Goal: Obtain resource: Obtain resource

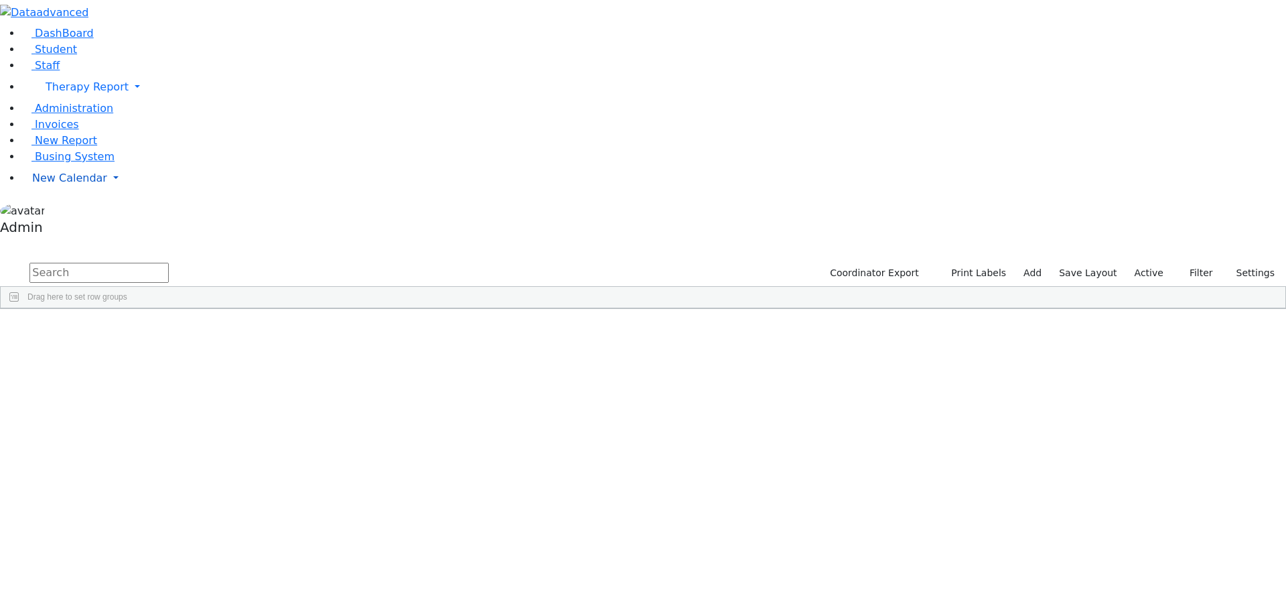
click at [50, 184] on span "New Calendar" at bounding box center [69, 178] width 75 height 13
click at [56, 211] on span "Calendar" at bounding box center [53, 204] width 48 height 13
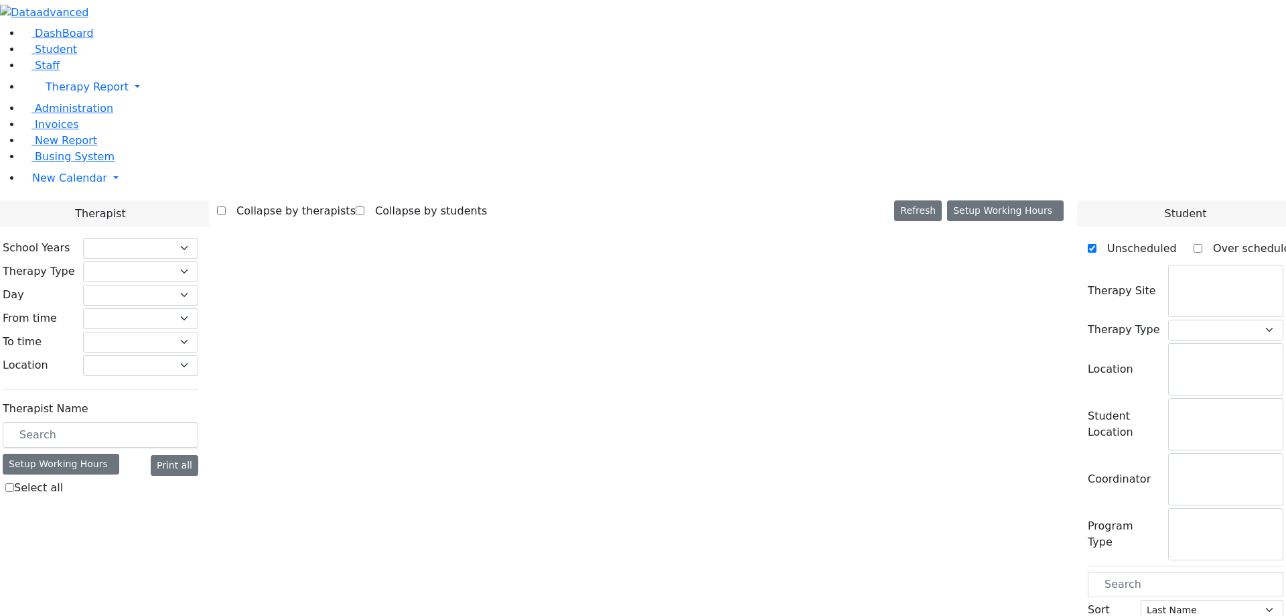
checkbox input "false"
select select "212"
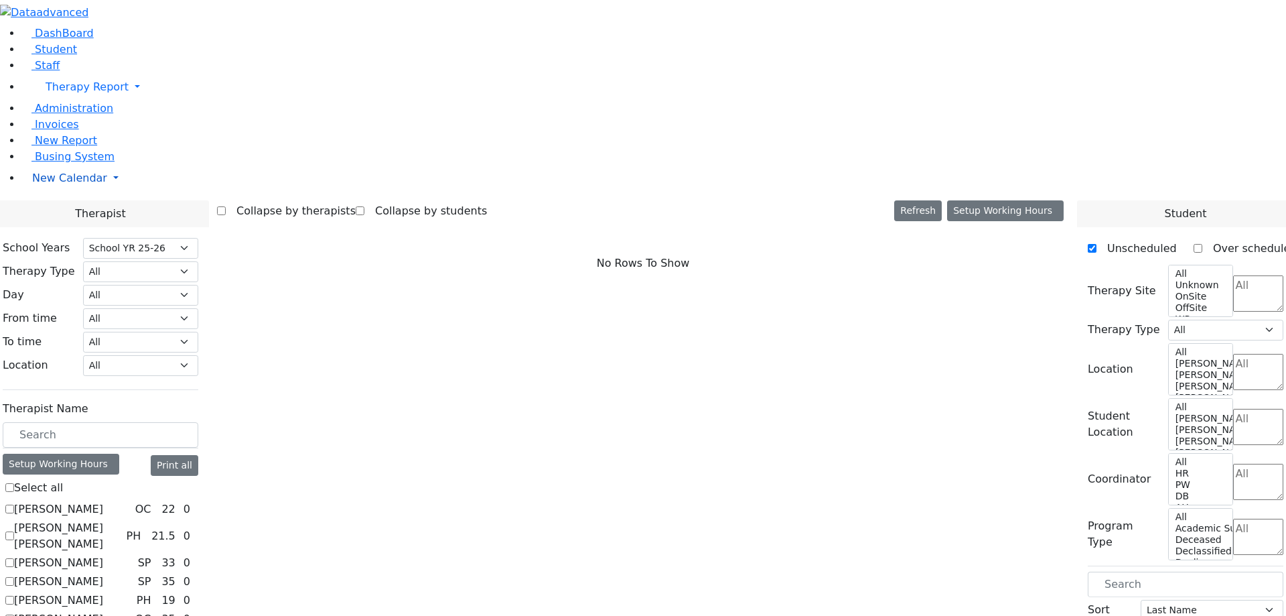
click at [52, 184] on span "New Calendar" at bounding box center [69, 178] width 75 height 13
click at [80, 227] on span "Teacher Report" at bounding box center [72, 220] width 80 height 13
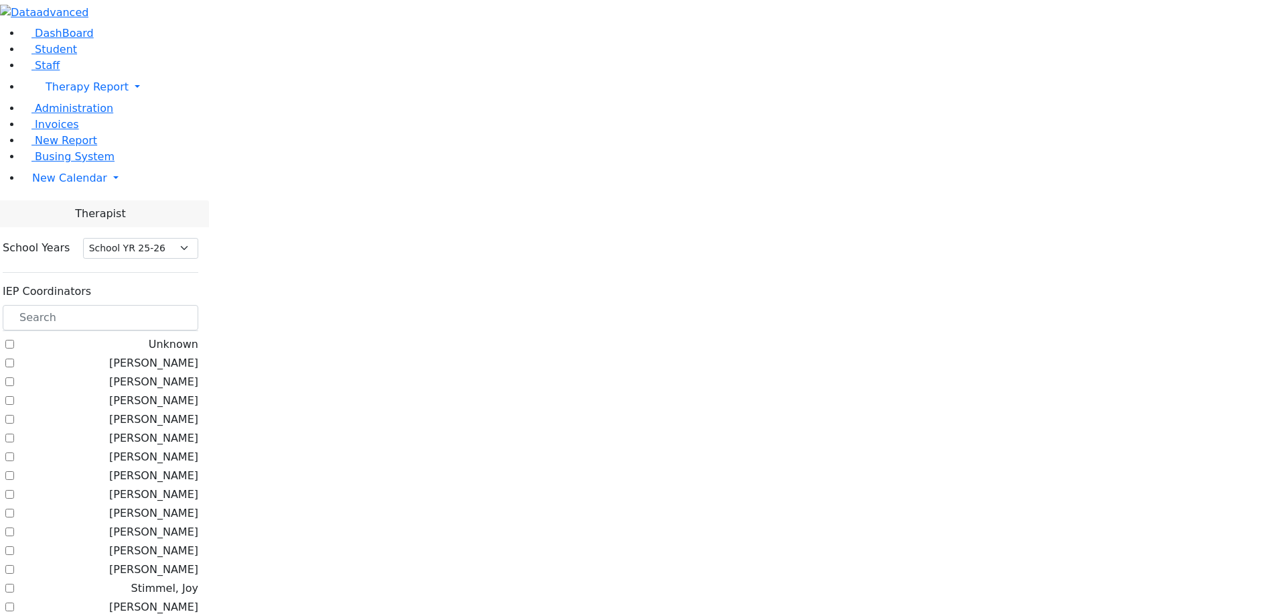
select select "212"
click at [198, 355] on label "[PERSON_NAME]" at bounding box center [153, 363] width 89 height 16
click at [14, 358] on input "[PERSON_NAME]" at bounding box center [9, 362] width 9 height 9
checkbox input "true"
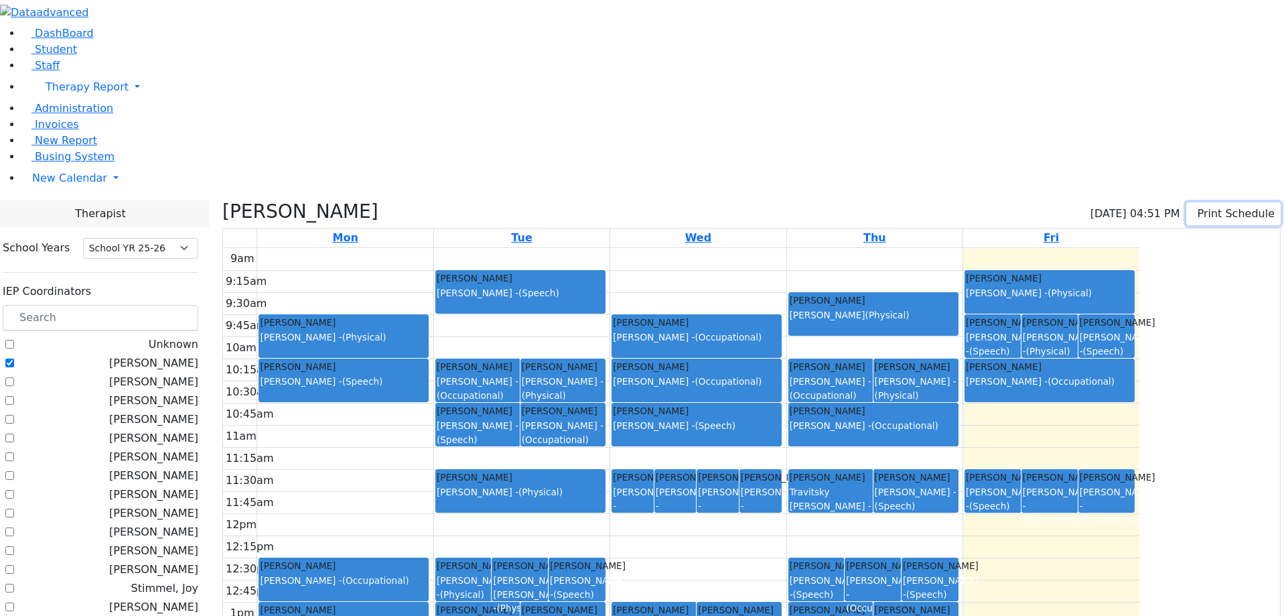
click at [1198, 202] on button "Print Schedule" at bounding box center [1234, 213] width 94 height 23
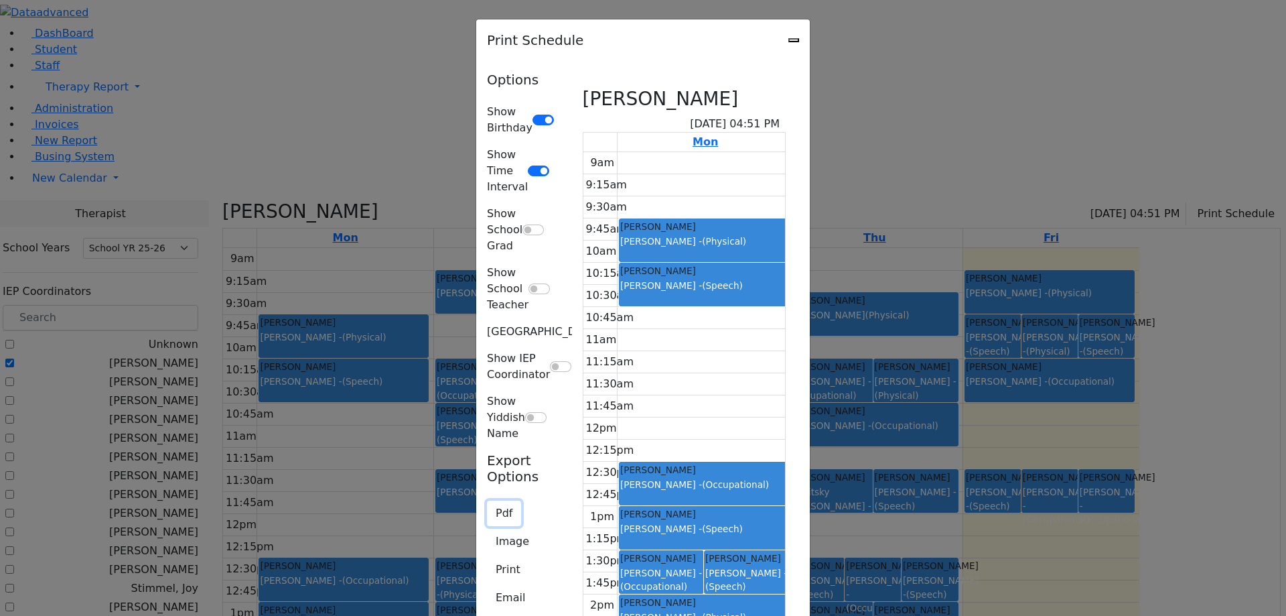
click at [487, 501] on button "Pdf" at bounding box center [504, 513] width 34 height 25
click at [479, 391] on div "Options Show Birthday Show Time Interval Show School Grad Show School Teacher S…" at bounding box center [520, 402] width 82 height 661
click at [487, 501] on button "Pdf" at bounding box center [504, 513] width 34 height 25
click at [94, 377] on div "Print Schedule Options Show Birthday Show Time Interval Show School Grad Show S…" at bounding box center [643, 308] width 1286 height 616
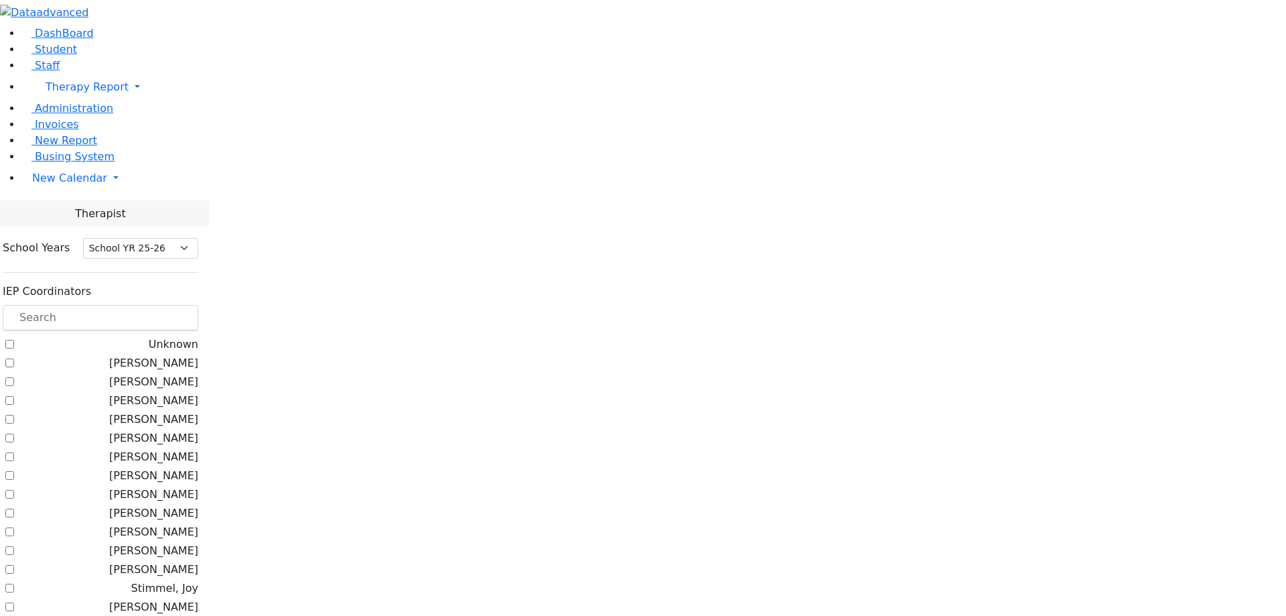
select select "212"
click at [198, 355] on label "[PERSON_NAME]" at bounding box center [153, 363] width 89 height 16
click at [14, 358] on input "[PERSON_NAME]" at bounding box center [9, 362] width 9 height 9
checkbox input "true"
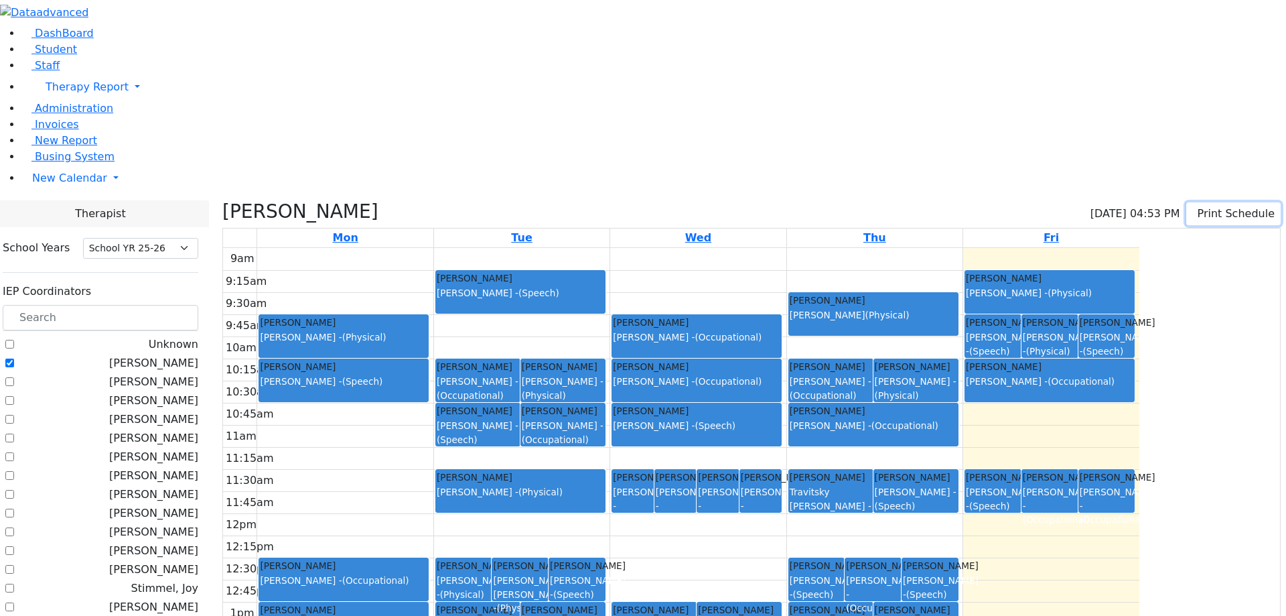
click at [1207, 202] on button "Print Schedule" at bounding box center [1234, 213] width 94 height 23
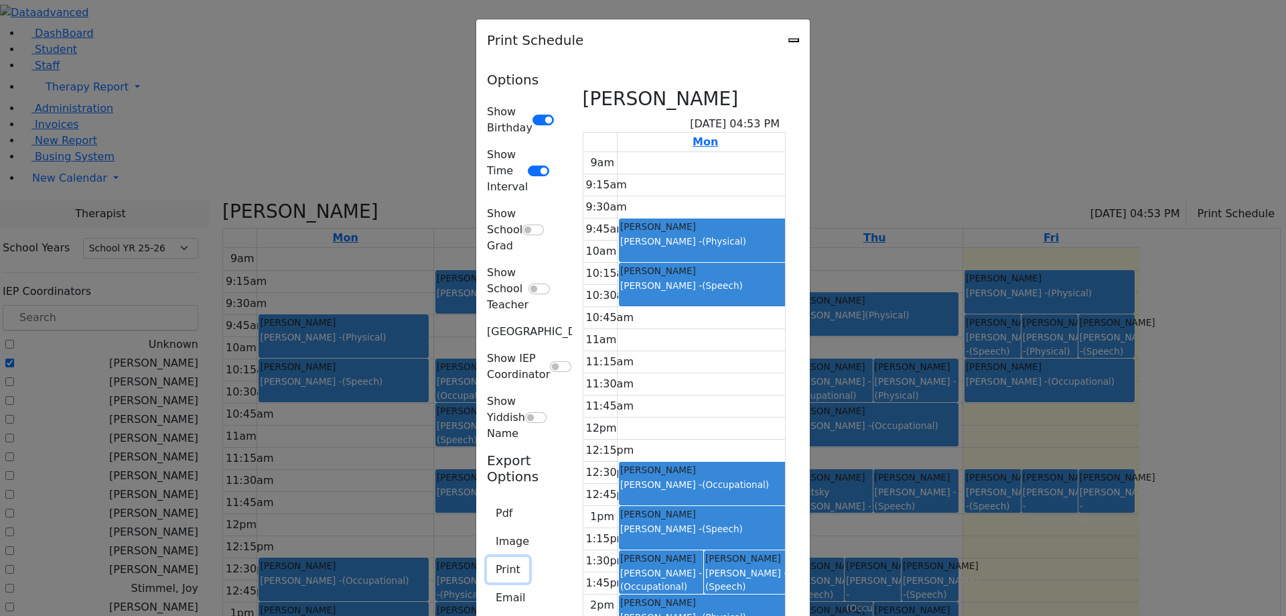
click at [487, 557] on button "Print" at bounding box center [508, 569] width 42 height 25
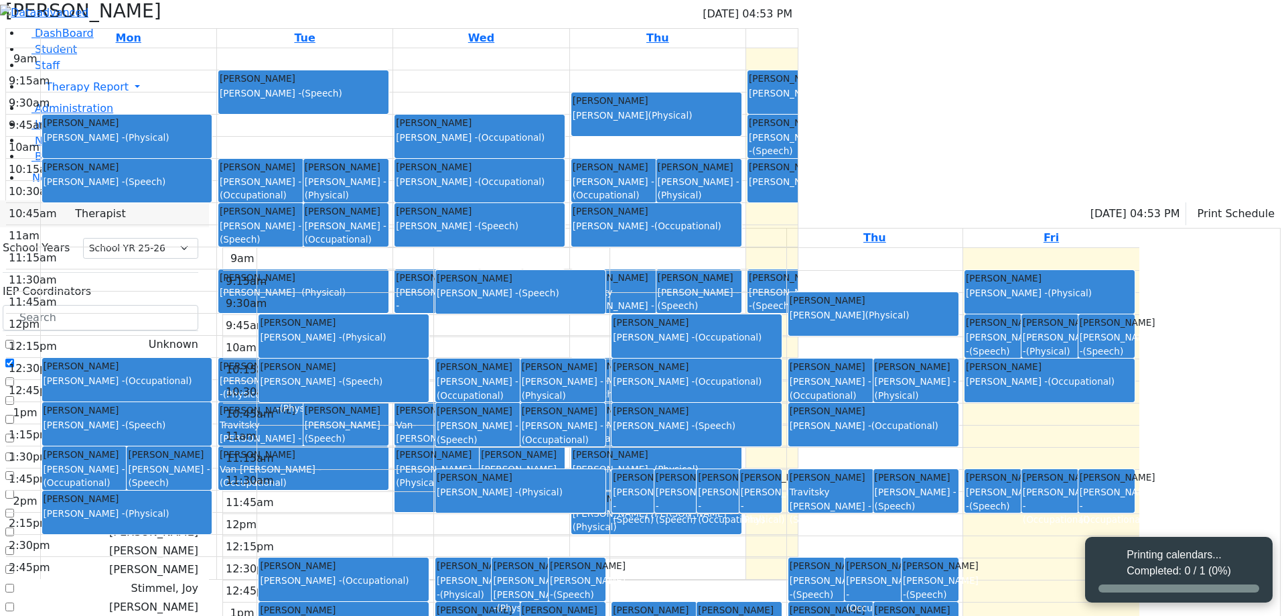
select select "212"
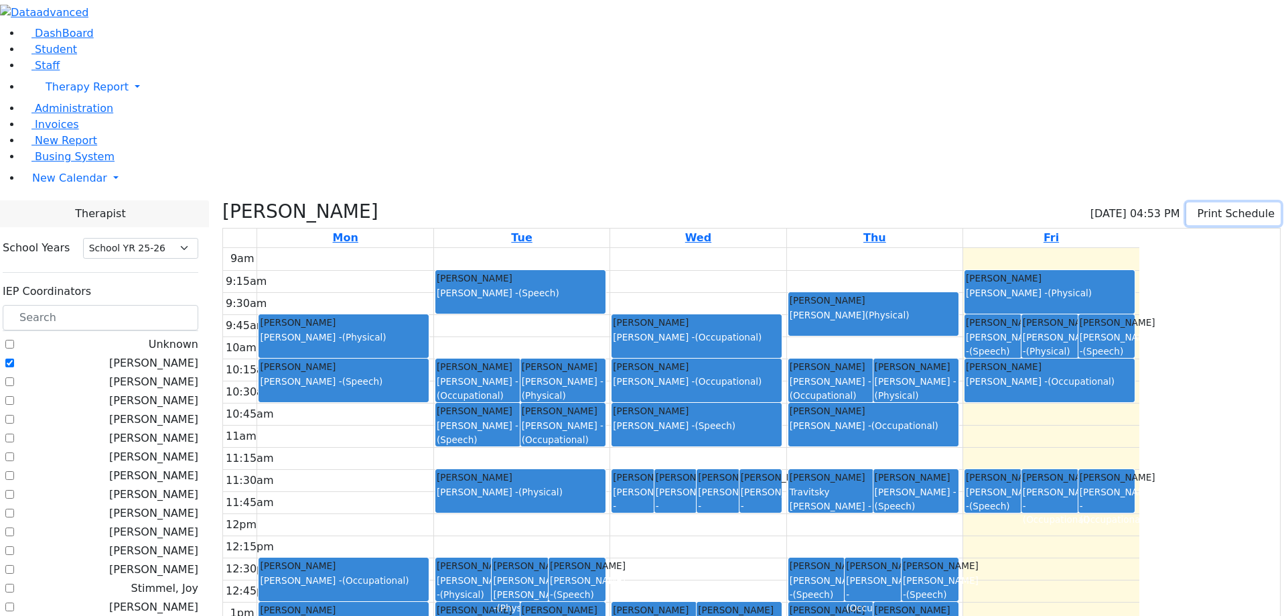
click at [1213, 202] on button "Print Schedule" at bounding box center [1234, 213] width 94 height 23
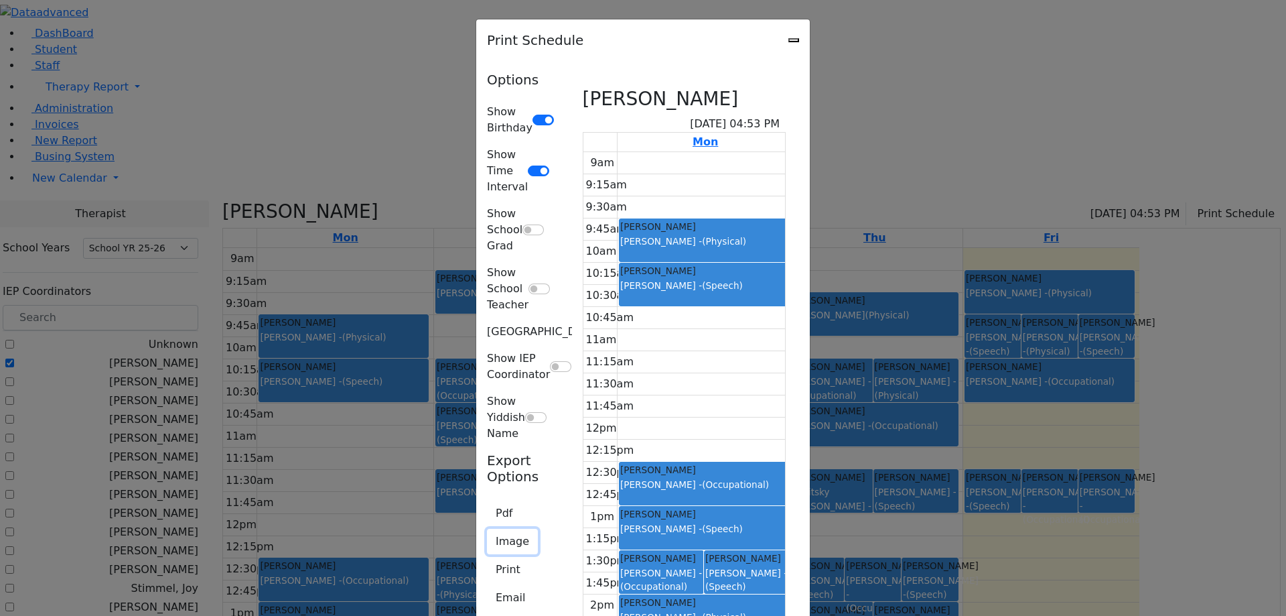
click at [487, 529] on button "Image" at bounding box center [512, 541] width 51 height 25
drag, startPoint x: 283, startPoint y: 491, endPoint x: 273, endPoint y: 421, distance: 70.4
click at [479, 491] on div "Options Show Birthday Show Time Interval Show School Grad Show School Teacher S…" at bounding box center [520, 402] width 82 height 661
click at [487, 529] on button "Image" at bounding box center [512, 541] width 51 height 25
click at [479, 432] on div "Options Show Birthday Show Time Interval Show School Grad Show School Teacher S…" at bounding box center [520, 402] width 82 height 661
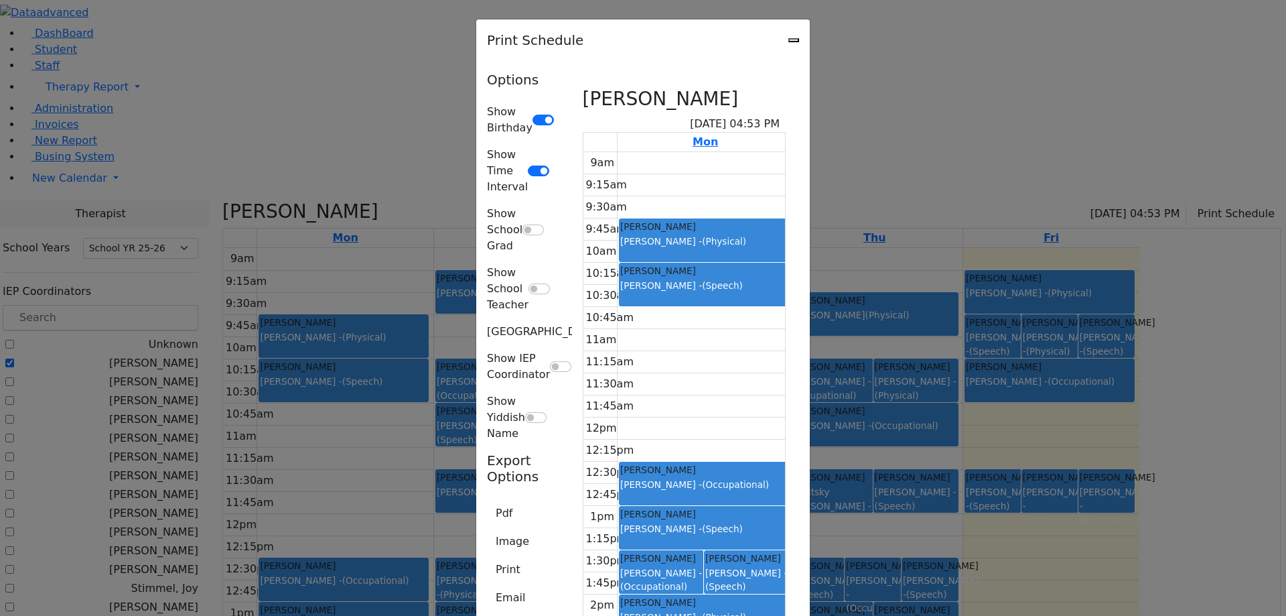
click at [794, 40] on icon "Close" at bounding box center [794, 40] width 0 height 0
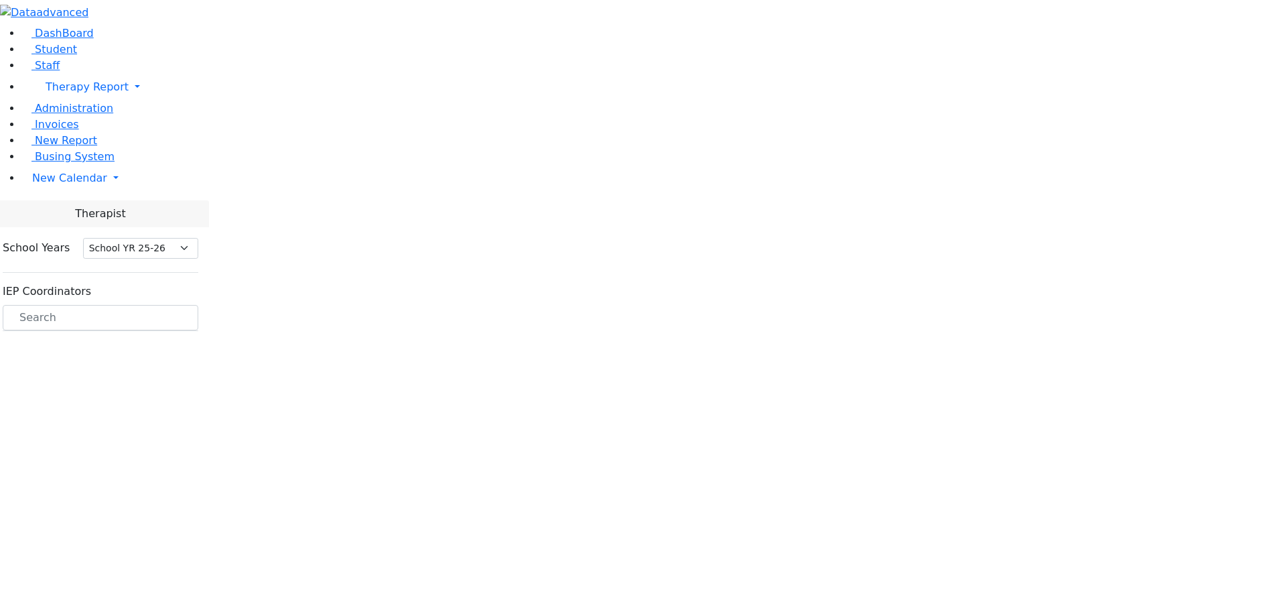
select select "212"
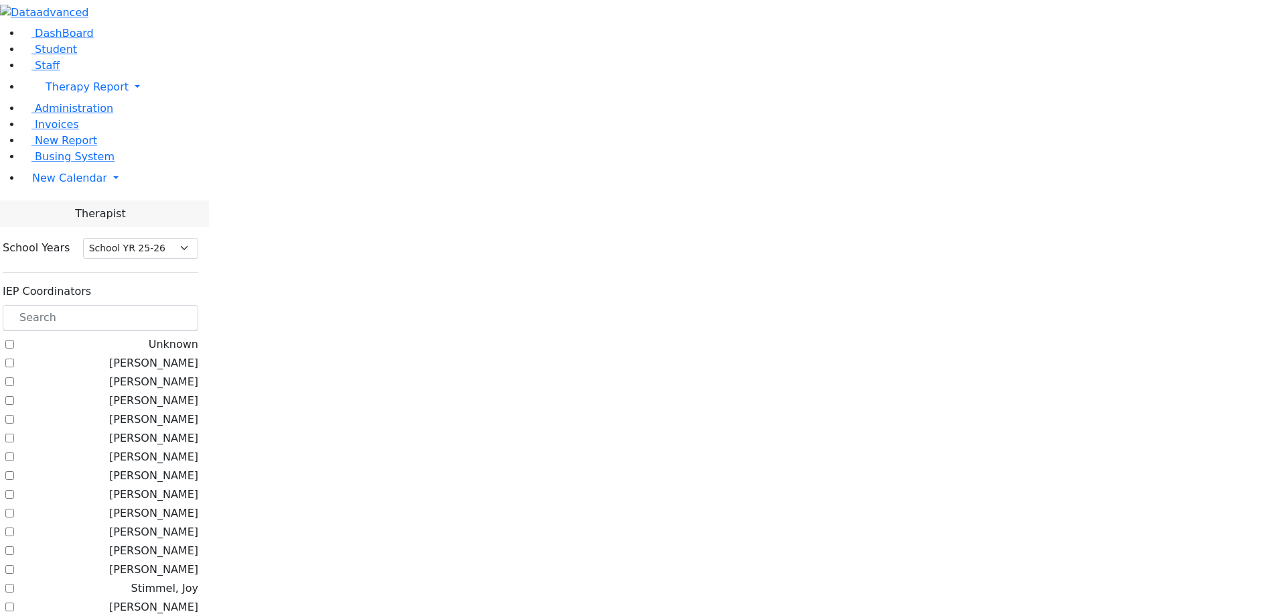
click at [198, 355] on label "[PERSON_NAME]" at bounding box center [153, 363] width 89 height 16
click at [14, 358] on input "[PERSON_NAME]" at bounding box center [9, 362] width 9 height 9
checkbox input "true"
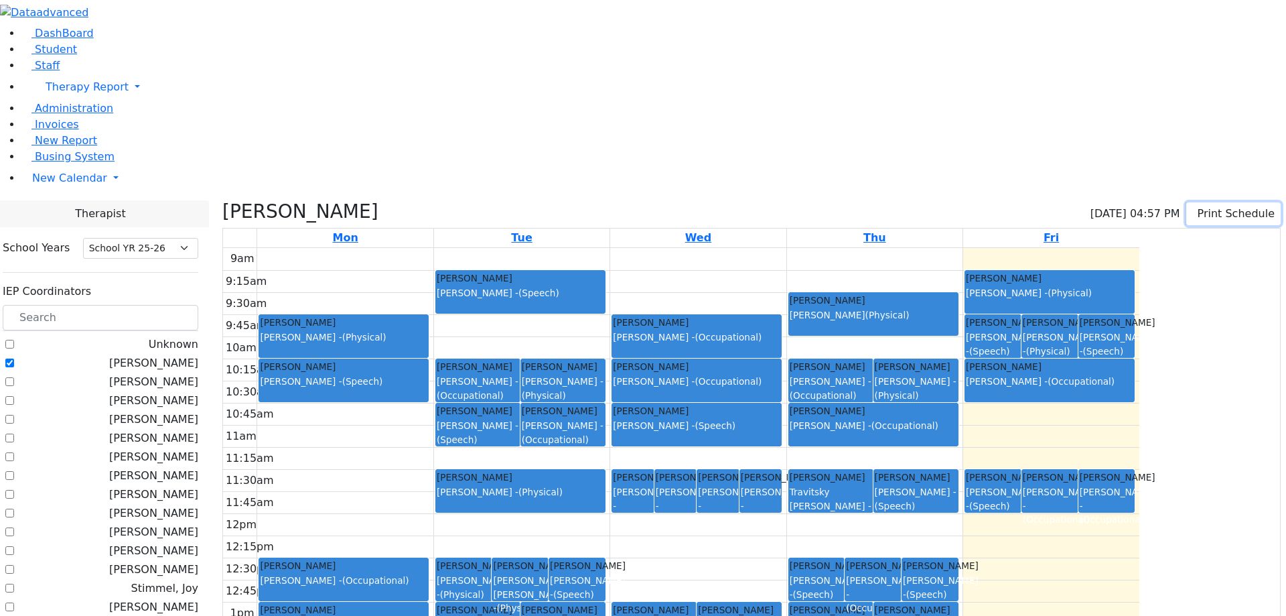
click at [1213, 202] on button "Print Schedule" at bounding box center [1234, 213] width 94 height 23
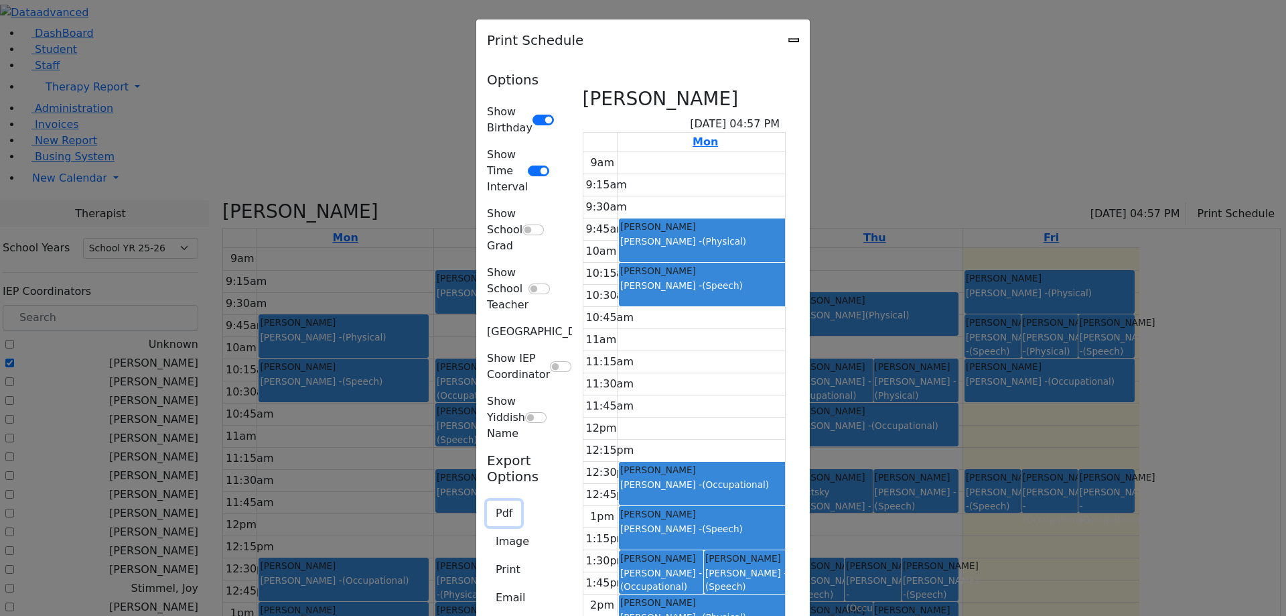
click at [487, 501] on button "Pdf" at bounding box center [504, 513] width 34 height 25
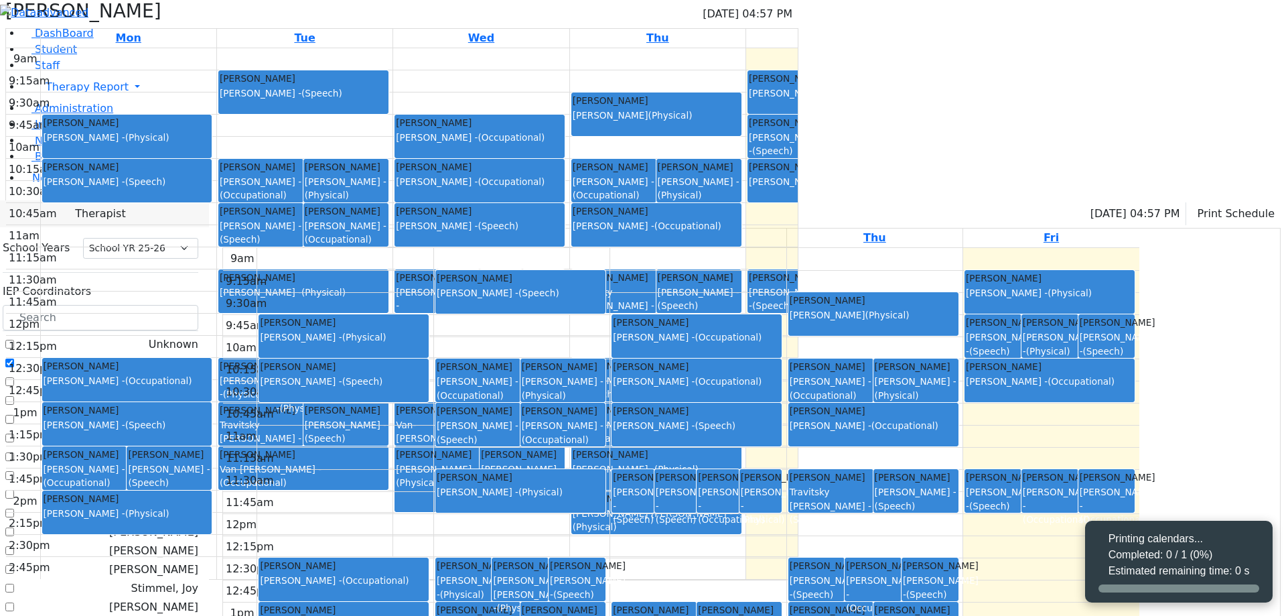
select select "212"
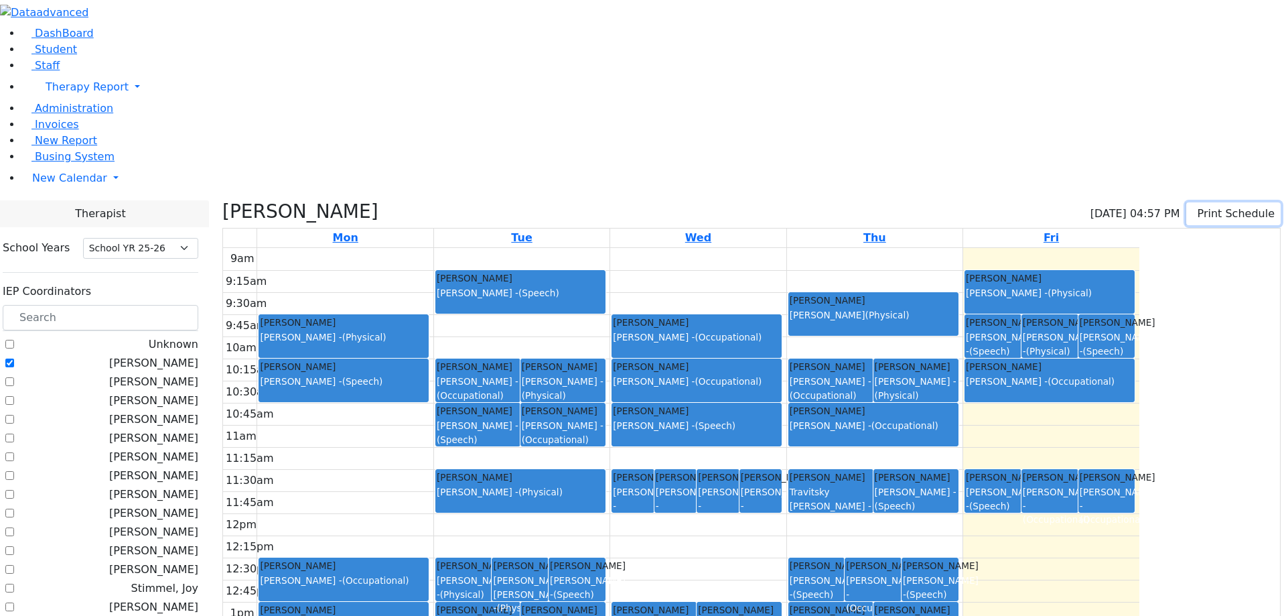
click at [1216, 202] on button "Print Schedule" at bounding box center [1234, 213] width 94 height 23
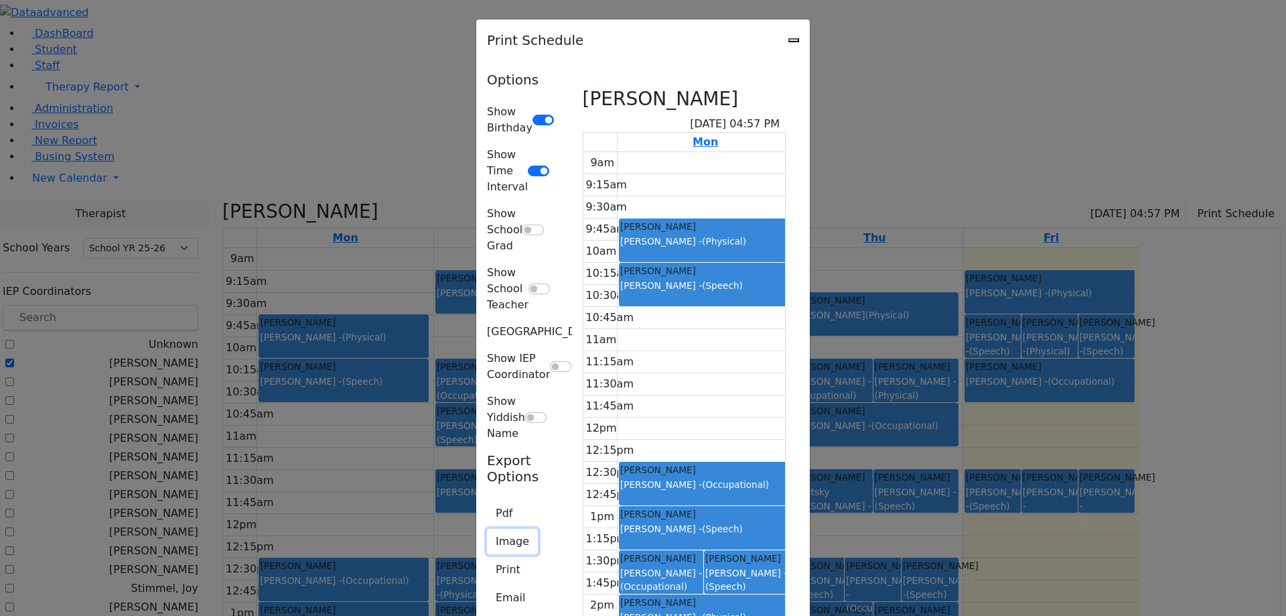
click at [487, 529] on button "Image" at bounding box center [512, 541] width 51 height 25
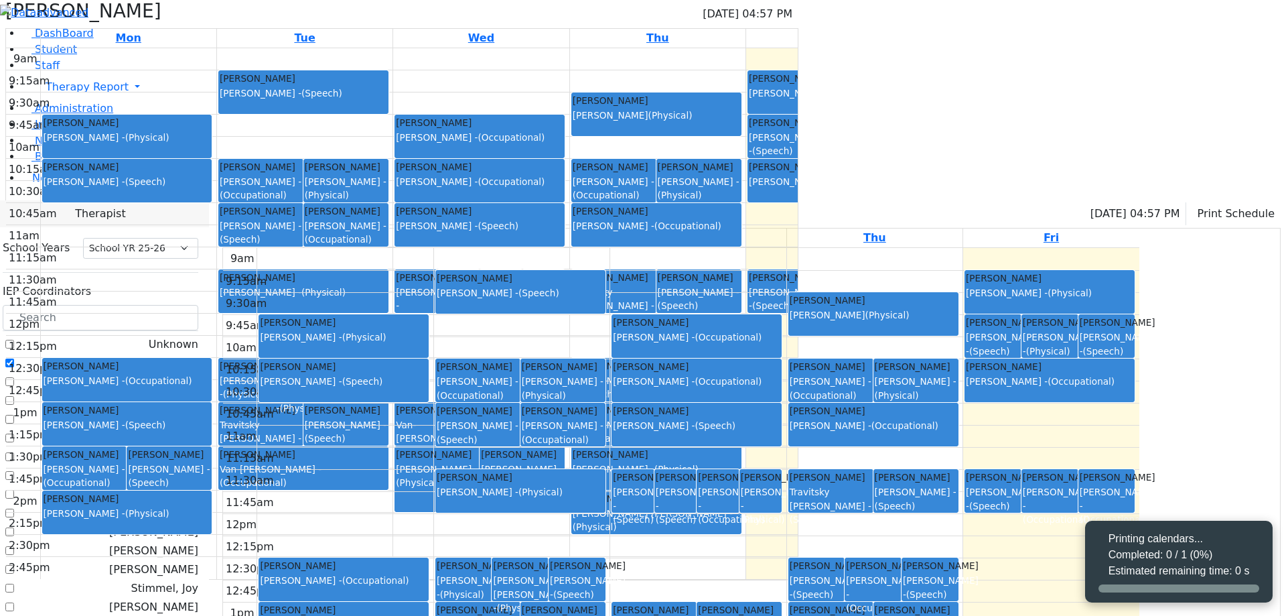
select select "212"
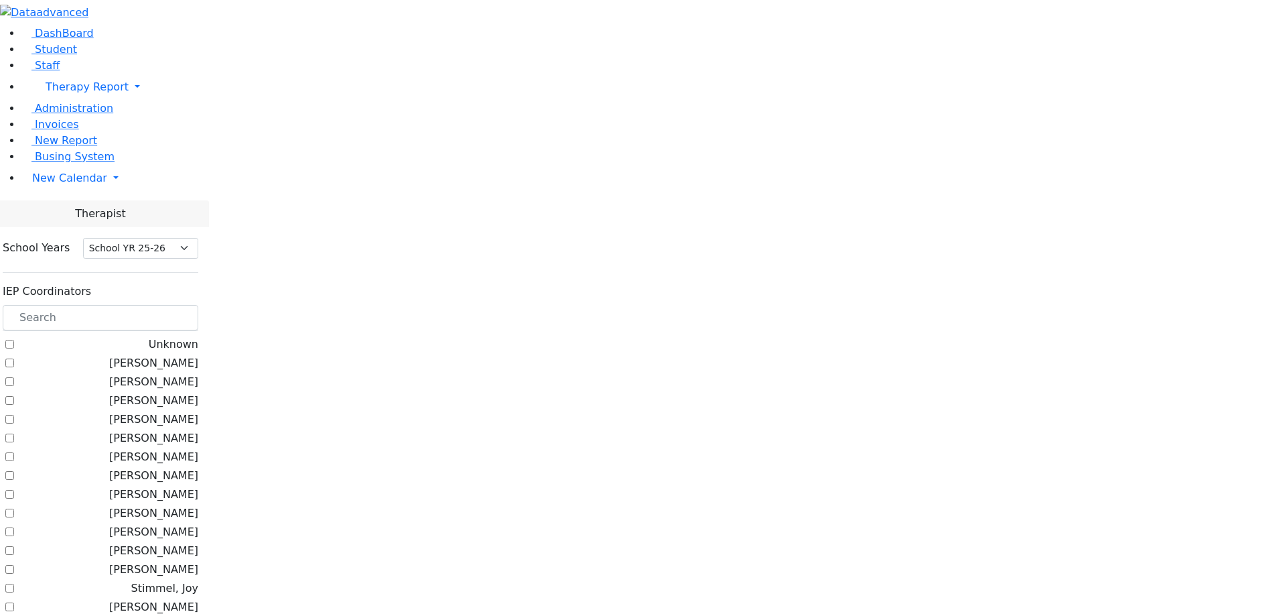
select select "212"
click at [198, 355] on label "[PERSON_NAME]" at bounding box center [153, 363] width 89 height 16
click at [14, 358] on input "[PERSON_NAME]" at bounding box center [9, 362] width 9 height 9
checkbox input "true"
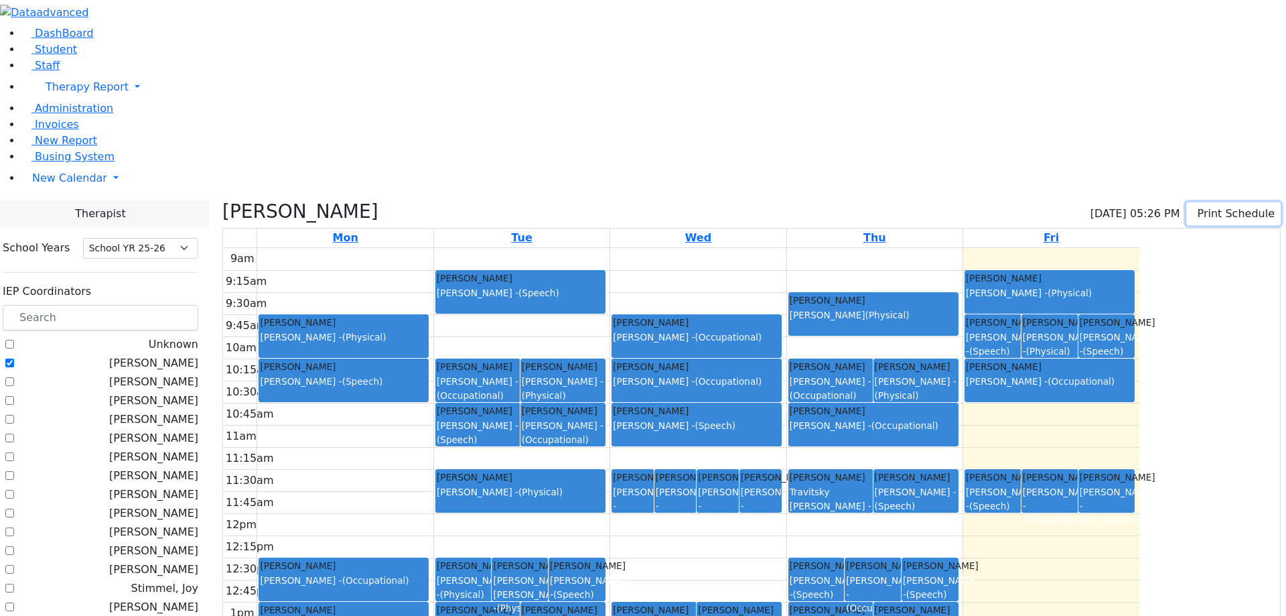
click at [1206, 202] on button "Print Schedule" at bounding box center [1234, 213] width 94 height 23
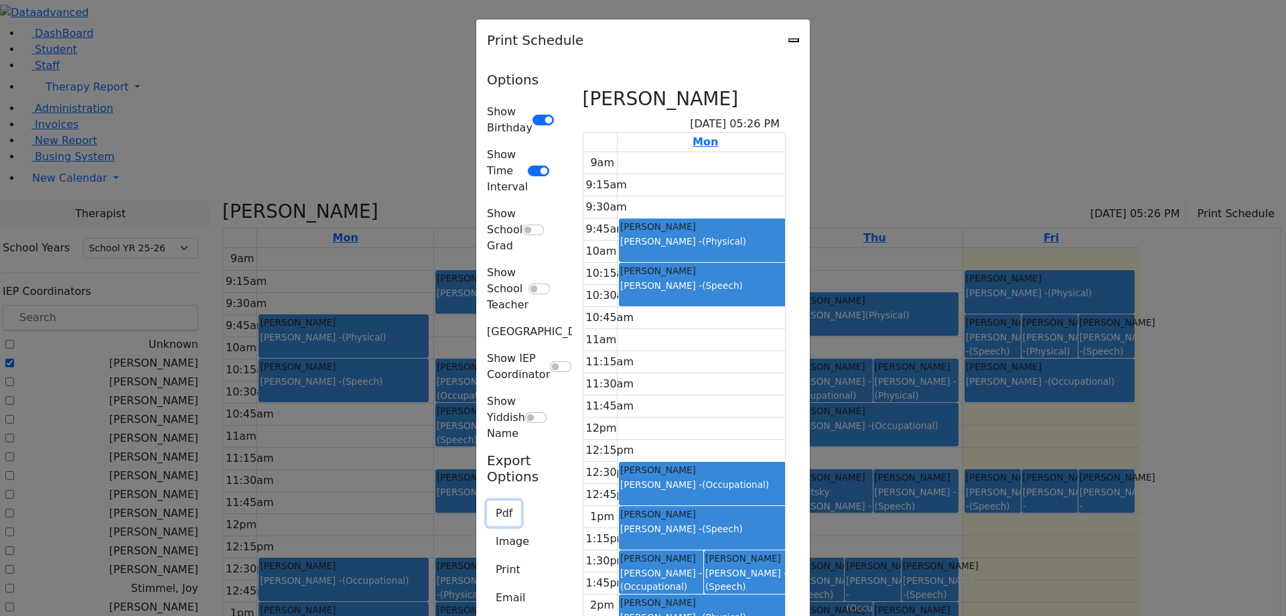
click at [487, 501] on button "Pdf" at bounding box center [504, 513] width 34 height 25
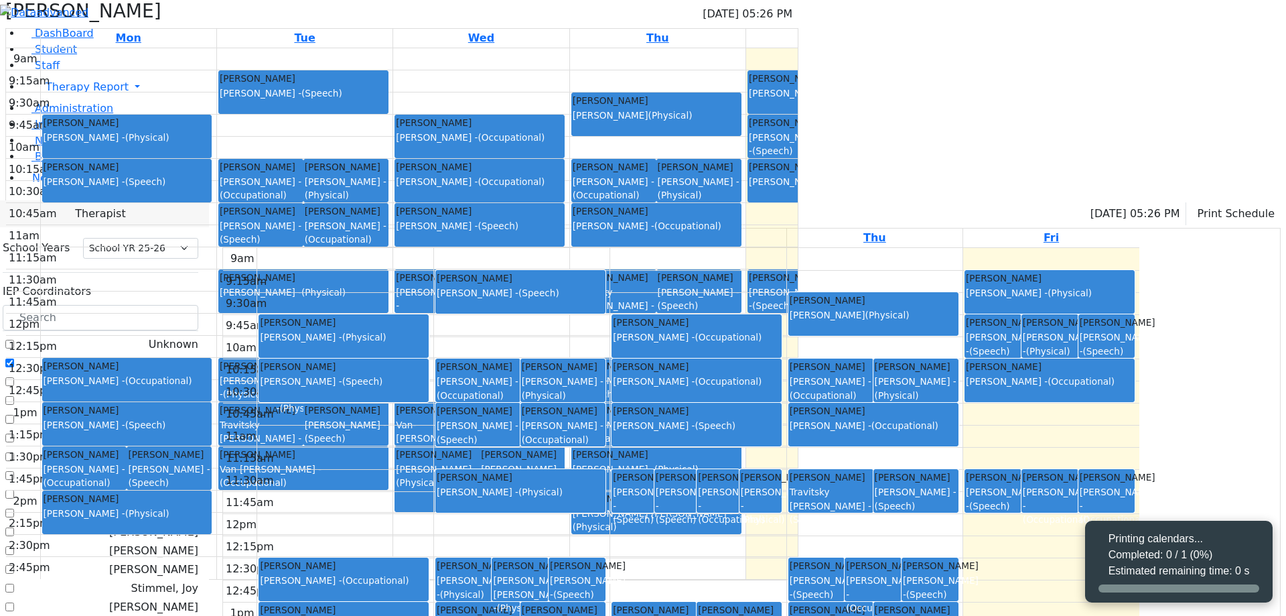
select select "212"
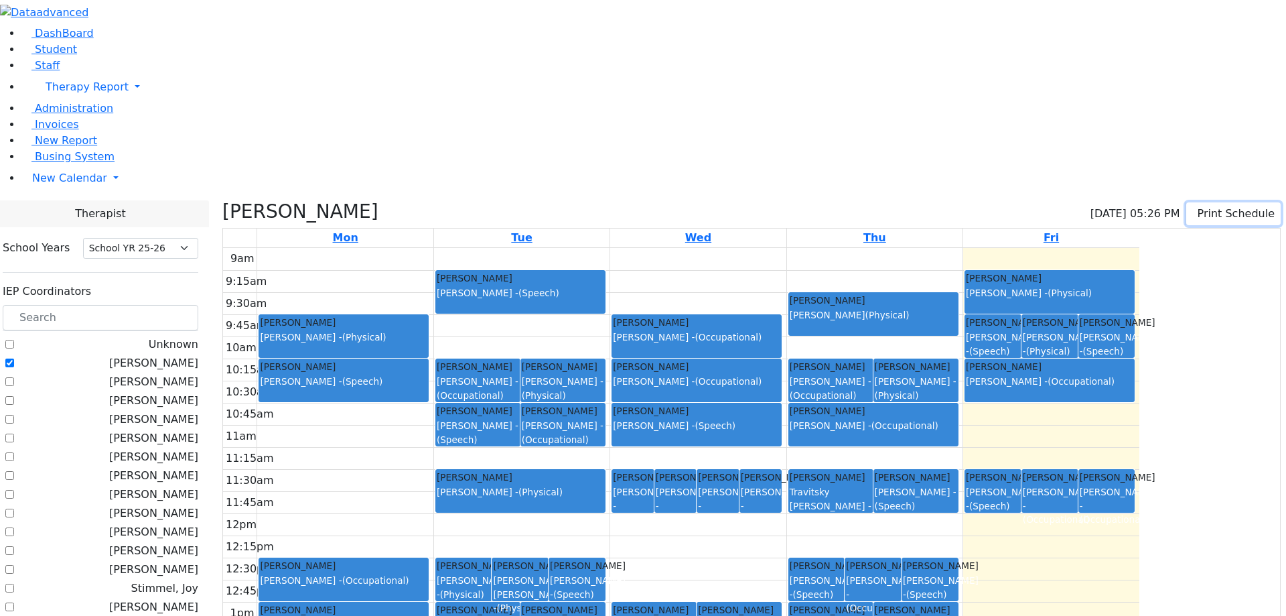
click at [1197, 202] on button "Print Schedule" at bounding box center [1234, 213] width 94 height 23
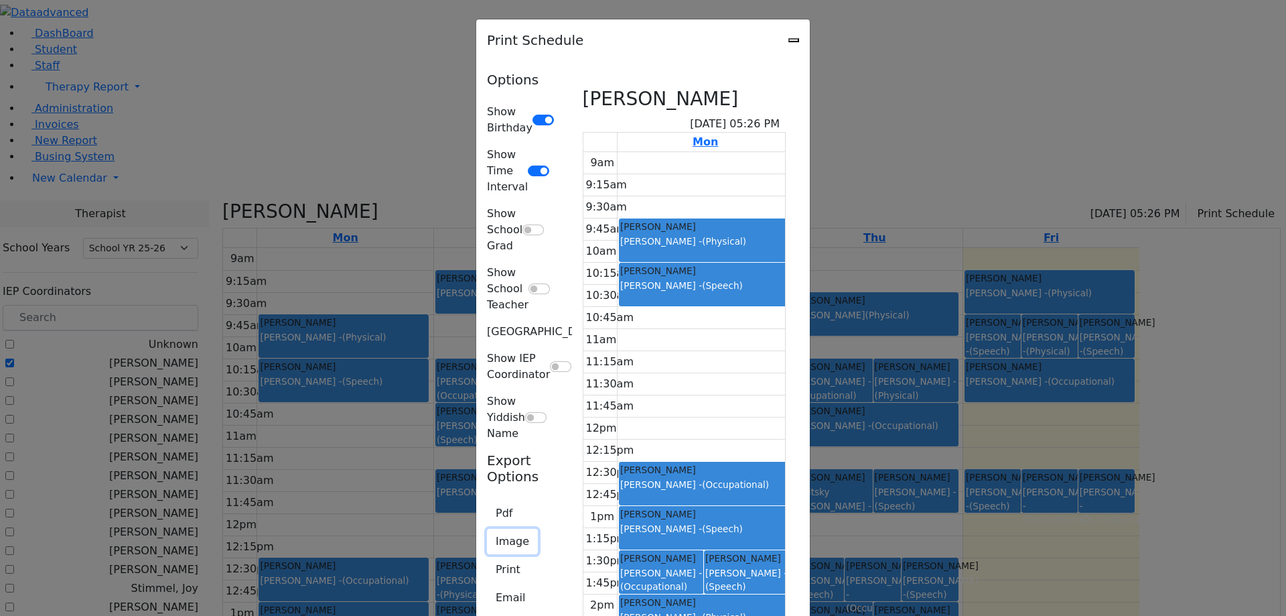
click at [487, 529] on button "Image" at bounding box center [512, 541] width 51 height 25
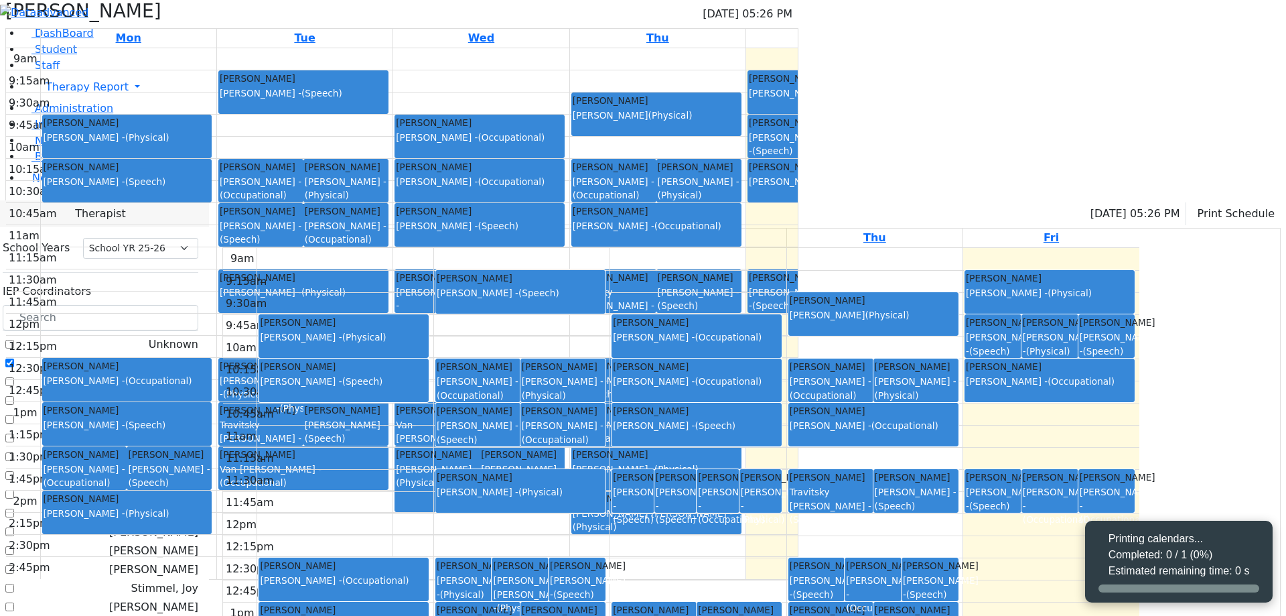
select select "212"
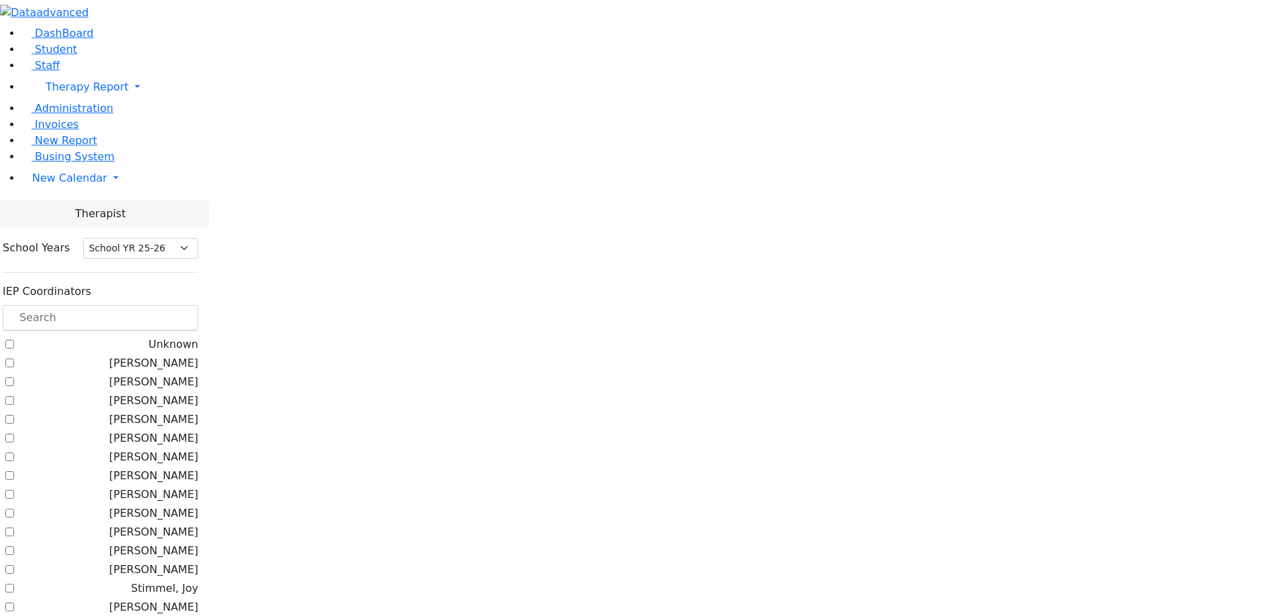
select select "212"
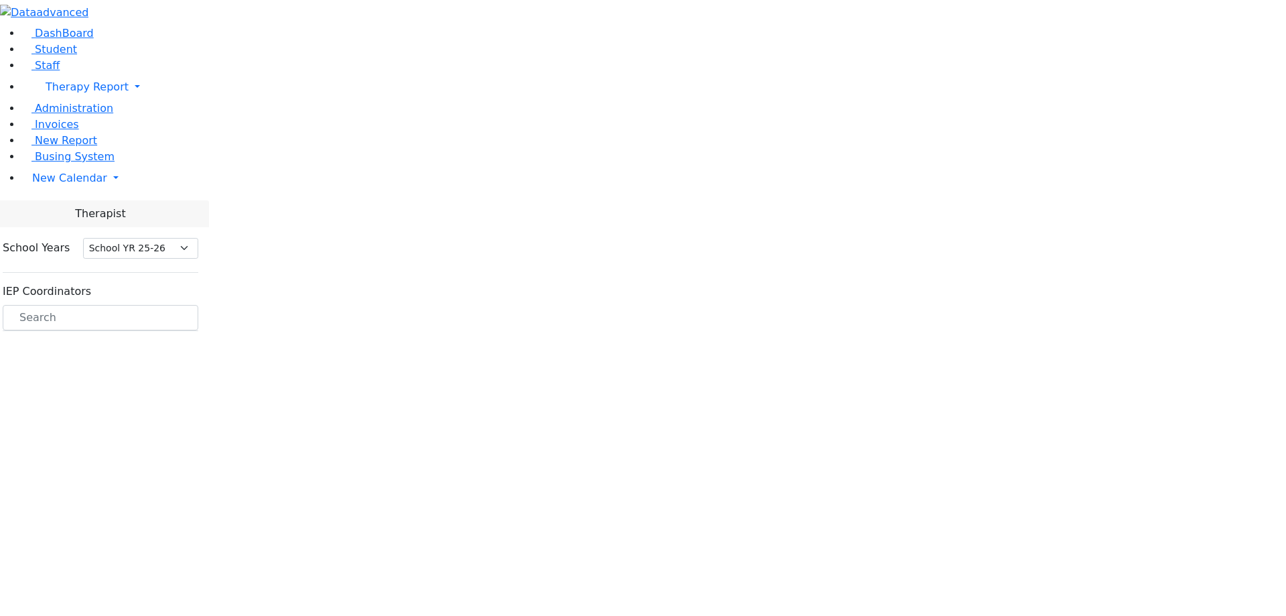
select select "212"
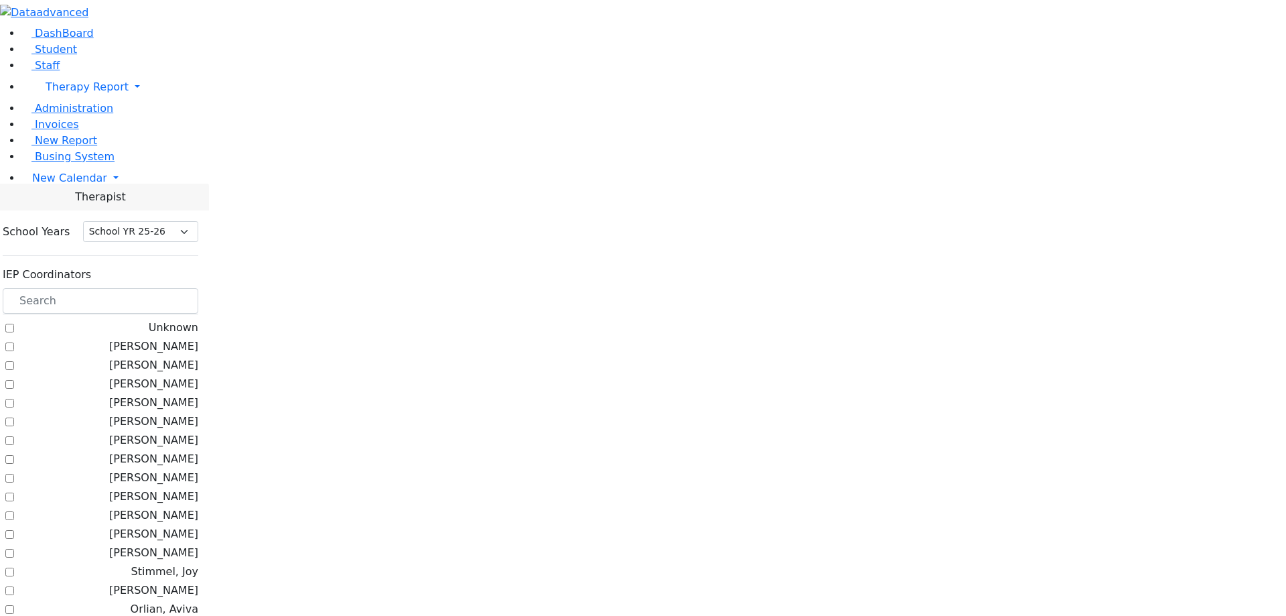
select select "212"
click at [198, 338] on label "[PERSON_NAME]" at bounding box center [153, 346] width 89 height 16
click at [14, 342] on input "[PERSON_NAME]" at bounding box center [9, 346] width 9 height 9
checkbox input "true"
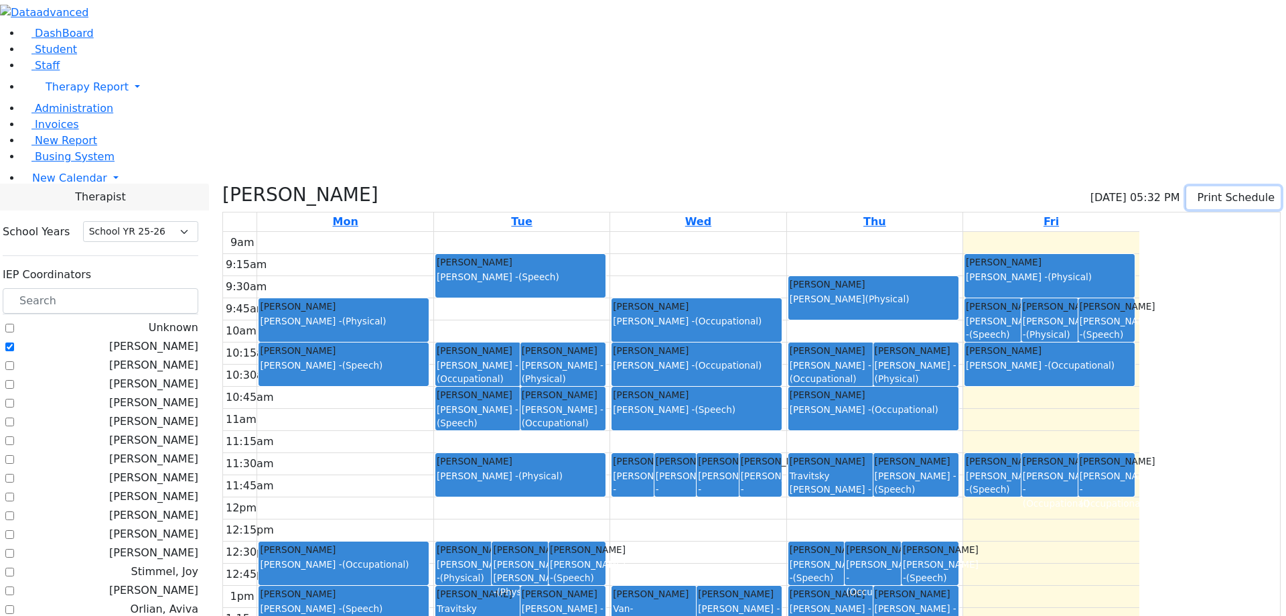
click at [1196, 186] on button "Print Schedule" at bounding box center [1234, 197] width 94 height 23
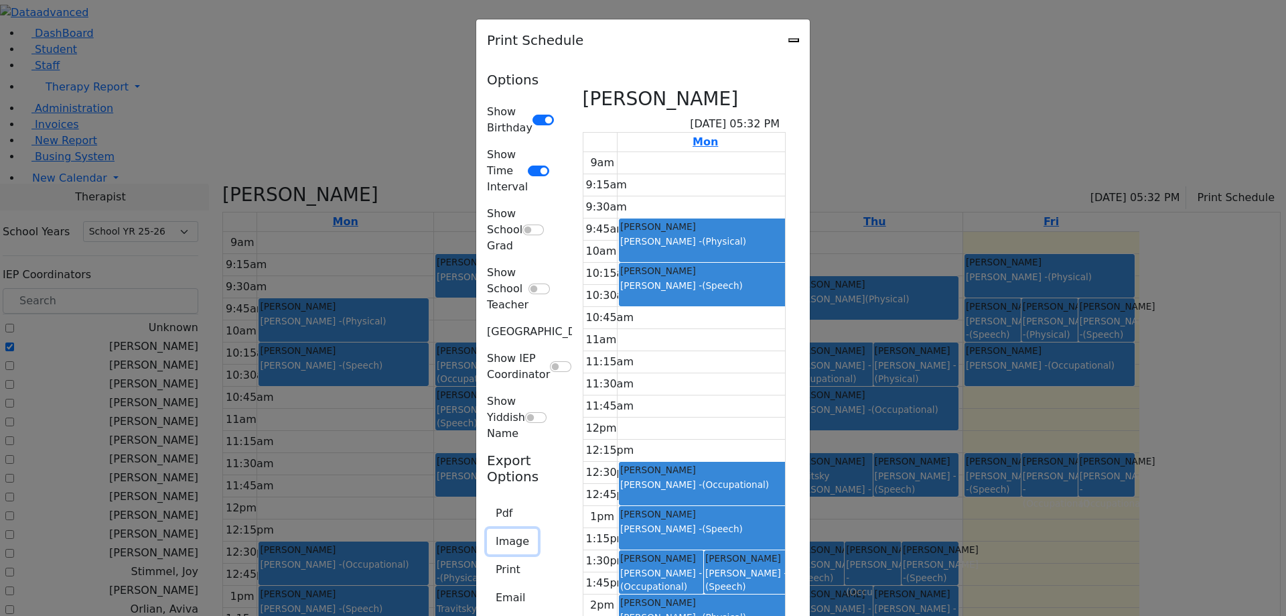
click at [487, 529] on button "Image" at bounding box center [512, 541] width 51 height 25
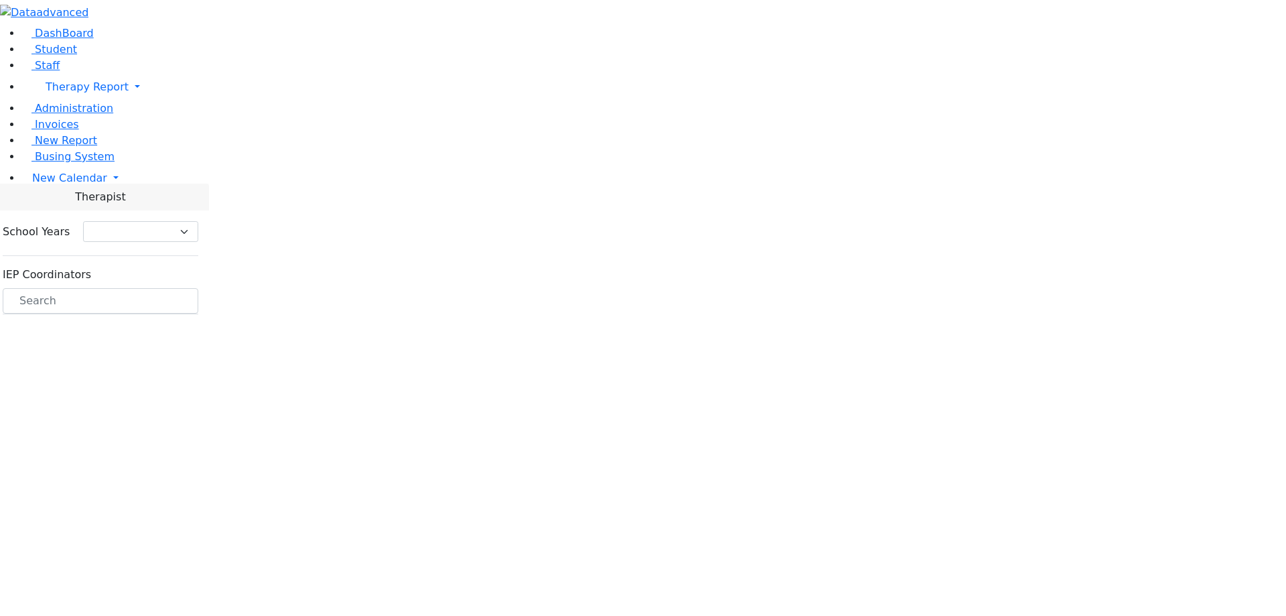
select select "212"
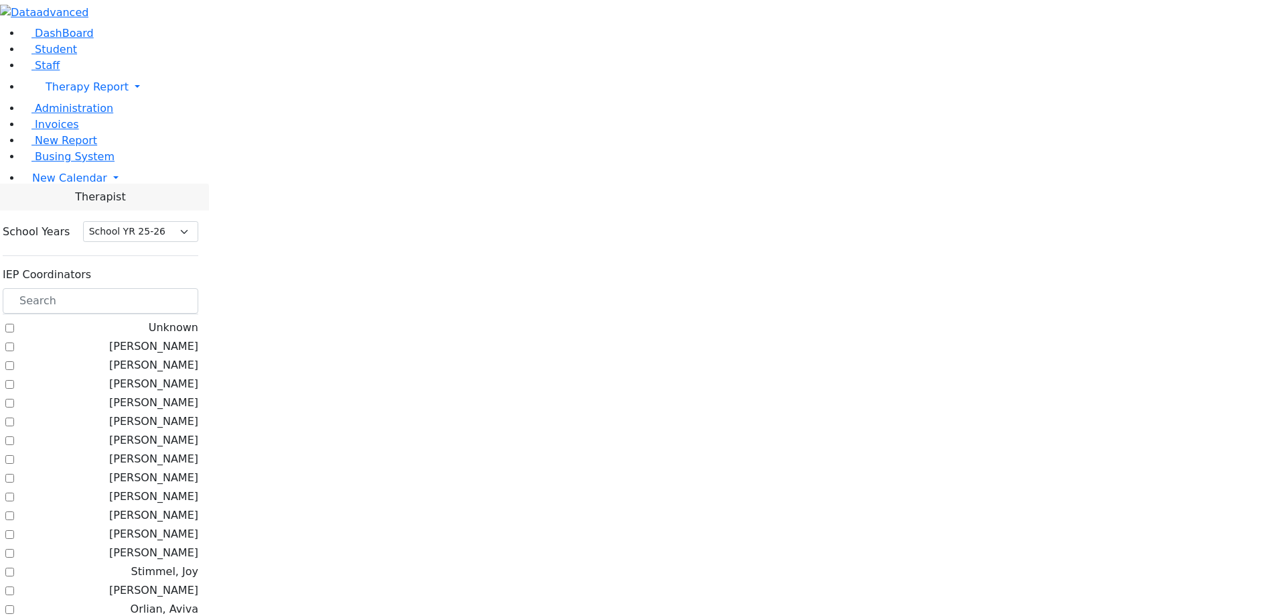
click at [198, 338] on label "[PERSON_NAME]" at bounding box center [153, 346] width 89 height 16
click at [14, 342] on input "[PERSON_NAME]" at bounding box center [9, 346] width 9 height 9
checkbox input "true"
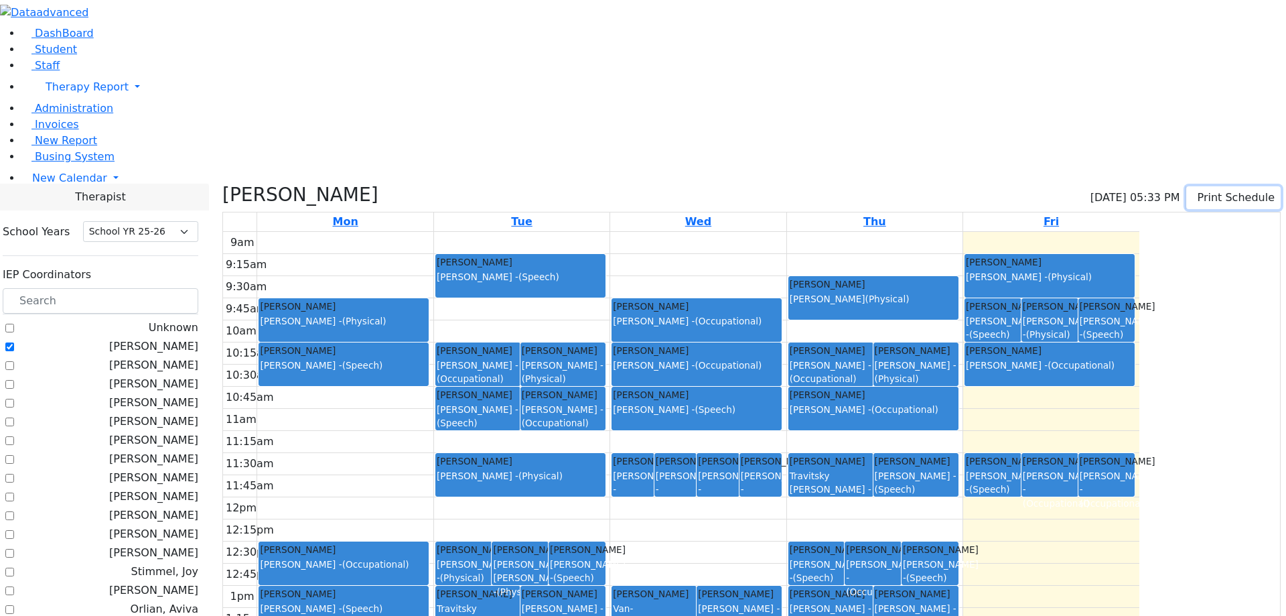
click at [1213, 186] on button "Print Schedule" at bounding box center [1234, 197] width 94 height 23
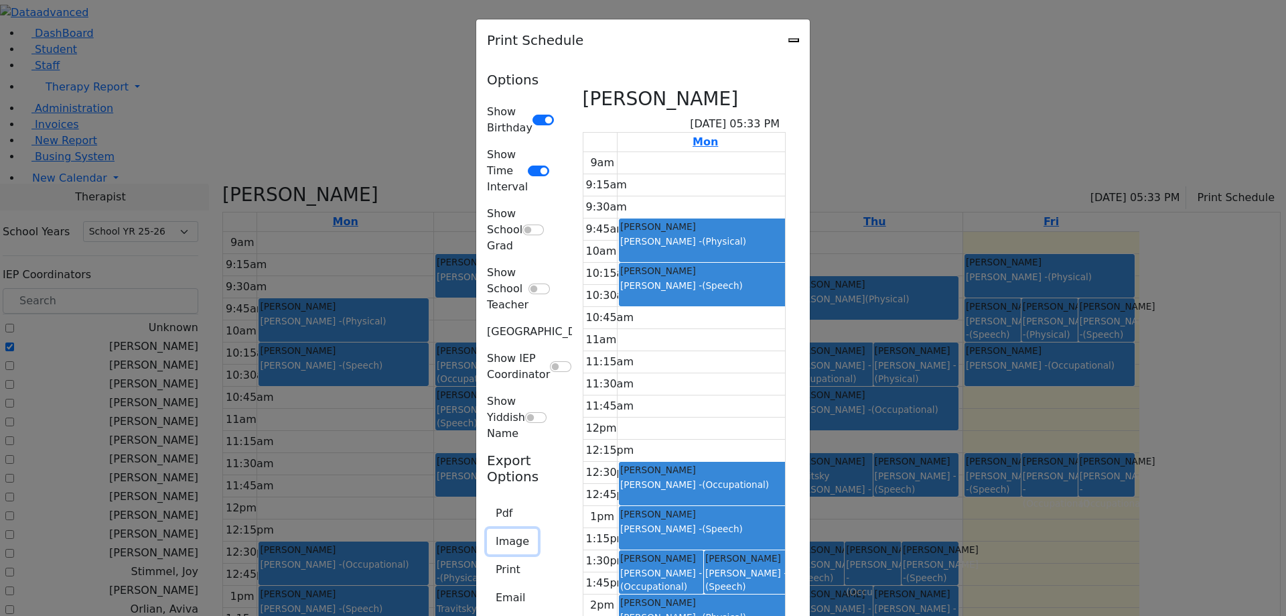
click at [487, 529] on button "Image" at bounding box center [512, 541] width 51 height 25
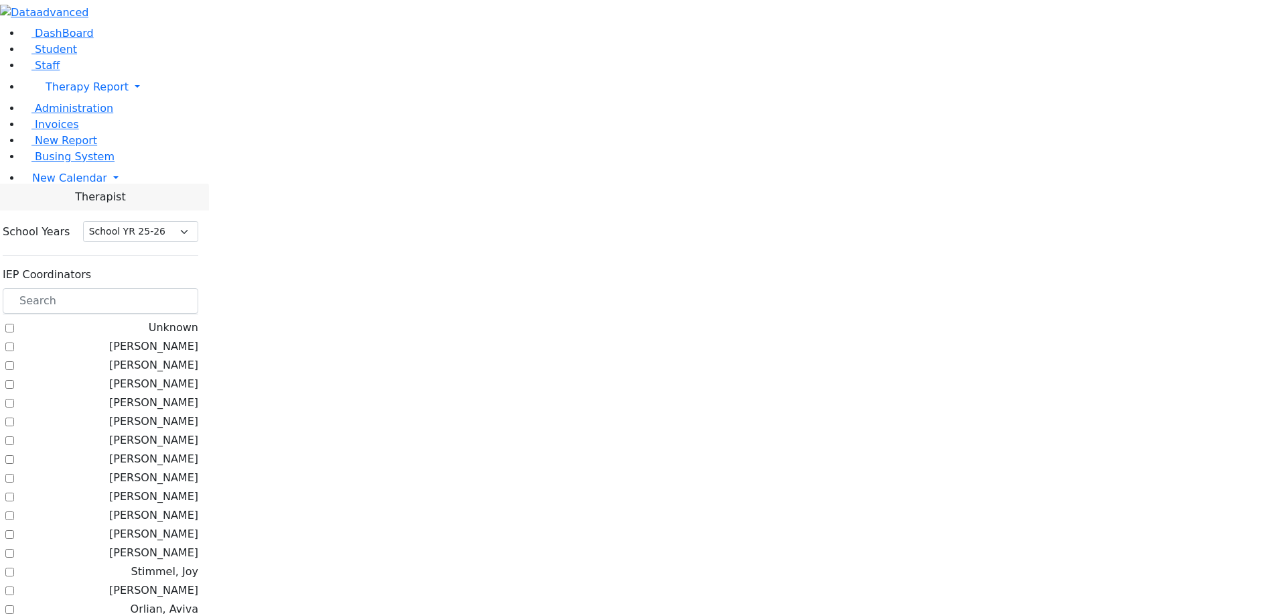
select select "212"
click at [198, 338] on label "[PERSON_NAME]" at bounding box center [153, 346] width 89 height 16
click at [14, 342] on input "[PERSON_NAME]" at bounding box center [9, 346] width 9 height 9
checkbox input "true"
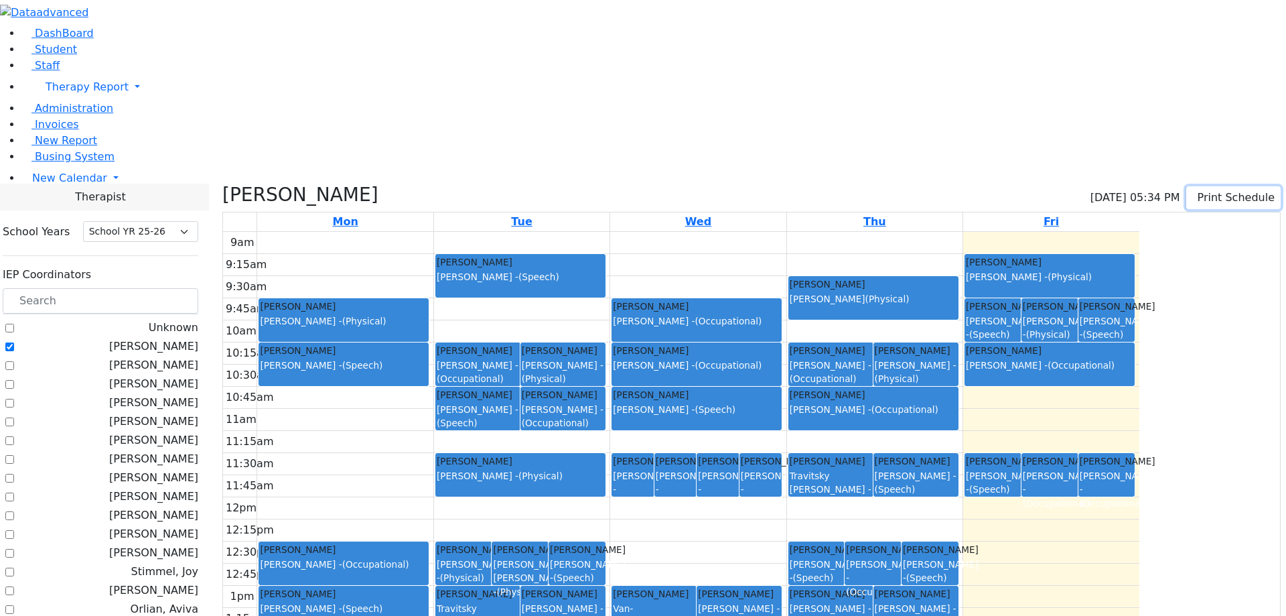
click at [1195, 186] on button "Print Schedule" at bounding box center [1234, 197] width 94 height 23
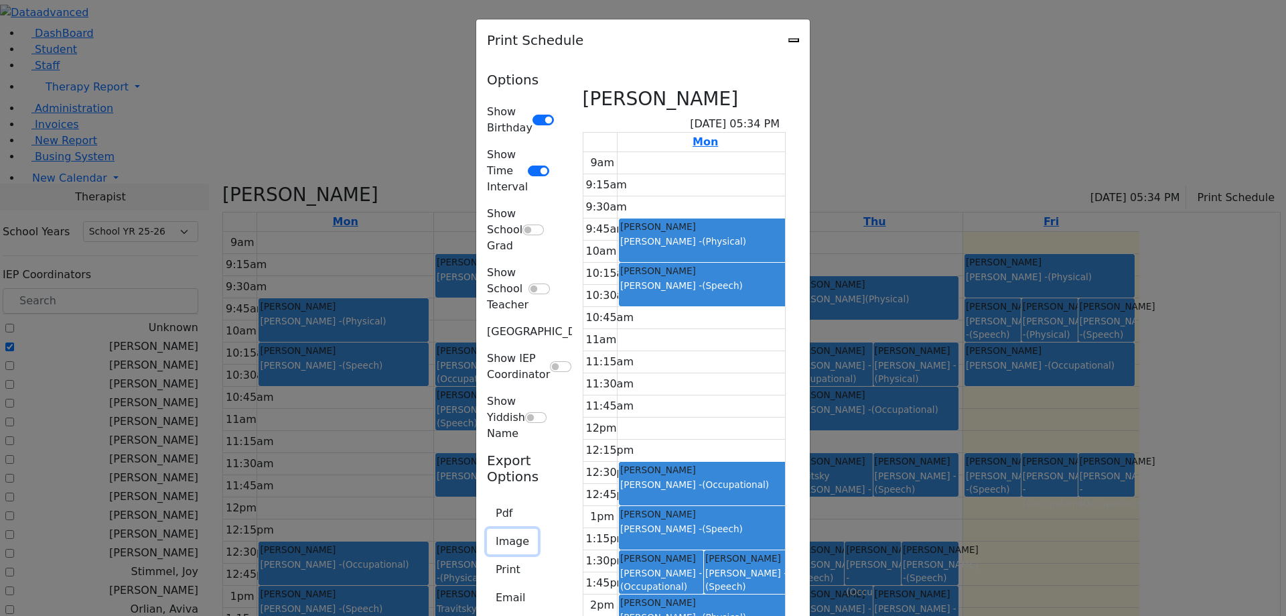
click at [487, 529] on button "Image" at bounding box center [512, 541] width 51 height 25
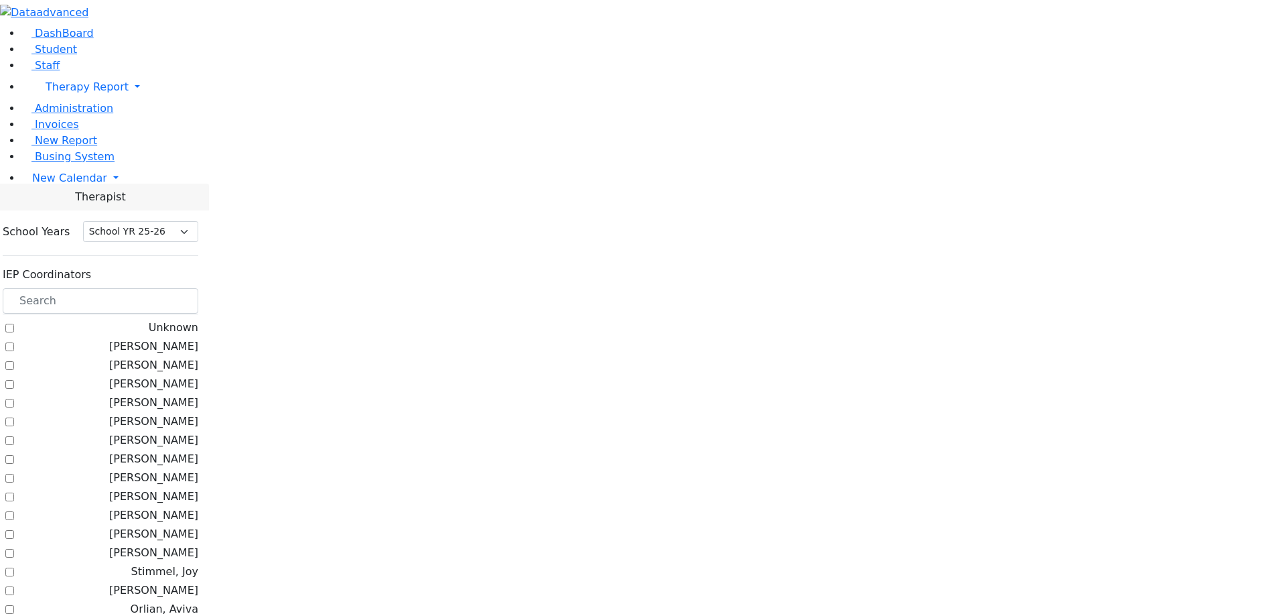
select select "212"
click at [198, 338] on label "[PERSON_NAME]" at bounding box center [153, 346] width 89 height 16
click at [14, 342] on input "[PERSON_NAME]" at bounding box center [9, 346] width 9 height 9
checkbox input "true"
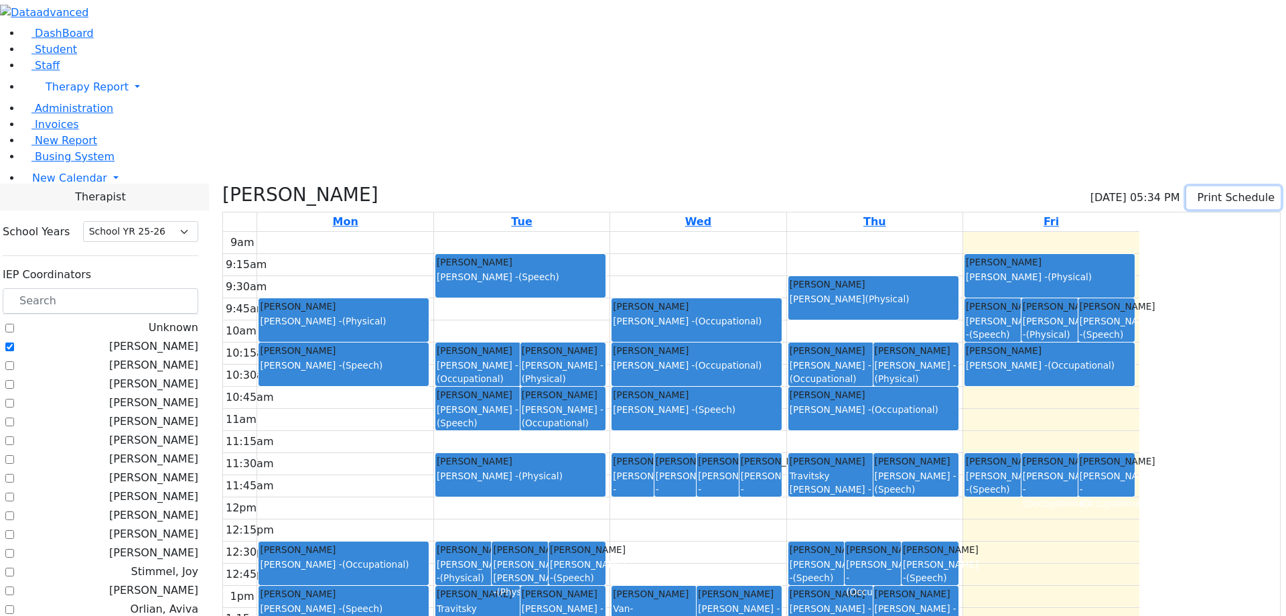
click at [1205, 186] on button "Print Schedule" at bounding box center [1234, 197] width 94 height 23
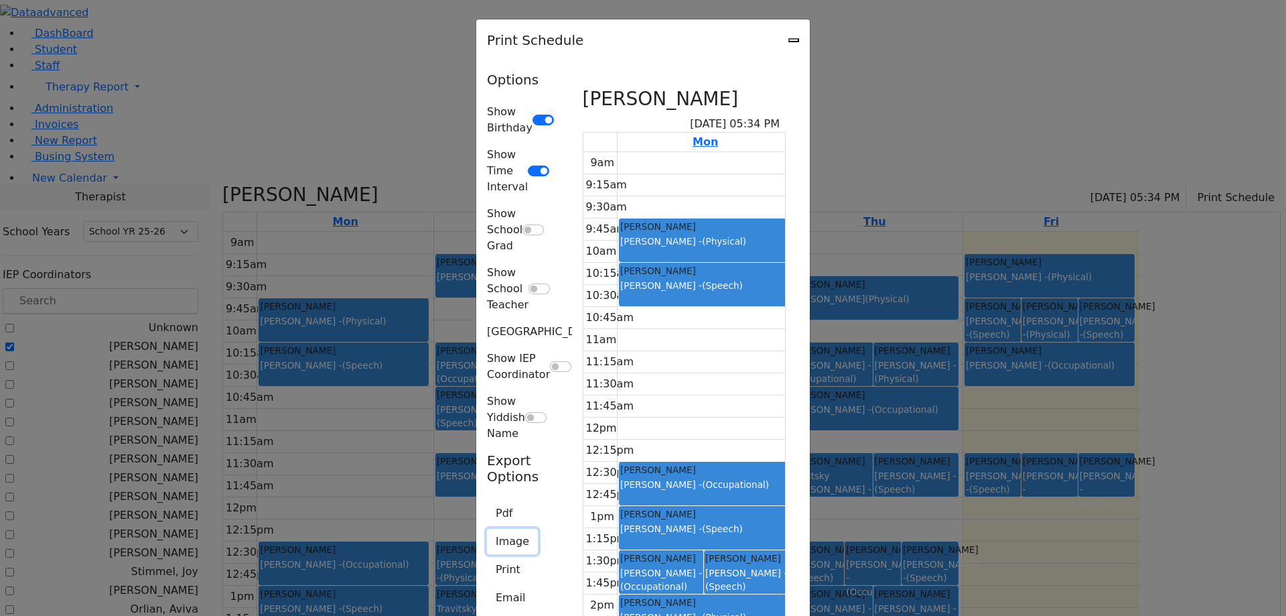
click at [487, 529] on button "Image" at bounding box center [512, 541] width 51 height 25
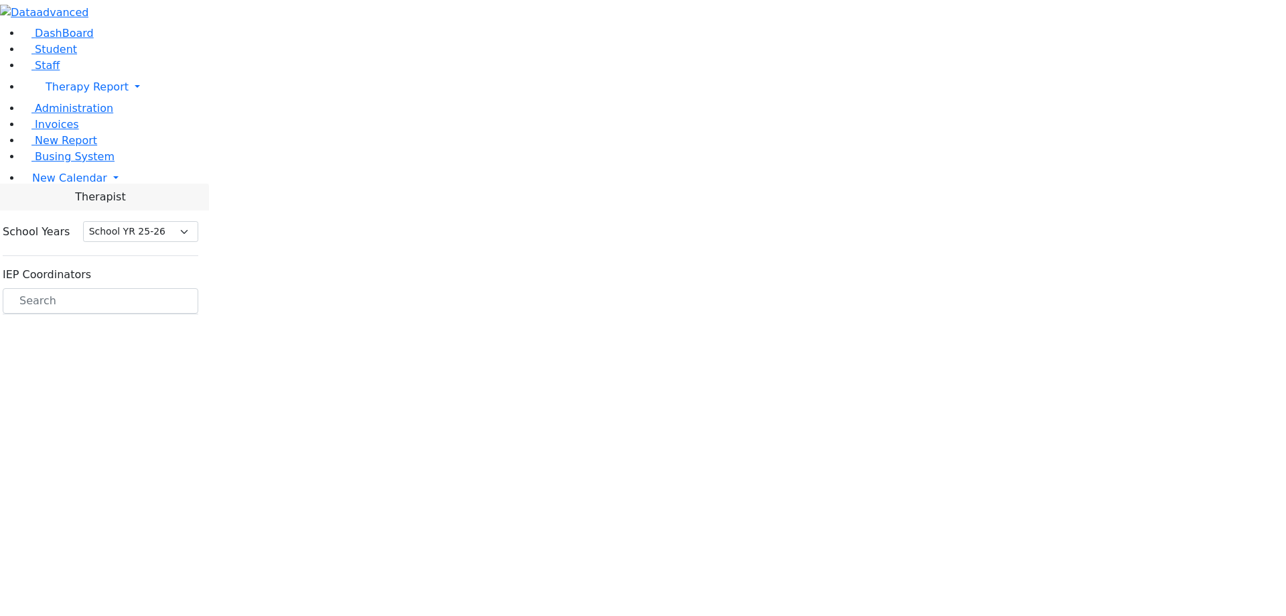
select select "212"
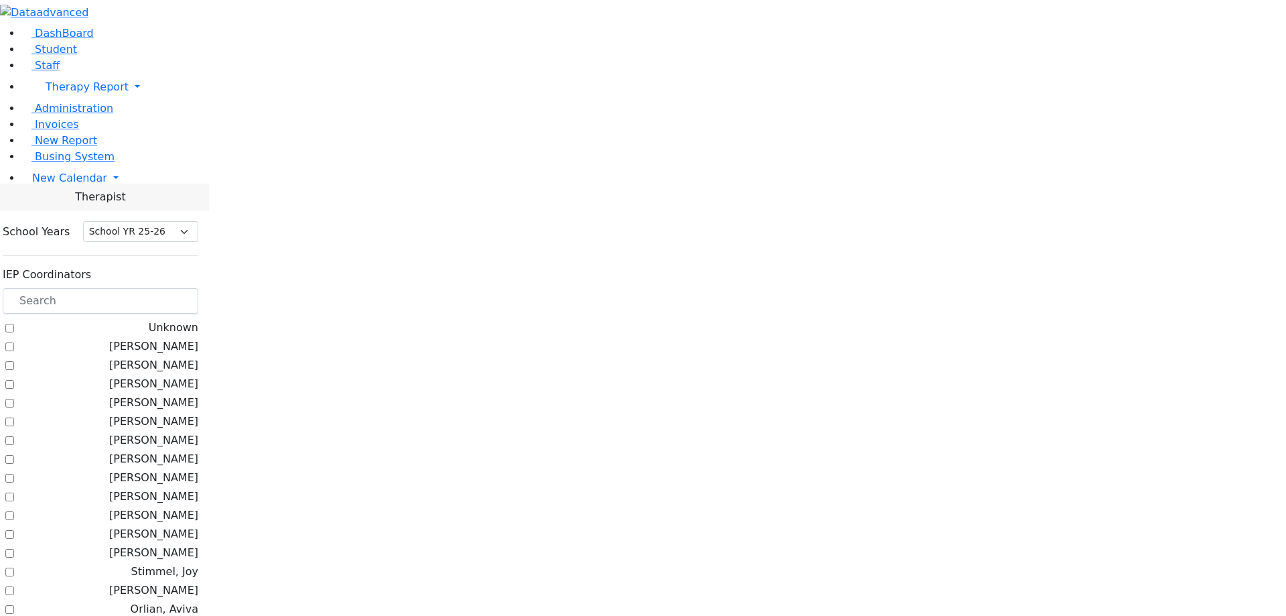
click at [198, 338] on label "[PERSON_NAME]" at bounding box center [153, 346] width 89 height 16
click at [14, 342] on input "[PERSON_NAME]" at bounding box center [9, 346] width 9 height 9
checkbox input "true"
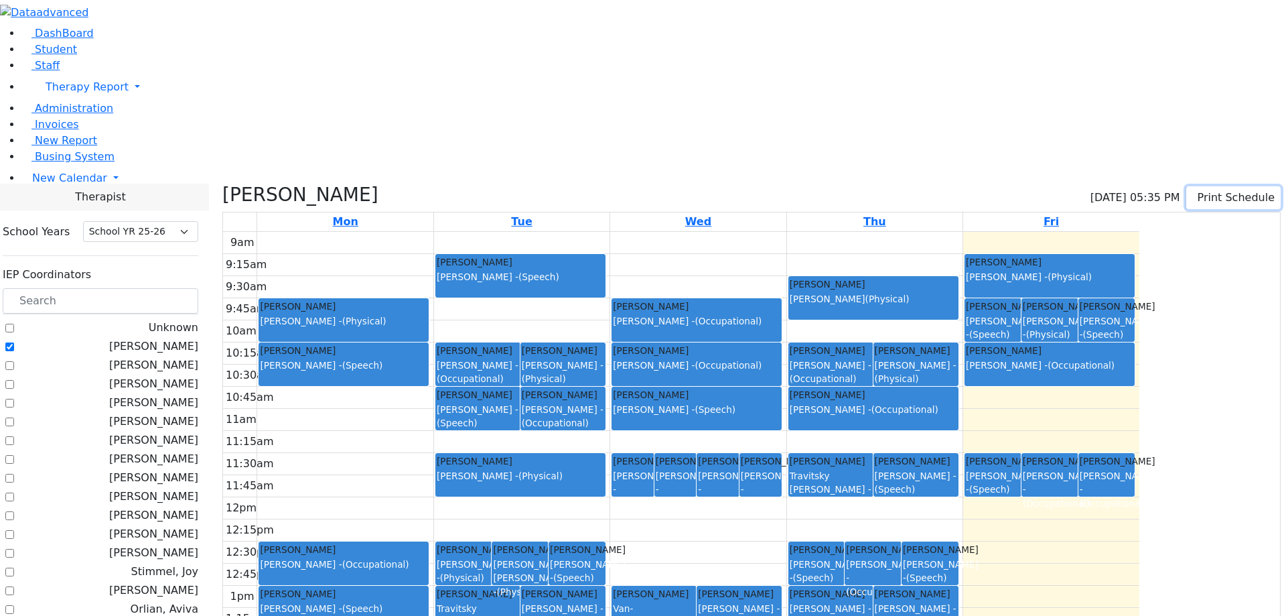
click at [1211, 186] on button "Print Schedule" at bounding box center [1234, 197] width 94 height 23
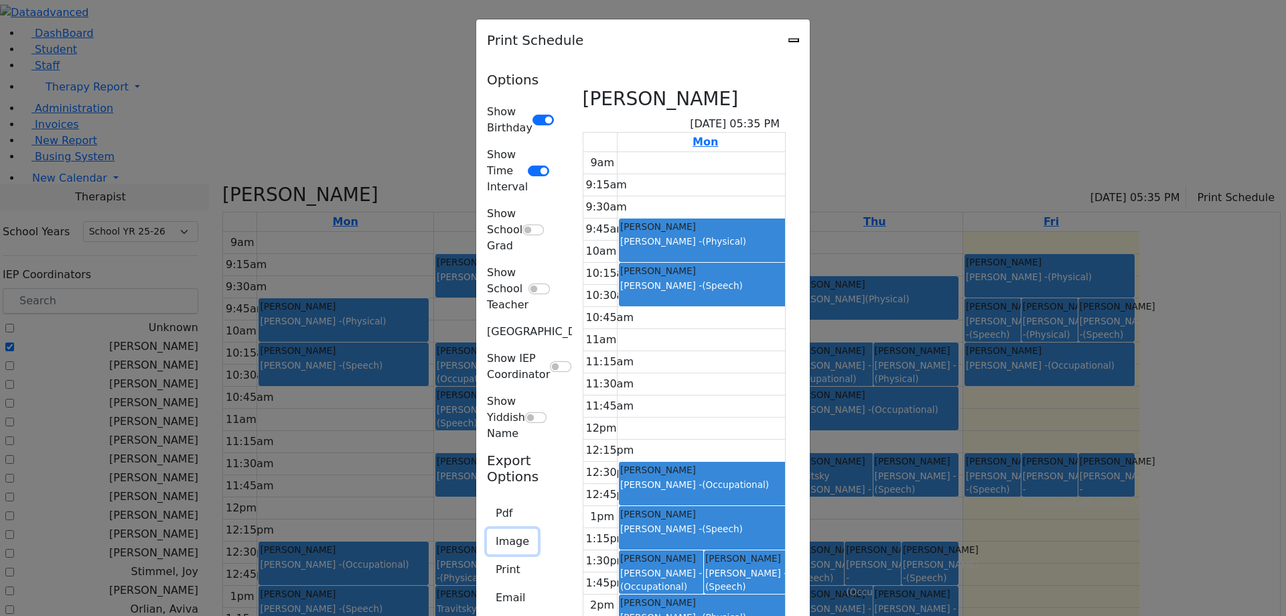
click at [487, 529] on button "Image" at bounding box center [512, 541] width 51 height 25
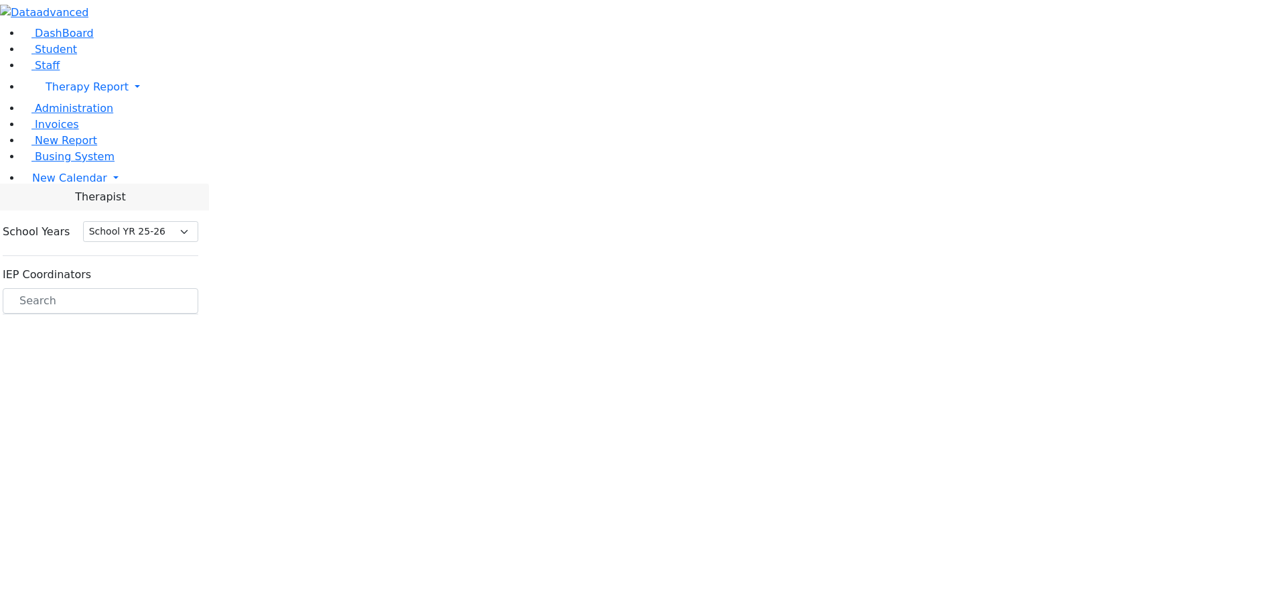
select select "212"
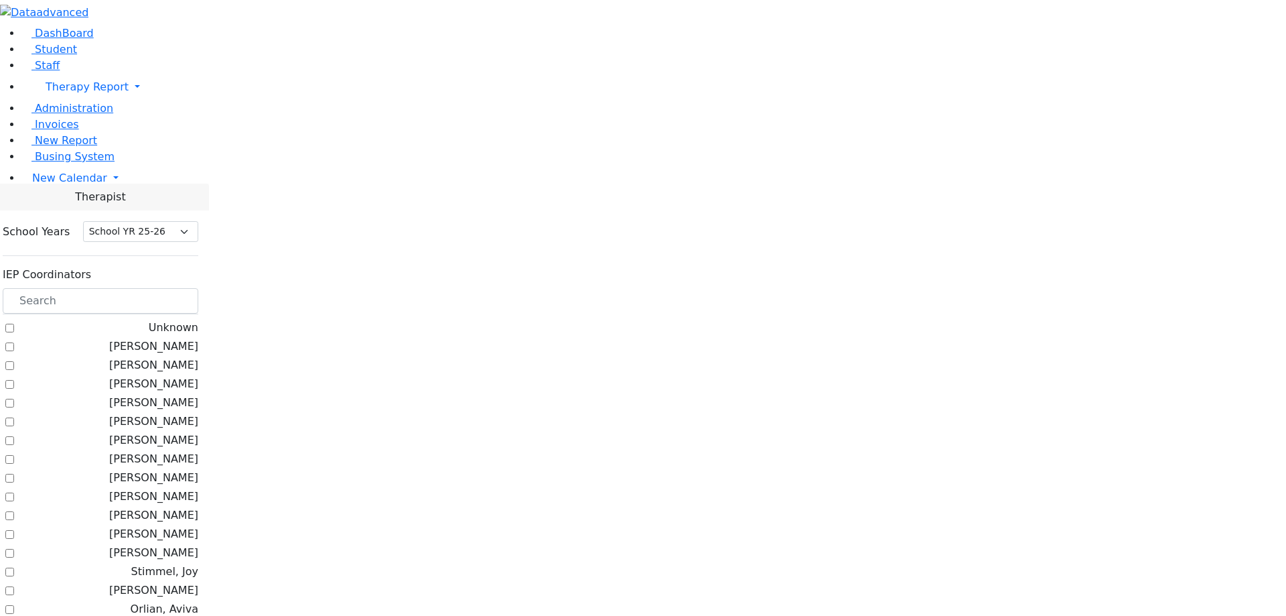
click at [198, 338] on label "[PERSON_NAME]" at bounding box center [153, 346] width 89 height 16
click at [14, 342] on input "[PERSON_NAME]" at bounding box center [9, 346] width 9 height 9
checkbox input "true"
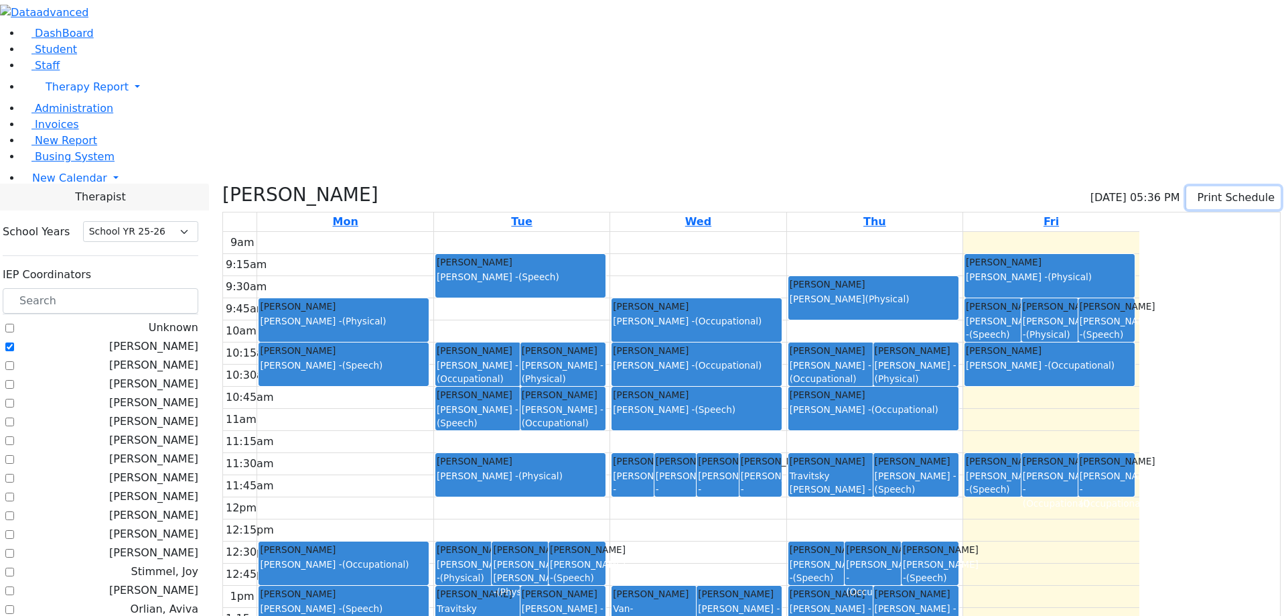
click at [1214, 186] on button "Print Schedule" at bounding box center [1234, 197] width 94 height 23
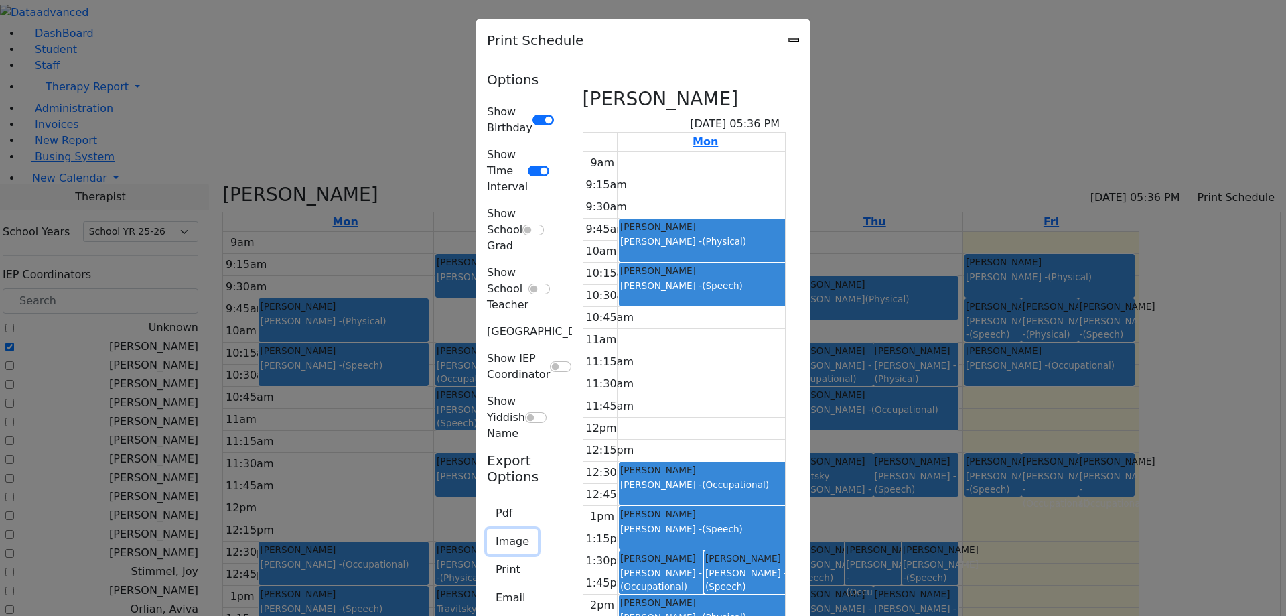
click at [487, 529] on button "Image" at bounding box center [512, 541] width 51 height 25
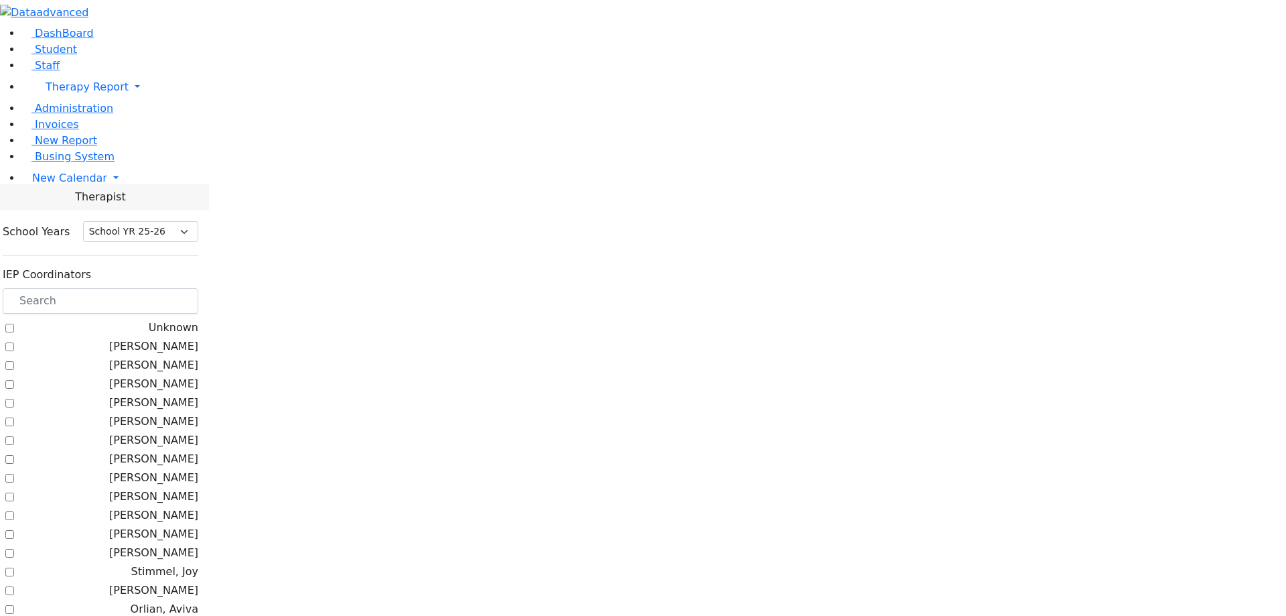
select select "212"
click at [198, 338] on label "[PERSON_NAME]" at bounding box center [153, 346] width 89 height 16
click at [14, 342] on input "[PERSON_NAME]" at bounding box center [9, 346] width 9 height 9
checkbox input "true"
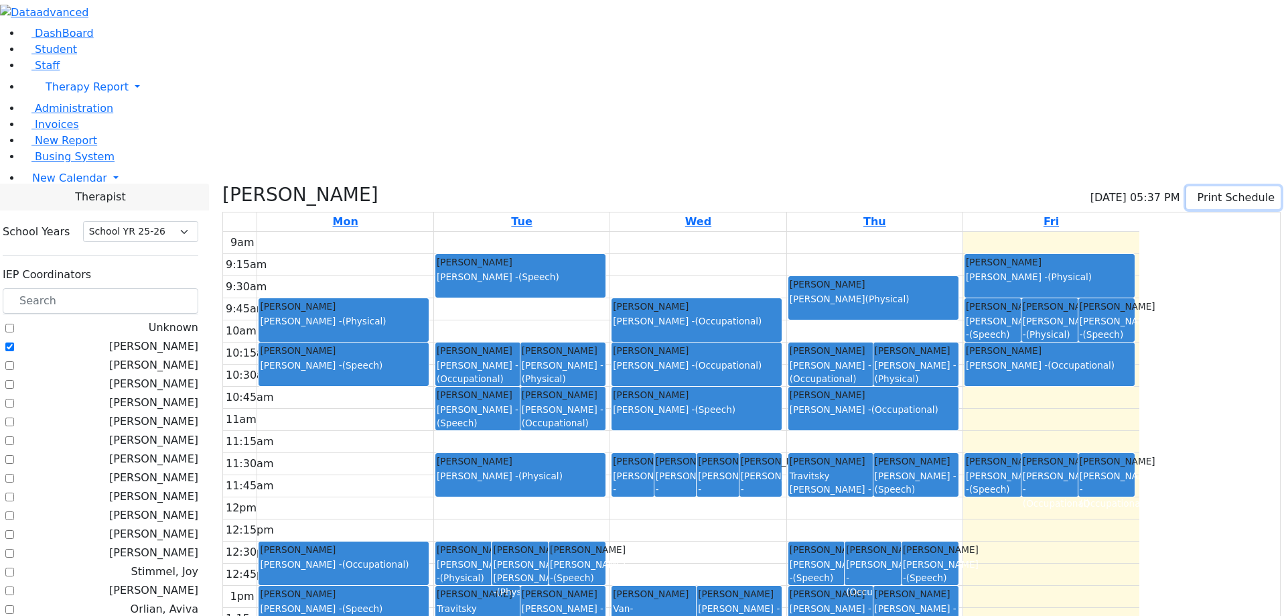
click at [1210, 186] on button "Print Schedule" at bounding box center [1234, 197] width 94 height 23
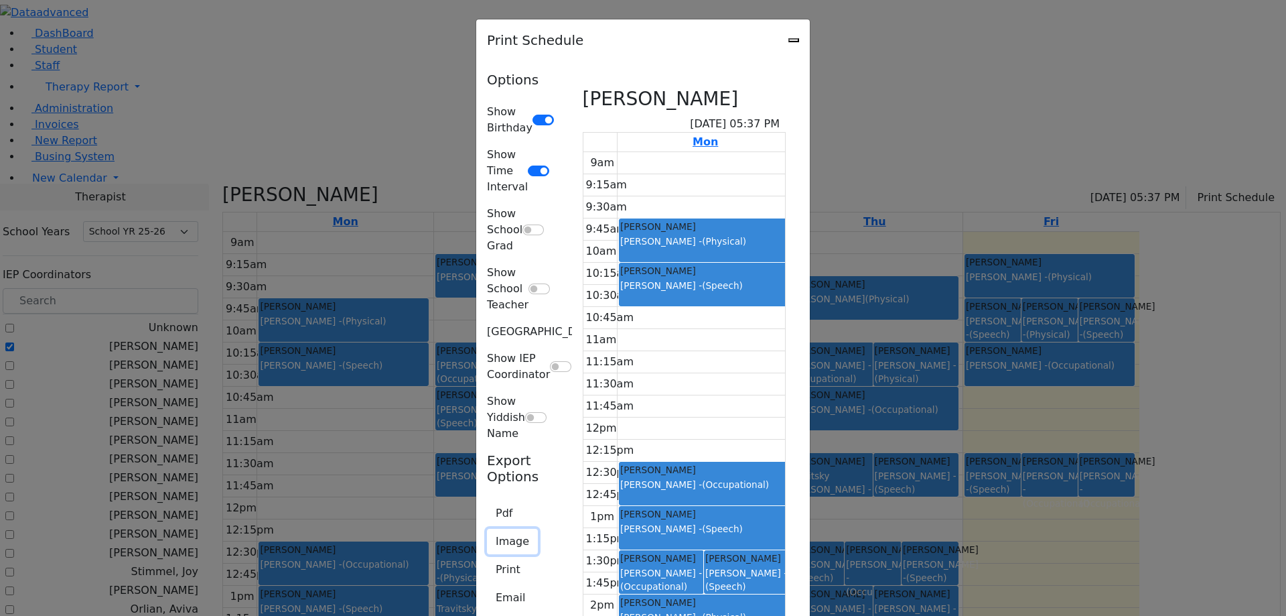
click at [487, 529] on button "Image" at bounding box center [512, 541] width 51 height 25
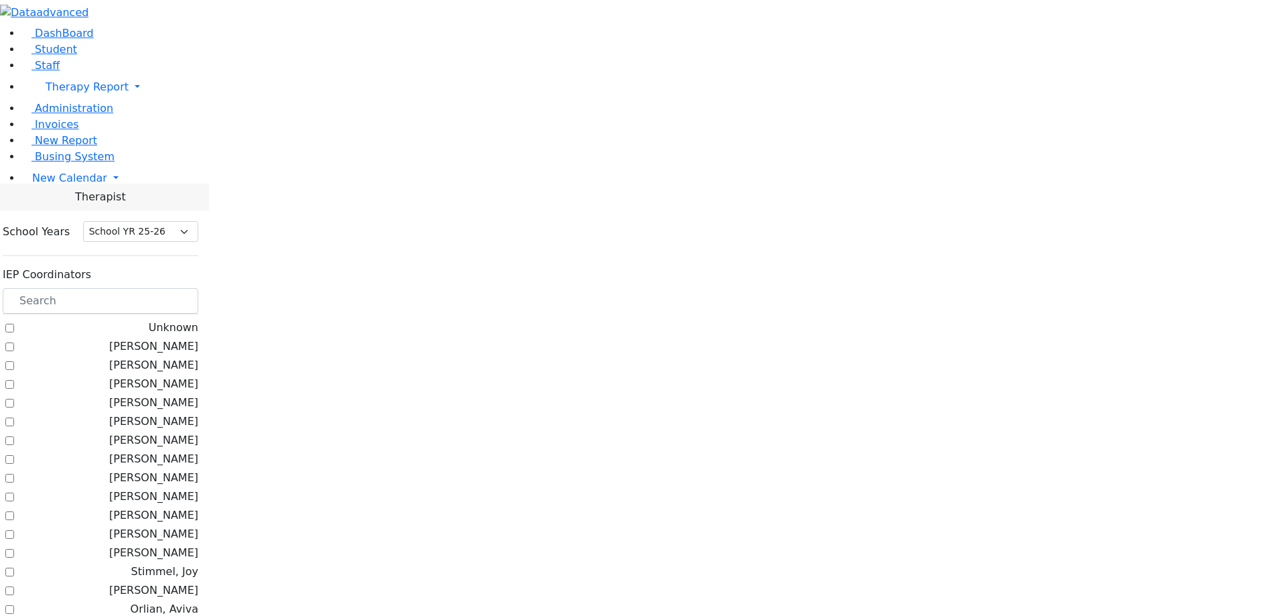
select select "212"
click at [198, 338] on label "[PERSON_NAME]" at bounding box center [153, 346] width 89 height 16
click at [14, 342] on input "[PERSON_NAME]" at bounding box center [9, 346] width 9 height 9
checkbox input "true"
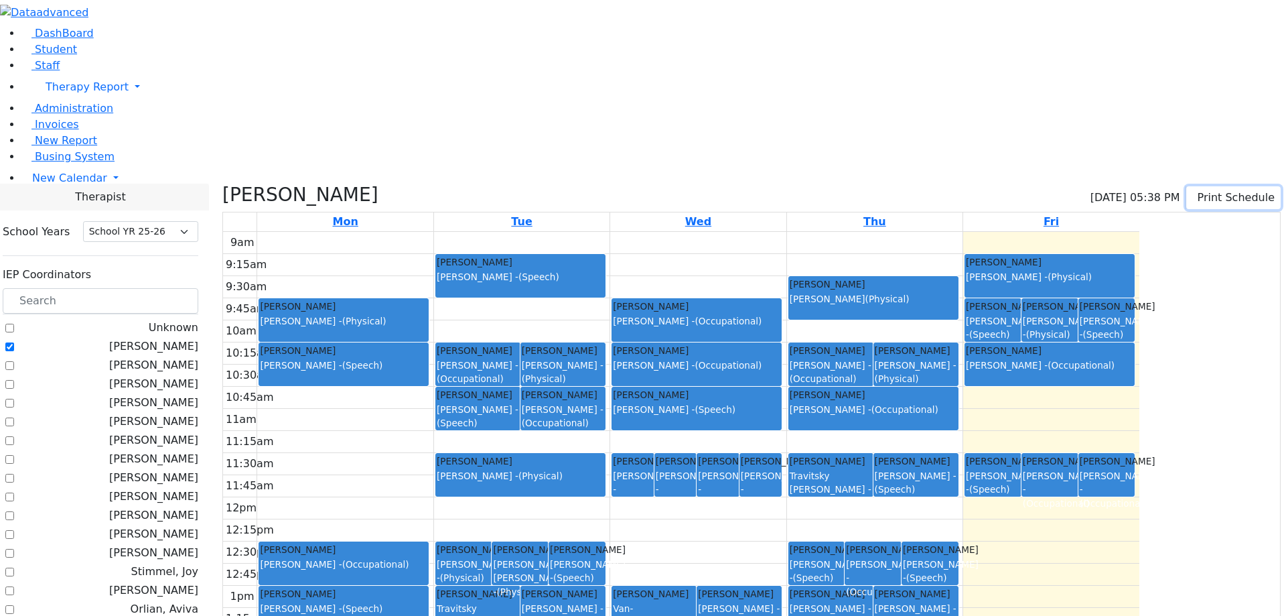
click at [1214, 186] on button "Print Schedule" at bounding box center [1234, 197] width 94 height 23
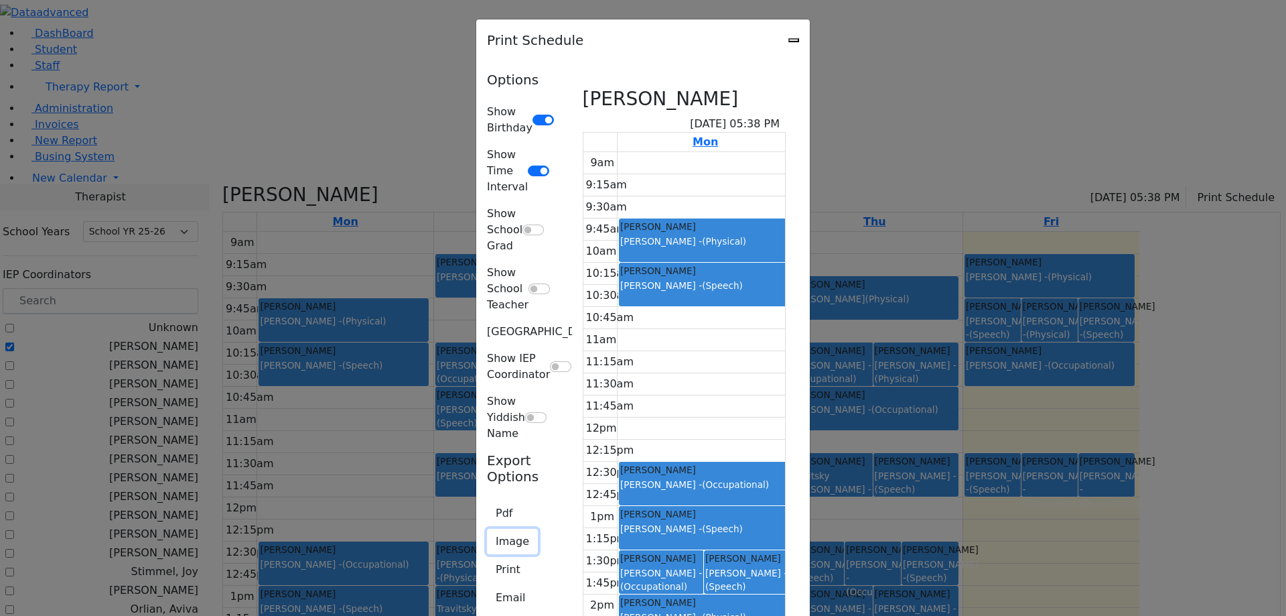
click at [487, 529] on button "Image" at bounding box center [512, 541] width 51 height 25
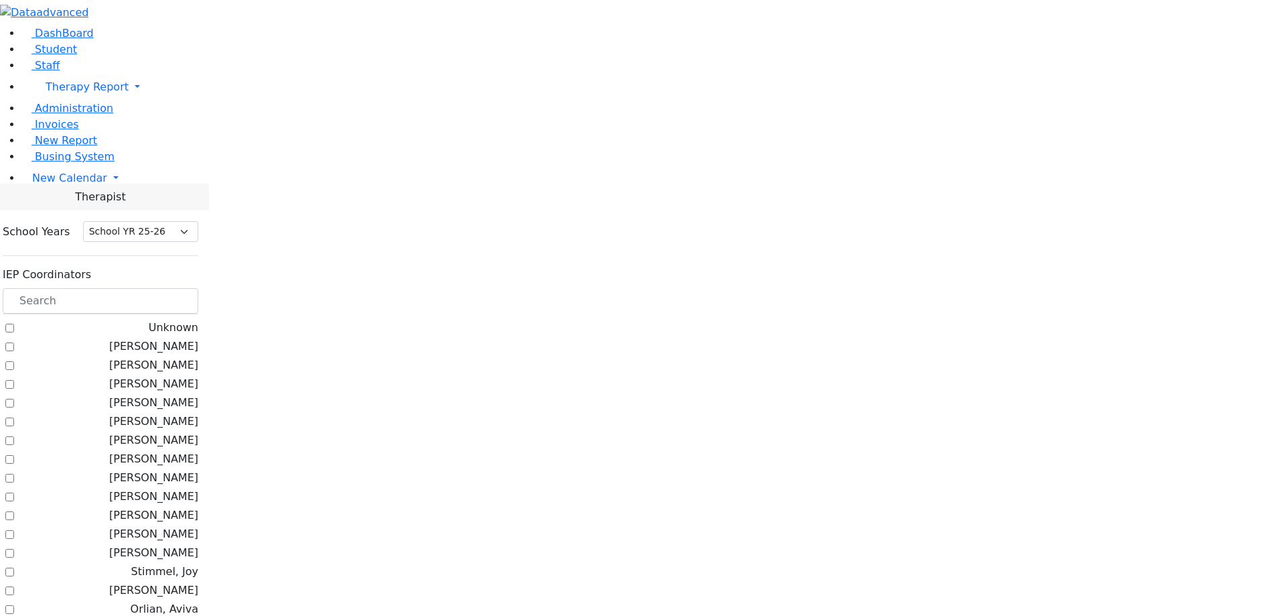
select select "212"
click at [198, 338] on label "[PERSON_NAME]" at bounding box center [153, 346] width 89 height 16
click at [14, 342] on input "[PERSON_NAME]" at bounding box center [9, 346] width 9 height 9
checkbox input "true"
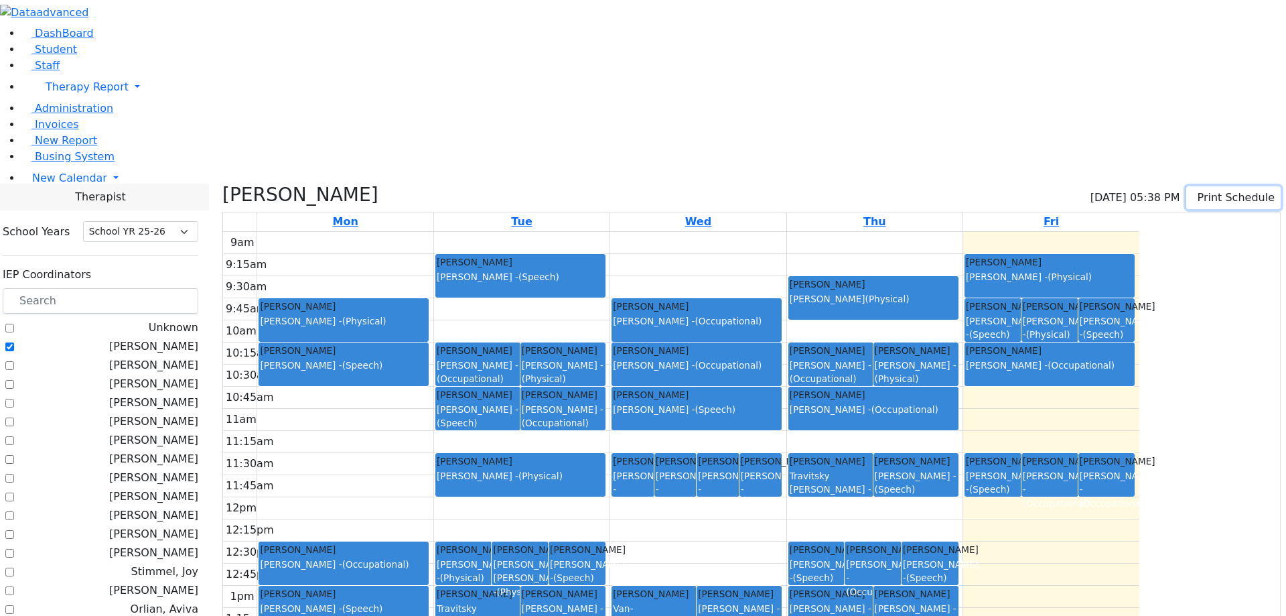
click at [1199, 186] on button "Print Schedule" at bounding box center [1234, 197] width 94 height 23
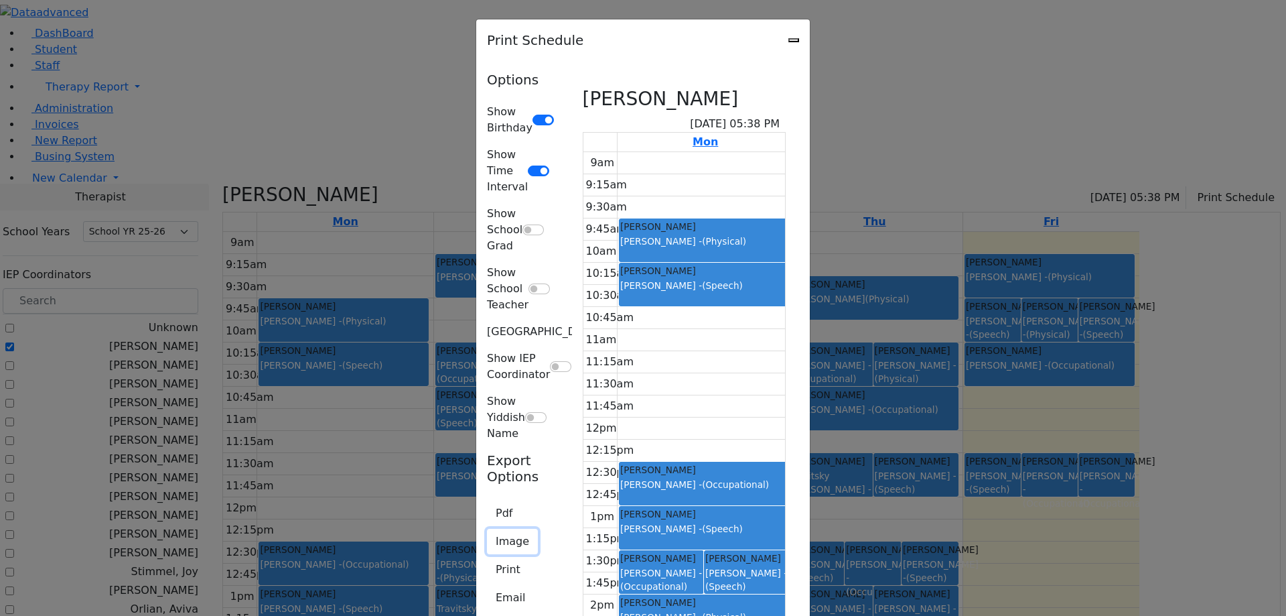
click at [487, 529] on button "Image" at bounding box center [512, 541] width 51 height 25
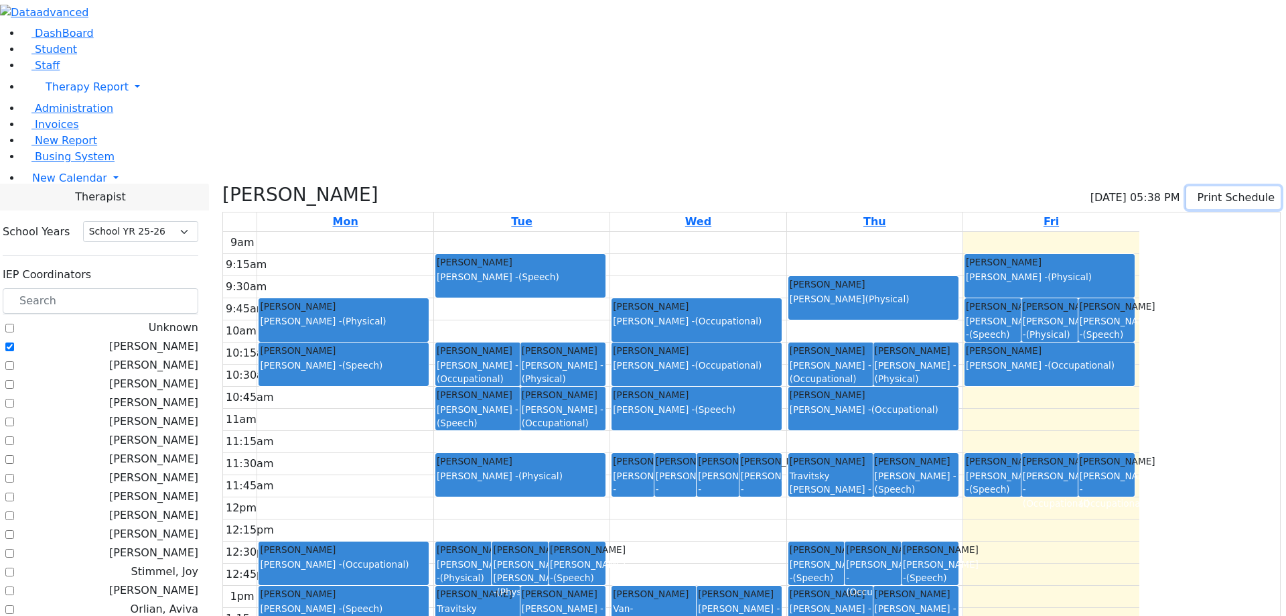
click at [1197, 186] on button "Print Schedule" at bounding box center [1234, 197] width 94 height 23
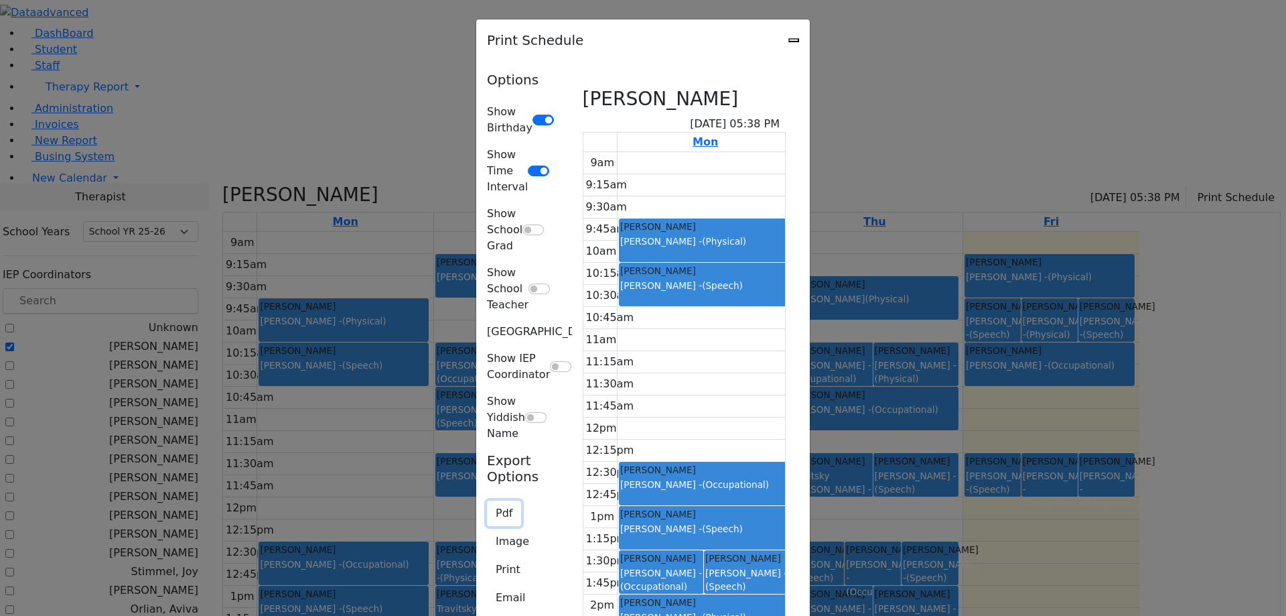
click at [487, 501] on button "Pdf" at bounding box center [504, 513] width 34 height 25
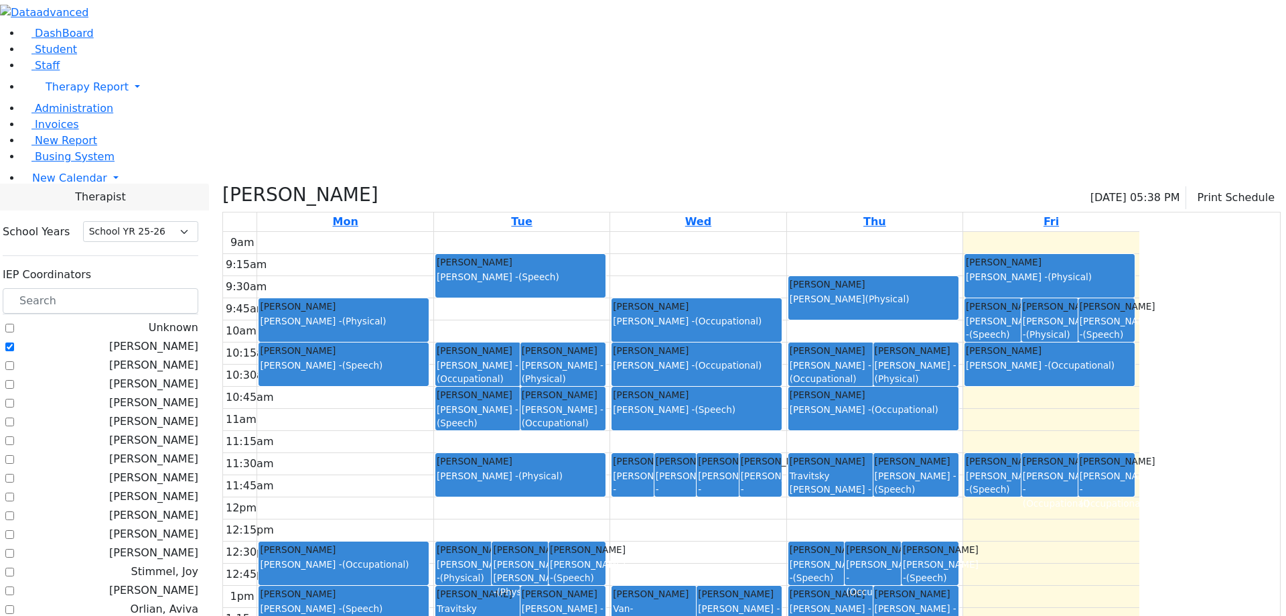
click at [174, 357] on label "[PERSON_NAME]" at bounding box center [153, 365] width 89 height 16
click at [14, 361] on input "[PERSON_NAME]" at bounding box center [9, 365] width 9 height 9
checkbox input "true"
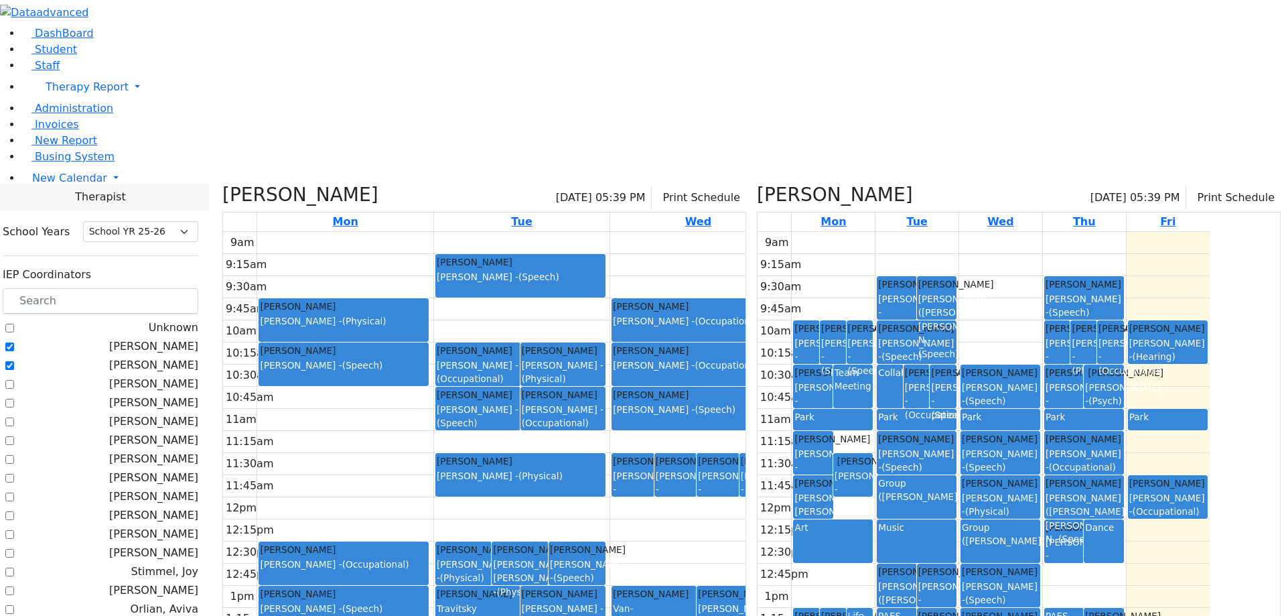
click at [171, 376] on label "[PERSON_NAME]" at bounding box center [153, 384] width 89 height 16
click at [14, 380] on input "[PERSON_NAME]" at bounding box center [9, 384] width 9 height 9
checkbox input "true"
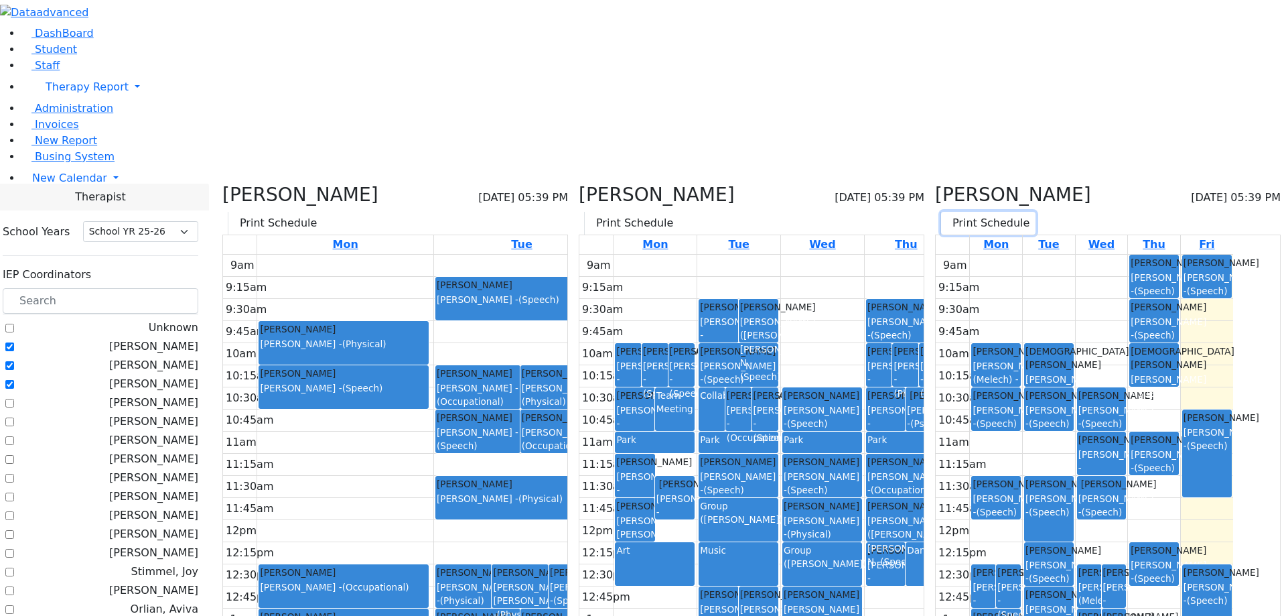
click at [1036, 212] on button "Print Schedule" at bounding box center [988, 223] width 94 height 23
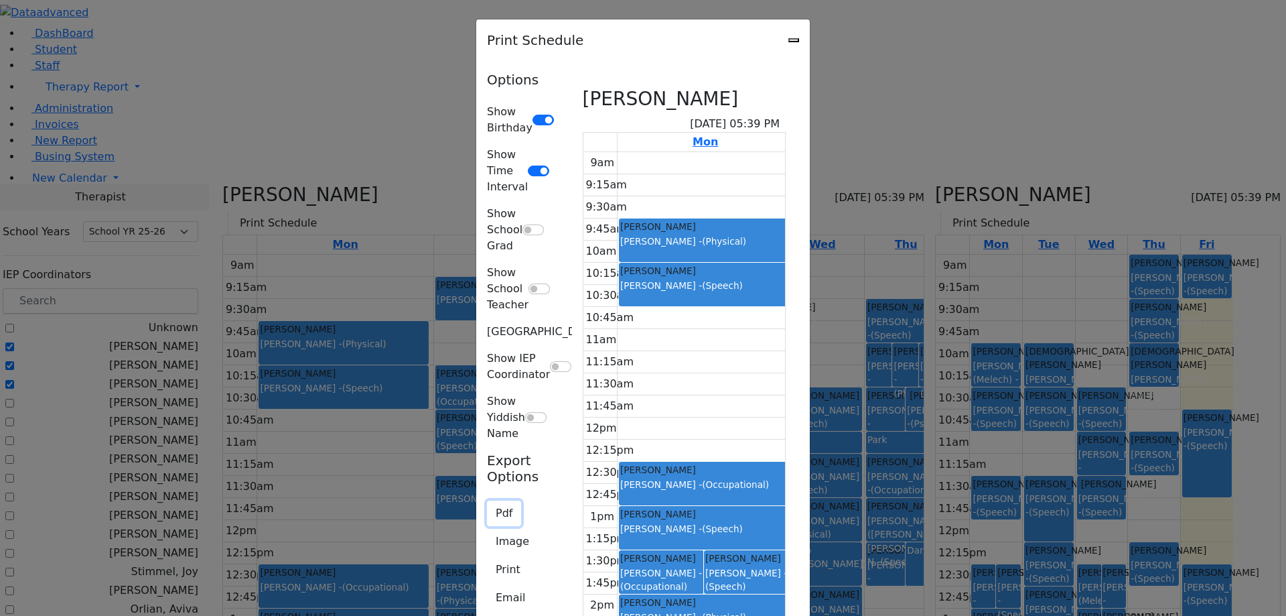
click at [487, 501] on button "Pdf" at bounding box center [504, 513] width 34 height 25
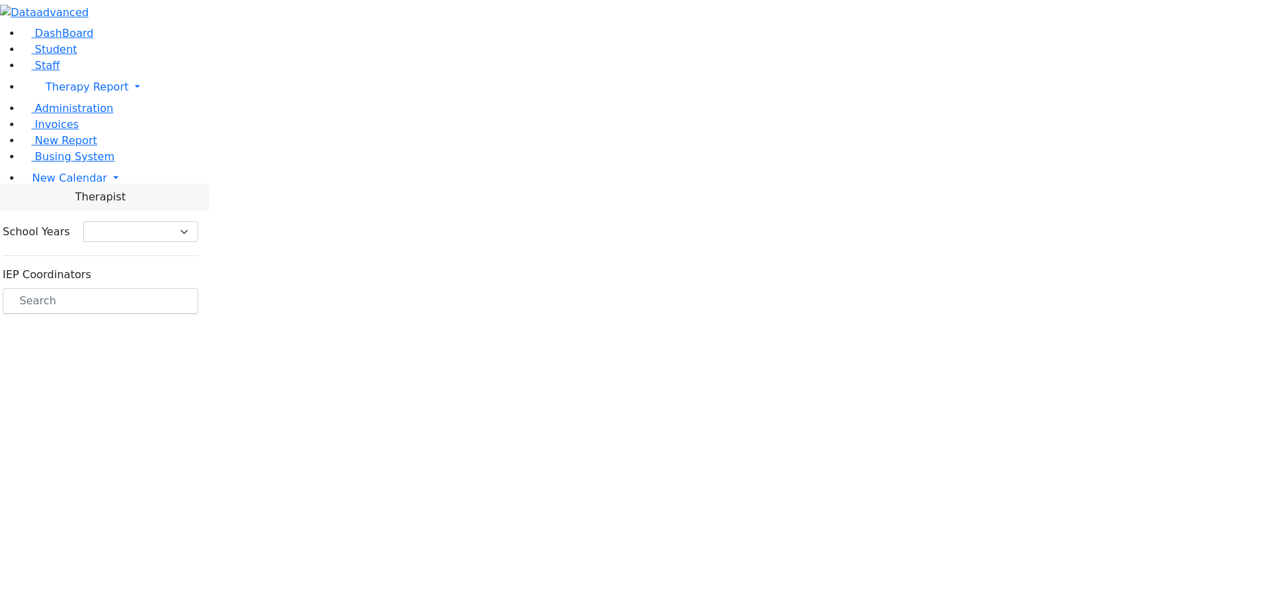
select select "212"
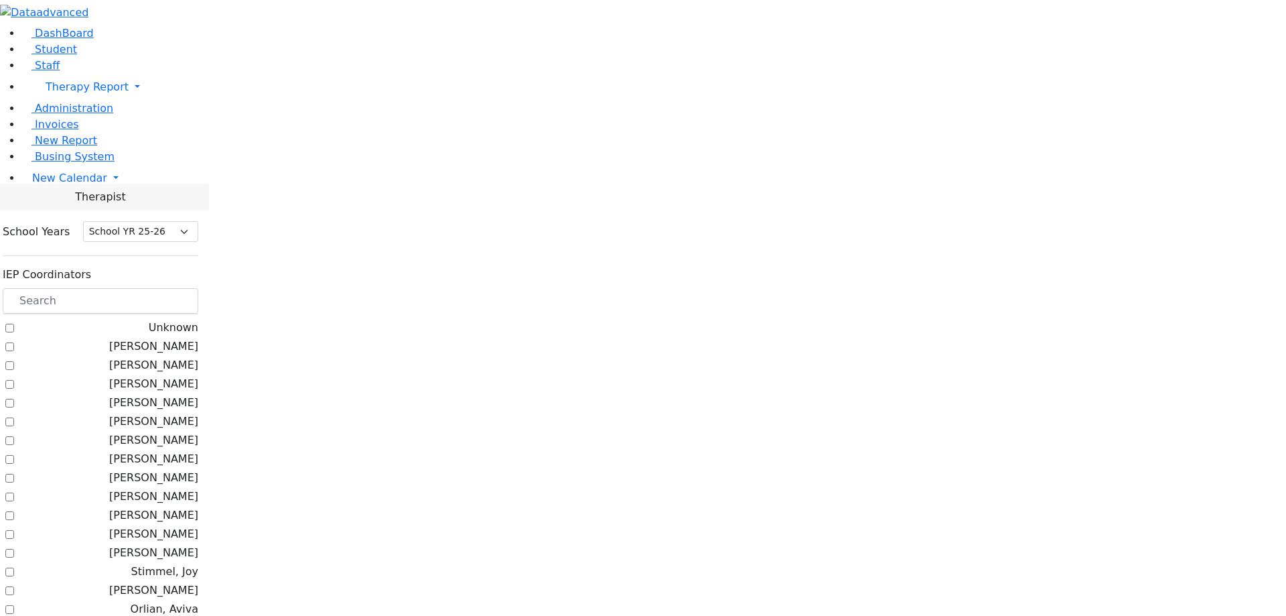
drag, startPoint x: 184, startPoint y: 165, endPoint x: 235, endPoint y: 176, distance: 52.2
click at [184, 338] on label "[PERSON_NAME]" at bounding box center [153, 346] width 89 height 16
click at [14, 342] on input "[PERSON_NAME]" at bounding box center [9, 346] width 9 height 9
checkbox input "true"
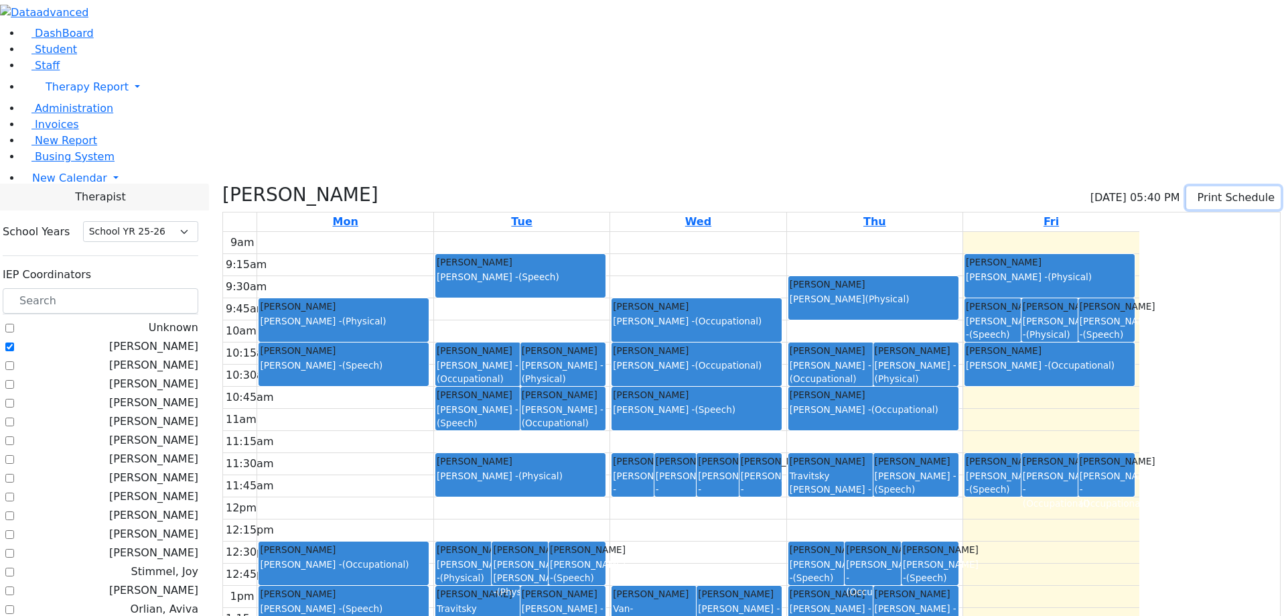
click at [1209, 186] on button "Print Schedule" at bounding box center [1234, 197] width 94 height 23
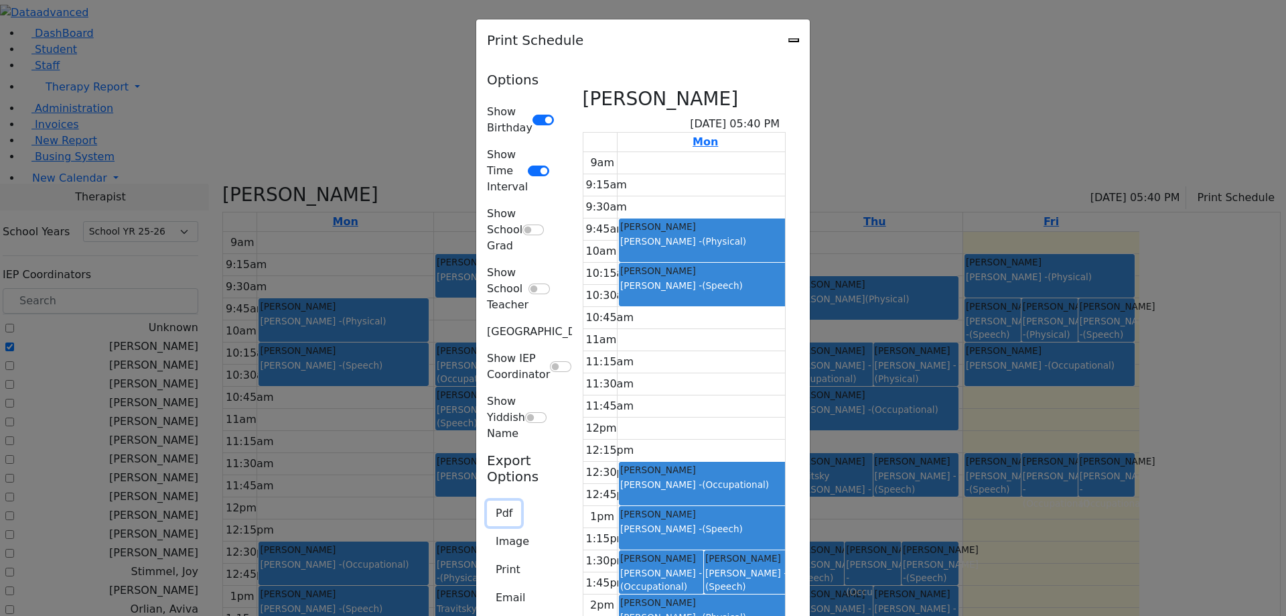
click at [487, 501] on button "Pdf" at bounding box center [504, 513] width 34 height 25
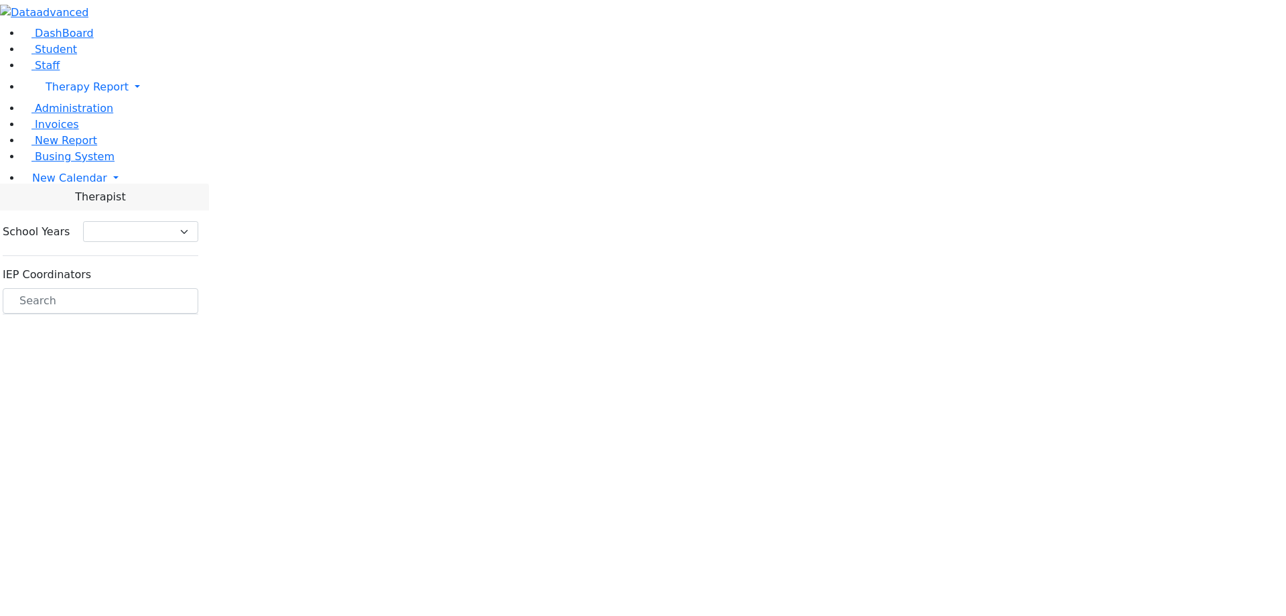
select select "212"
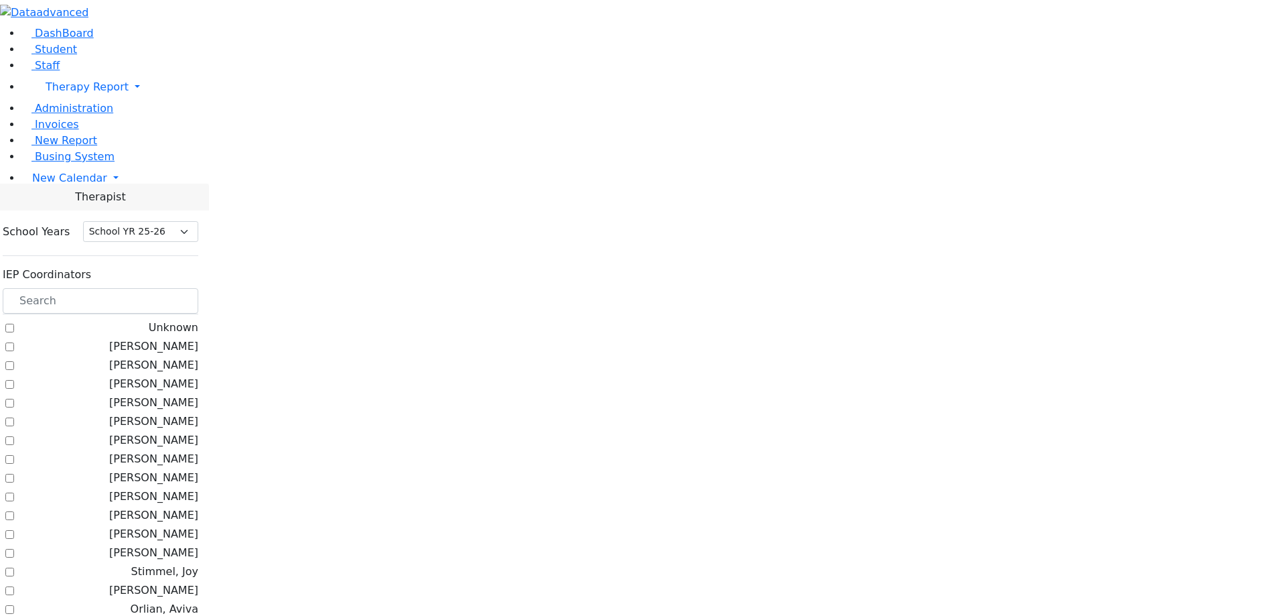
click at [198, 338] on label "[PERSON_NAME]" at bounding box center [153, 346] width 89 height 16
click at [14, 342] on input "[PERSON_NAME]" at bounding box center [9, 346] width 9 height 9
checkbox input "true"
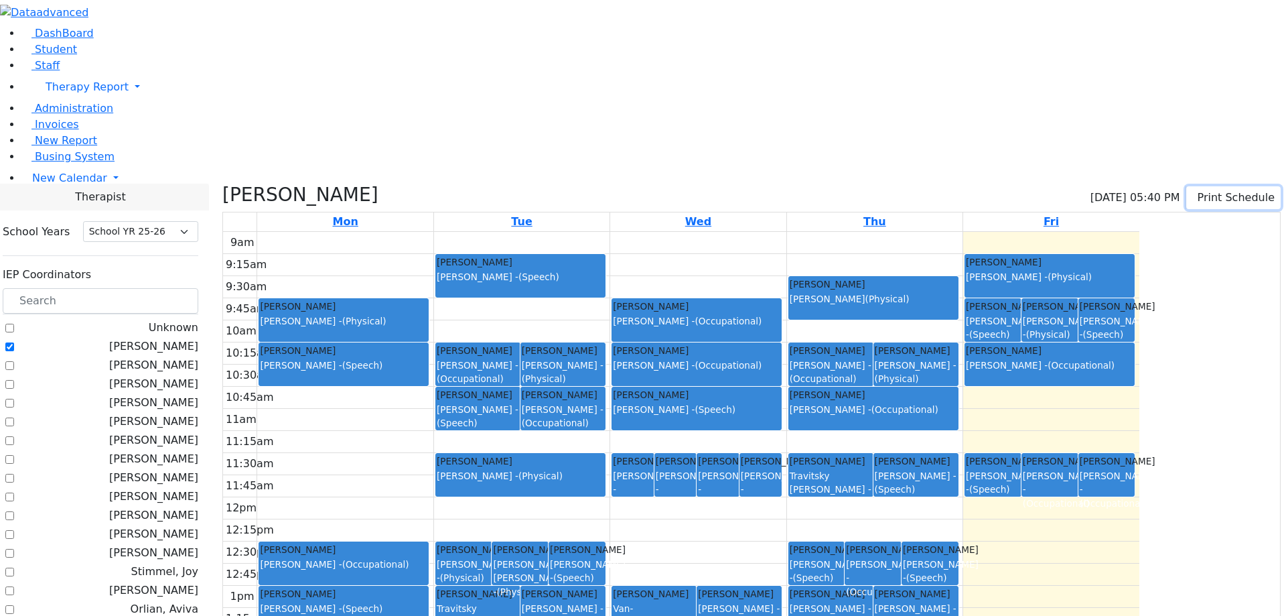
click at [1213, 186] on button "Print Schedule" at bounding box center [1234, 197] width 94 height 23
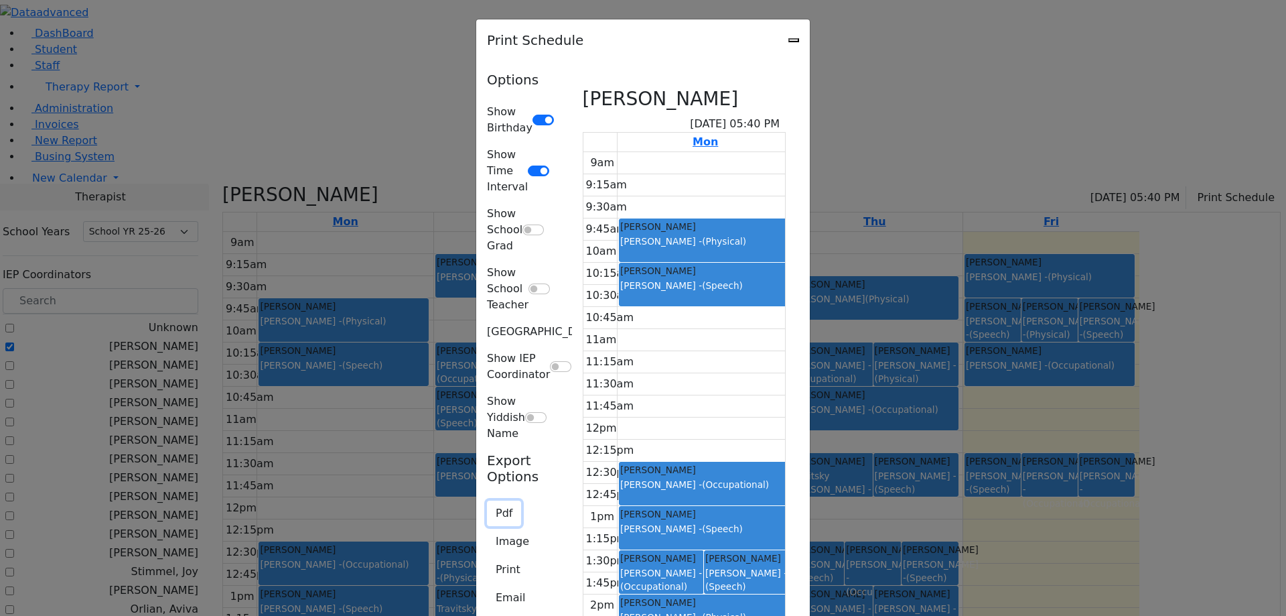
click at [487, 501] on button "Pdf" at bounding box center [504, 513] width 34 height 25
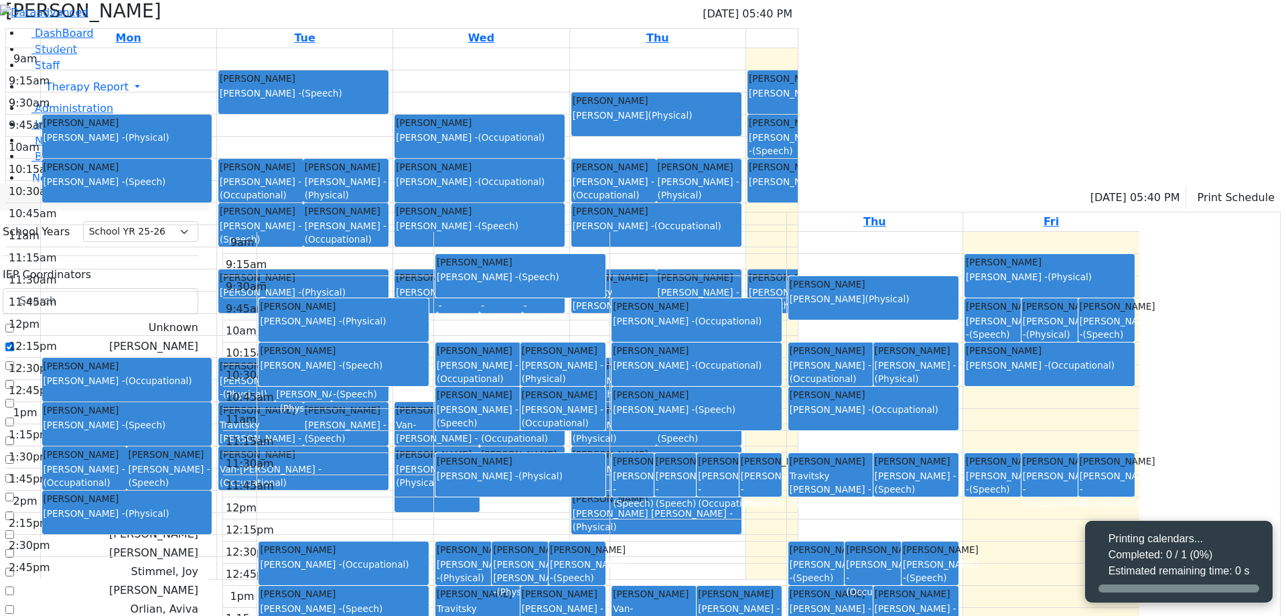
select select "212"
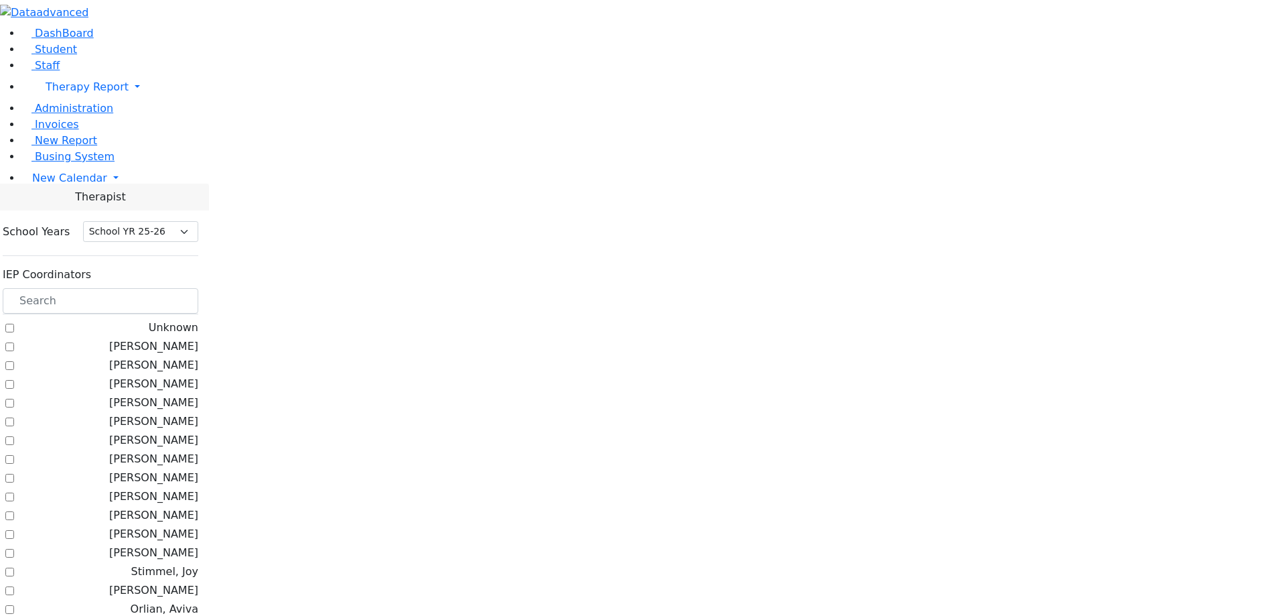
select select "212"
click at [198, 338] on label "[PERSON_NAME]" at bounding box center [153, 346] width 89 height 16
click at [14, 342] on input "[PERSON_NAME]" at bounding box center [9, 346] width 9 height 9
checkbox input "true"
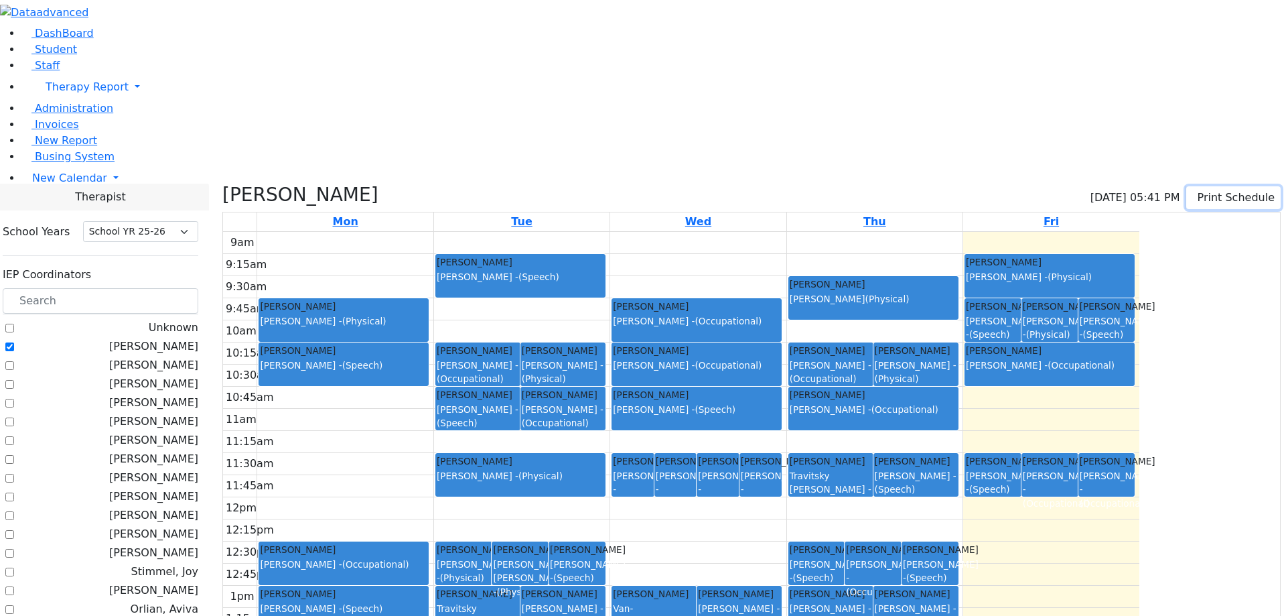
click at [1203, 186] on button "Print Schedule" at bounding box center [1234, 197] width 94 height 23
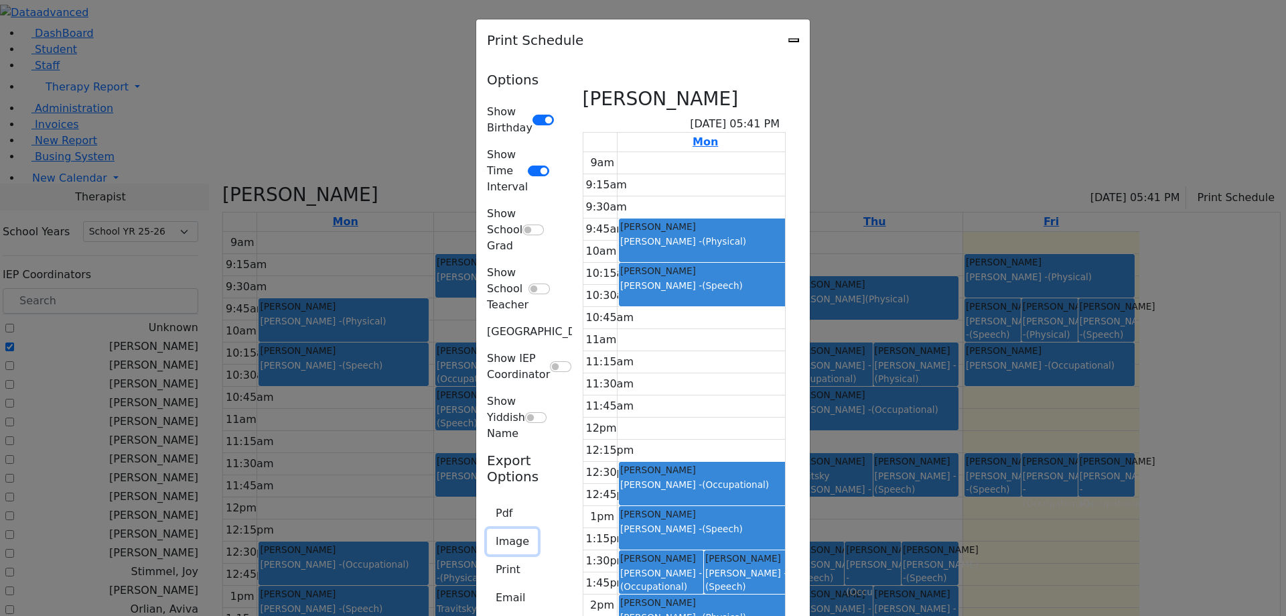
click at [487, 529] on button "Image" at bounding box center [512, 541] width 51 height 25
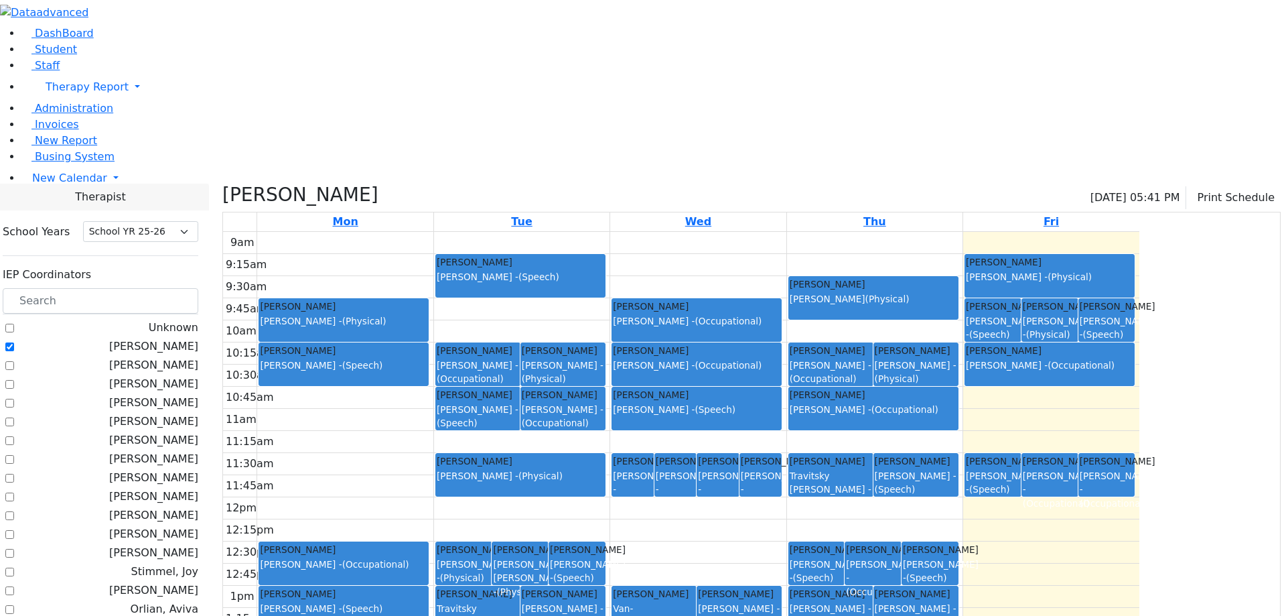
click at [1200, 184] on div "Litzman, Shterna 09/26/2025 05:41 PM Print Schedule" at bounding box center [751, 198] width 1059 height 28
click at [1200, 186] on button "Print Schedule" at bounding box center [1234, 197] width 94 height 23
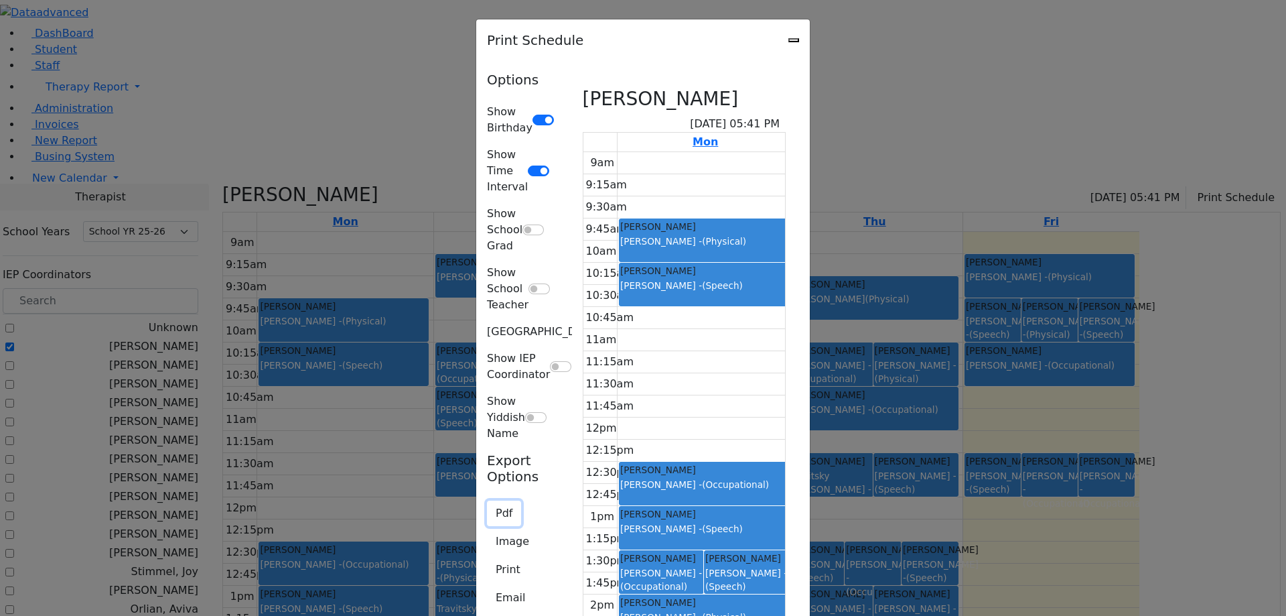
click at [487, 501] on button "Pdf" at bounding box center [504, 513] width 34 height 25
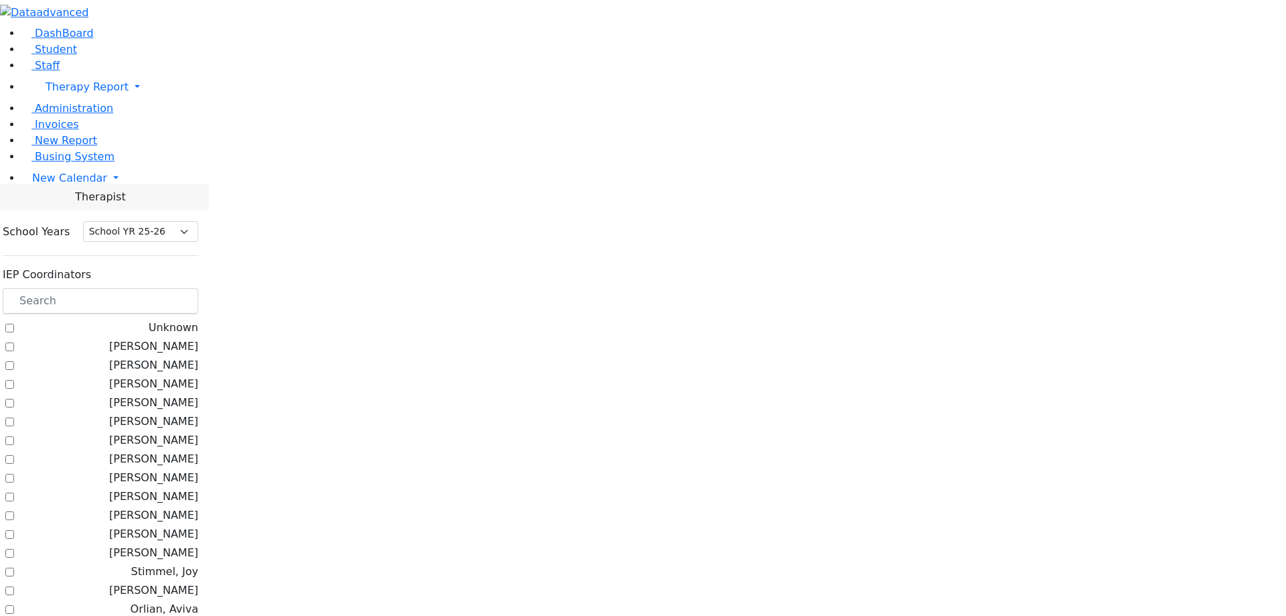
select select "212"
click at [74, 184] on span "New Calendar" at bounding box center [69, 178] width 75 height 13
click span "Calendar"
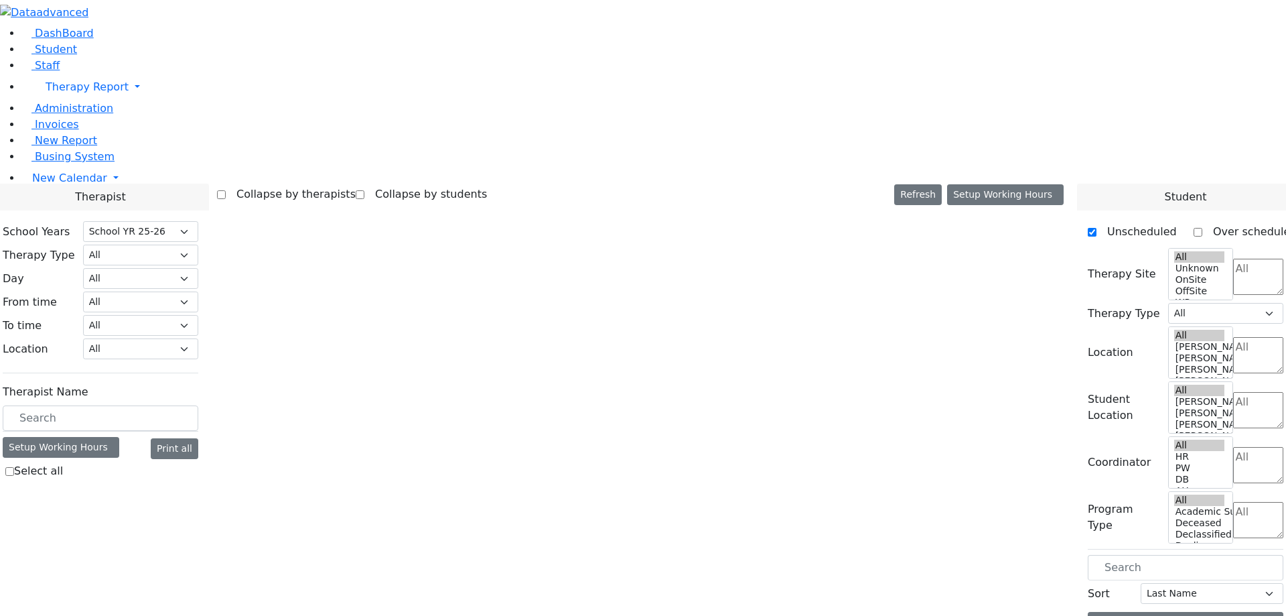
select select "212"
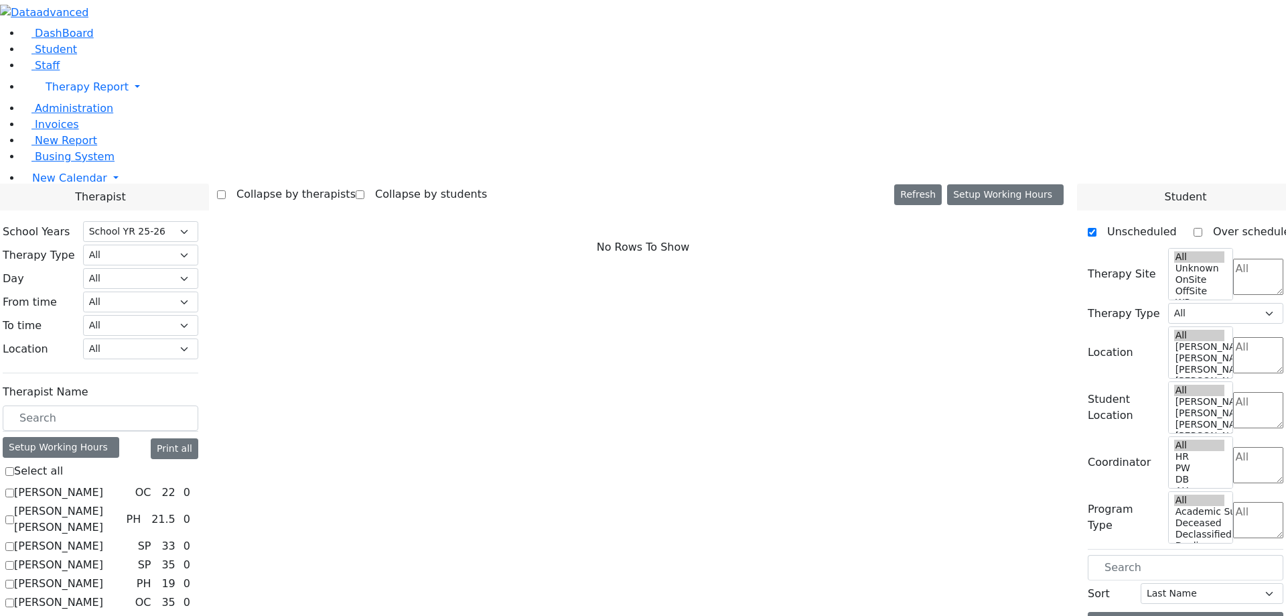
click at [103, 484] on label "[PERSON_NAME]" at bounding box center [58, 492] width 89 height 16
click at [14, 488] on input "[PERSON_NAME]" at bounding box center [9, 492] width 9 height 9
checkbox input "true"
select select "1"
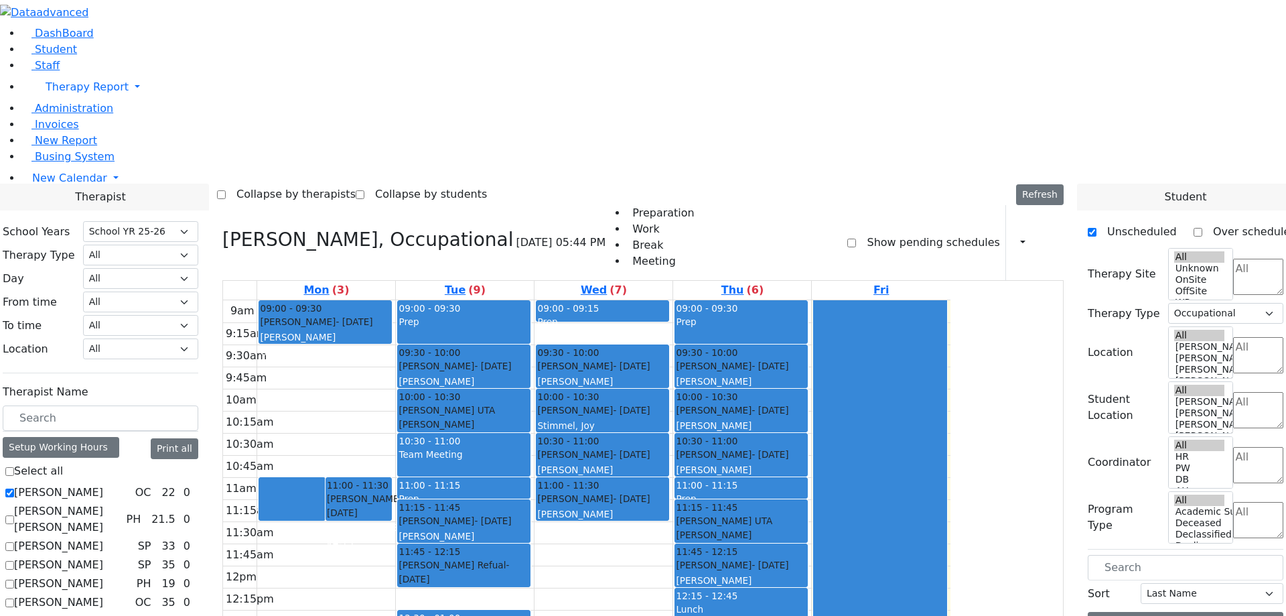
click at [121, 503] on label "[PERSON_NAME] [PERSON_NAME]" at bounding box center [67, 519] width 107 height 32
click at [14, 515] on input "[PERSON_NAME] [PERSON_NAME]" at bounding box center [9, 519] width 9 height 9
checkbox input "true"
select select
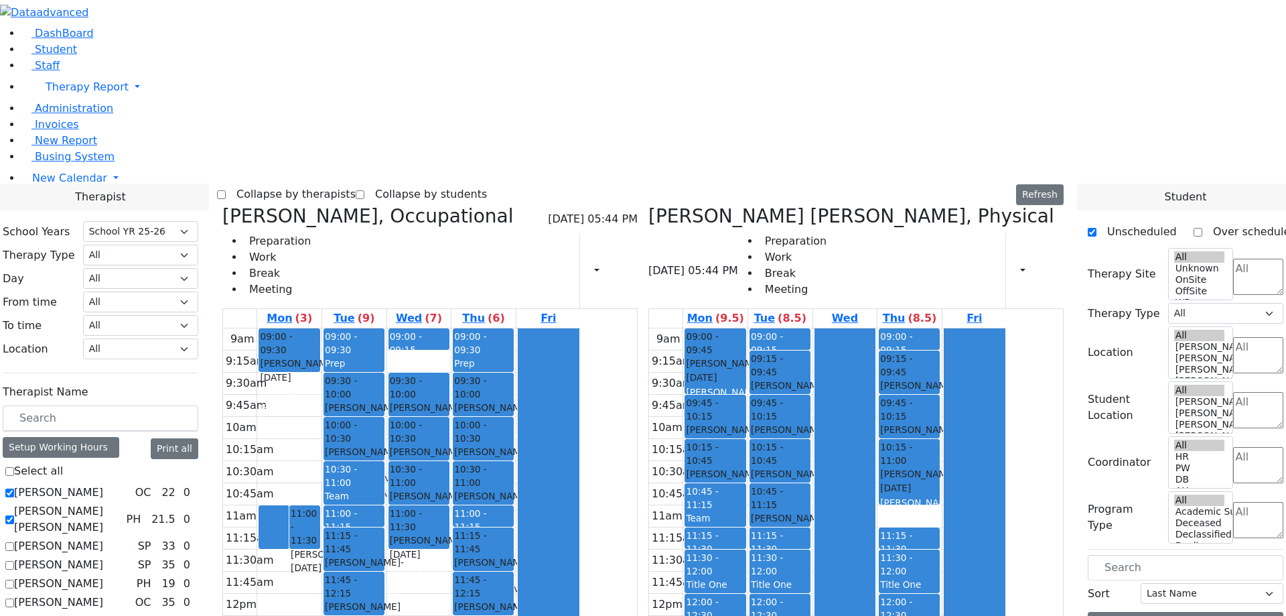
click at [103, 538] on label "[PERSON_NAME]" at bounding box center [58, 546] width 89 height 16
click at [14, 542] on input "[PERSON_NAME]" at bounding box center [9, 546] width 9 height 9
checkbox input "true"
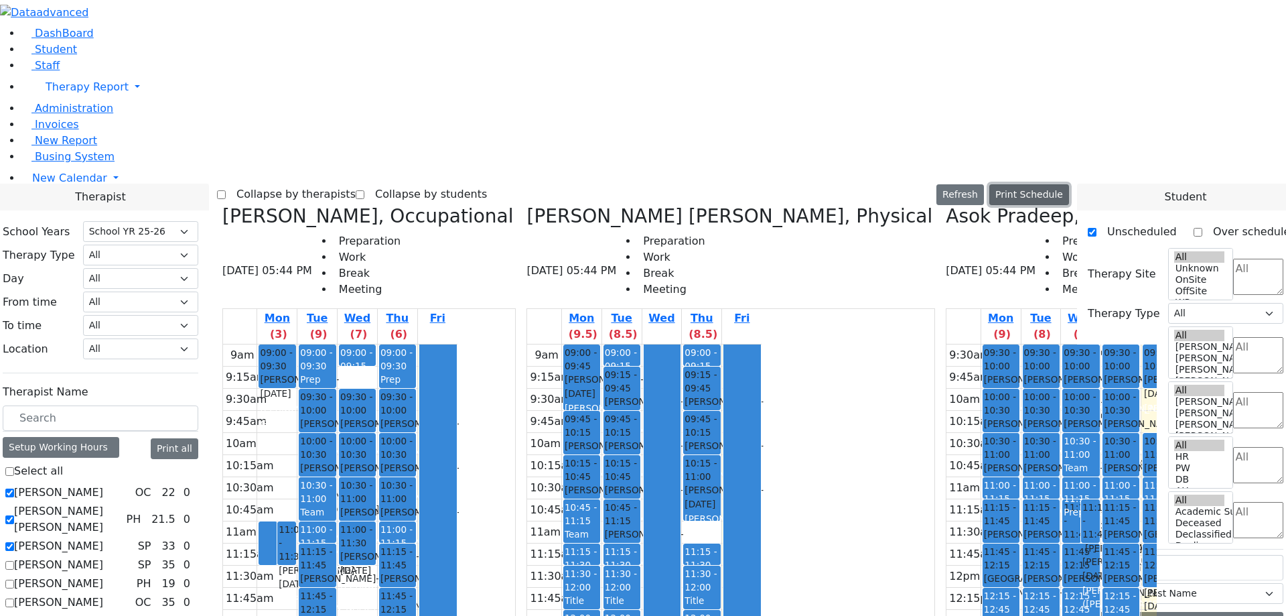
click at [1060, 184] on button "Print Schedule" at bounding box center [1030, 194] width 80 height 21
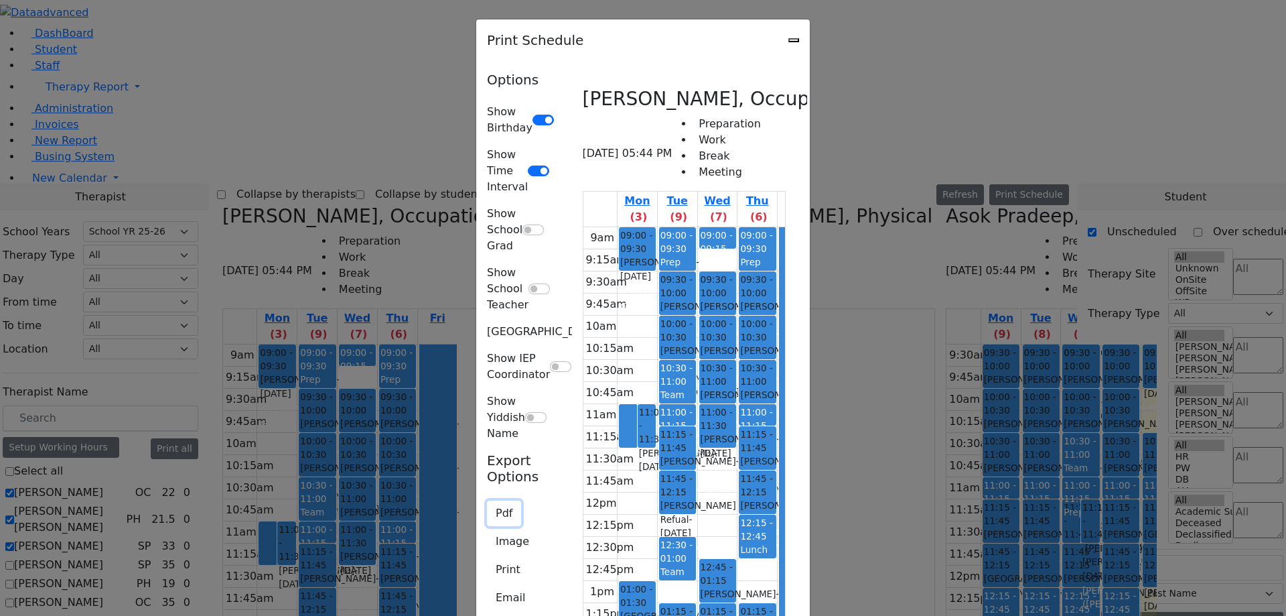
click at [487, 501] on button "Pdf" at bounding box center [504, 513] width 34 height 25
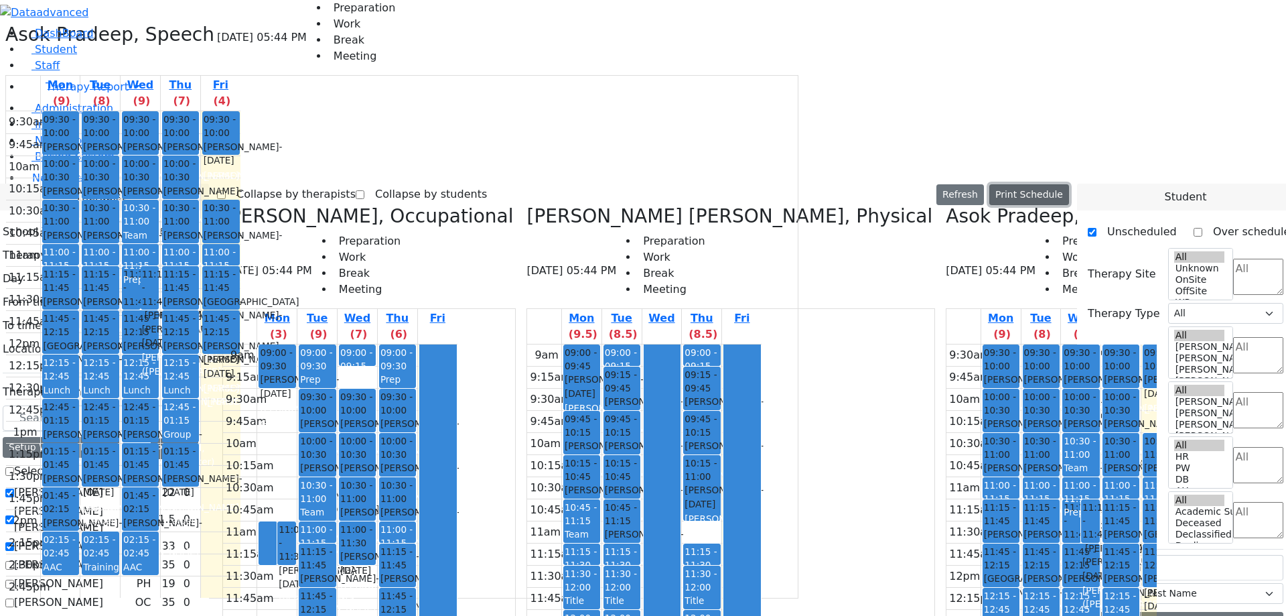
click at [1061, 184] on button "Print Schedule" at bounding box center [1030, 194] width 80 height 21
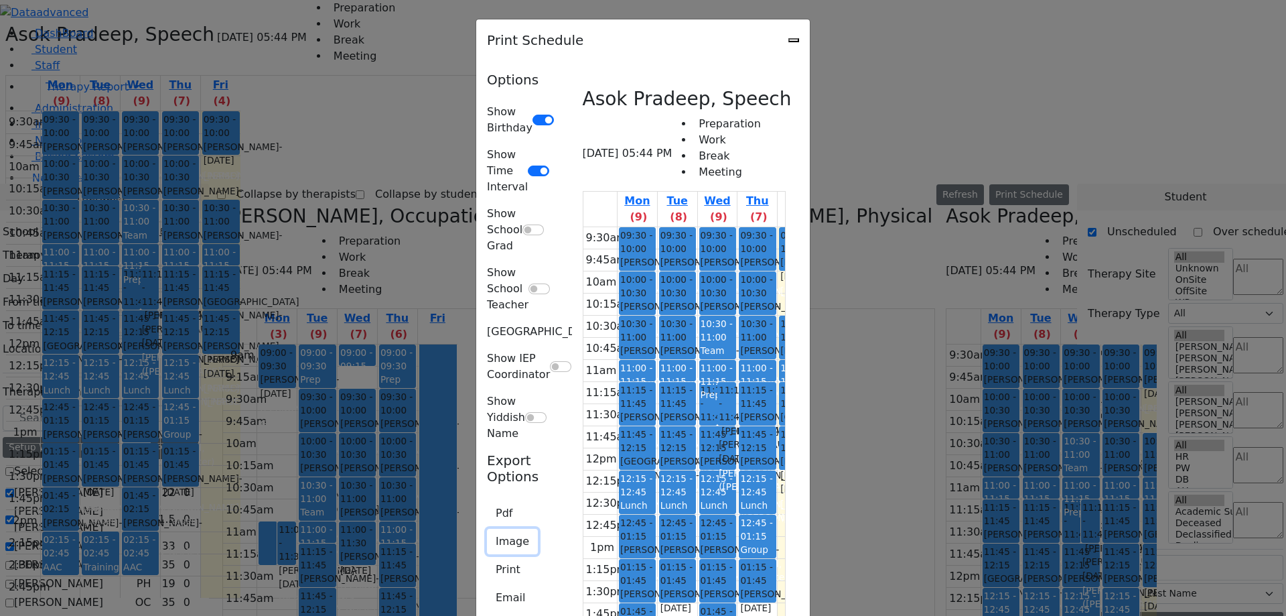
click at [487, 529] on button "Image" at bounding box center [512, 541] width 51 height 25
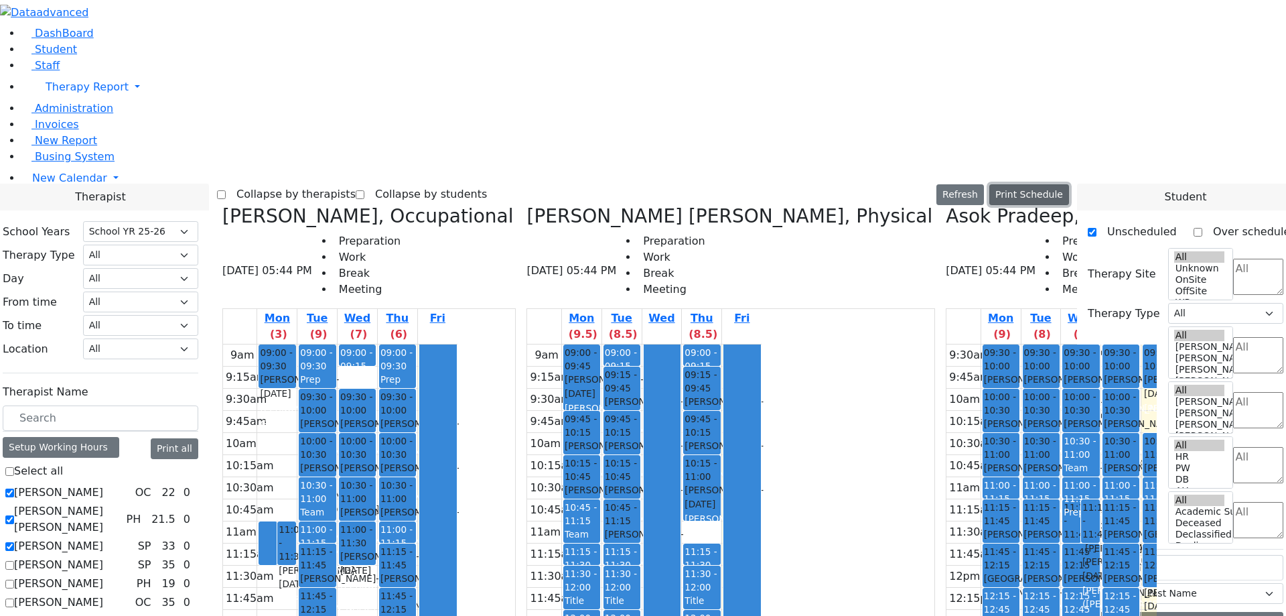
click at [1044, 184] on button "Print Schedule" at bounding box center [1030, 194] width 80 height 21
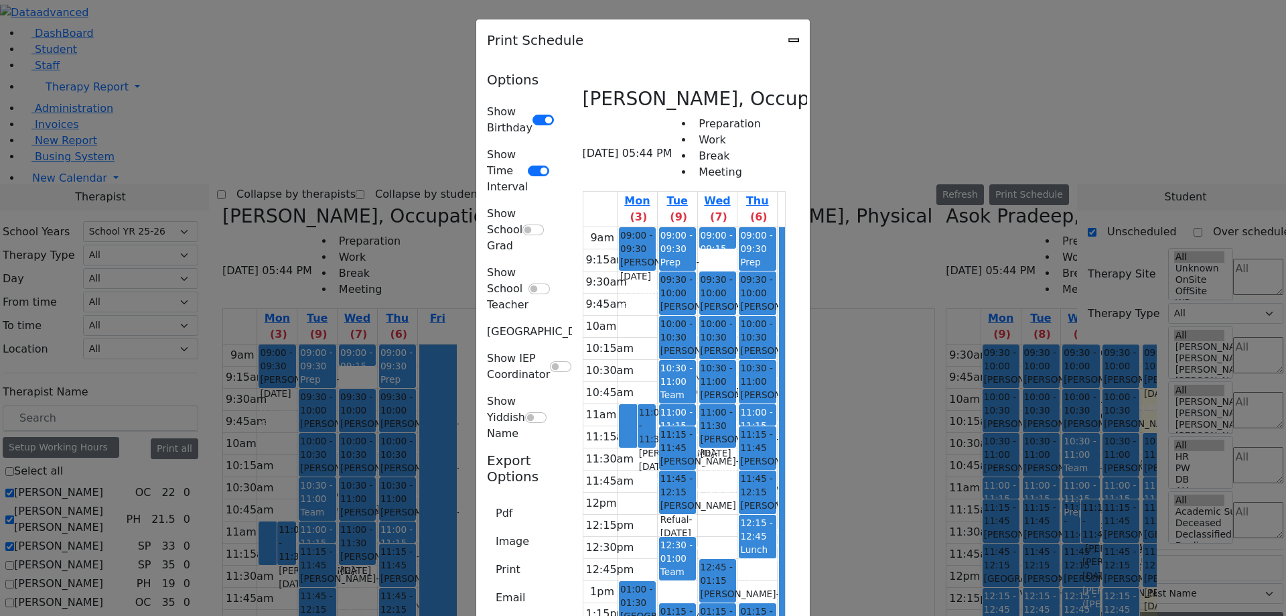
scroll to position [1288, 0]
click at [487, 529] on button "Image" at bounding box center [512, 541] width 51 height 25
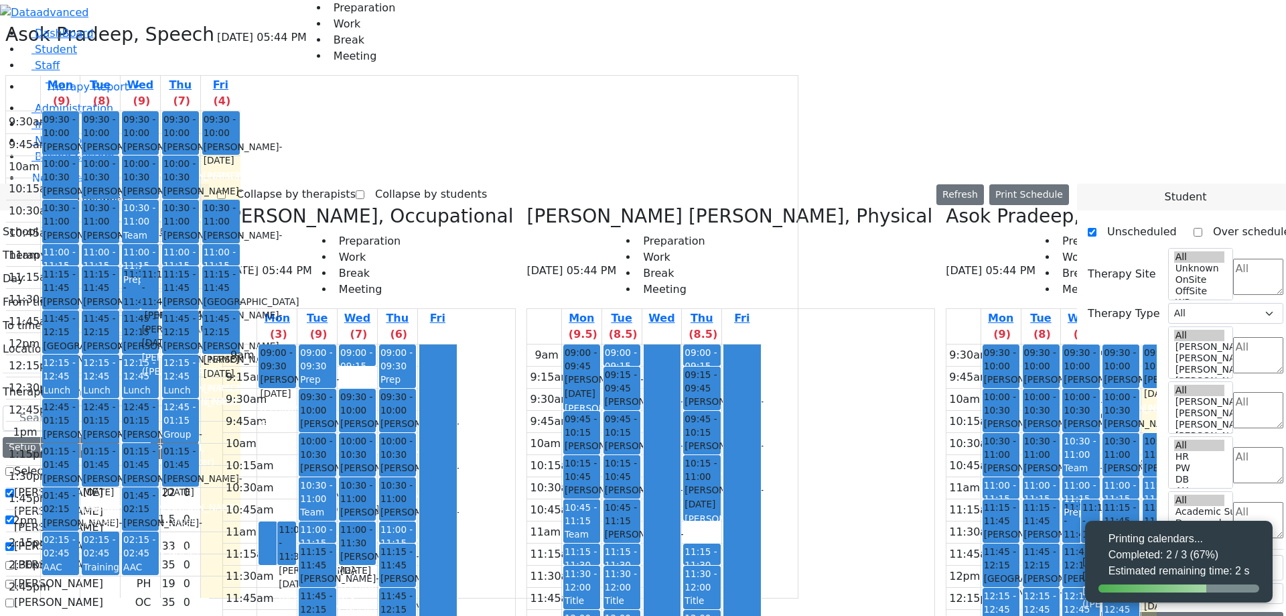
select select "212"
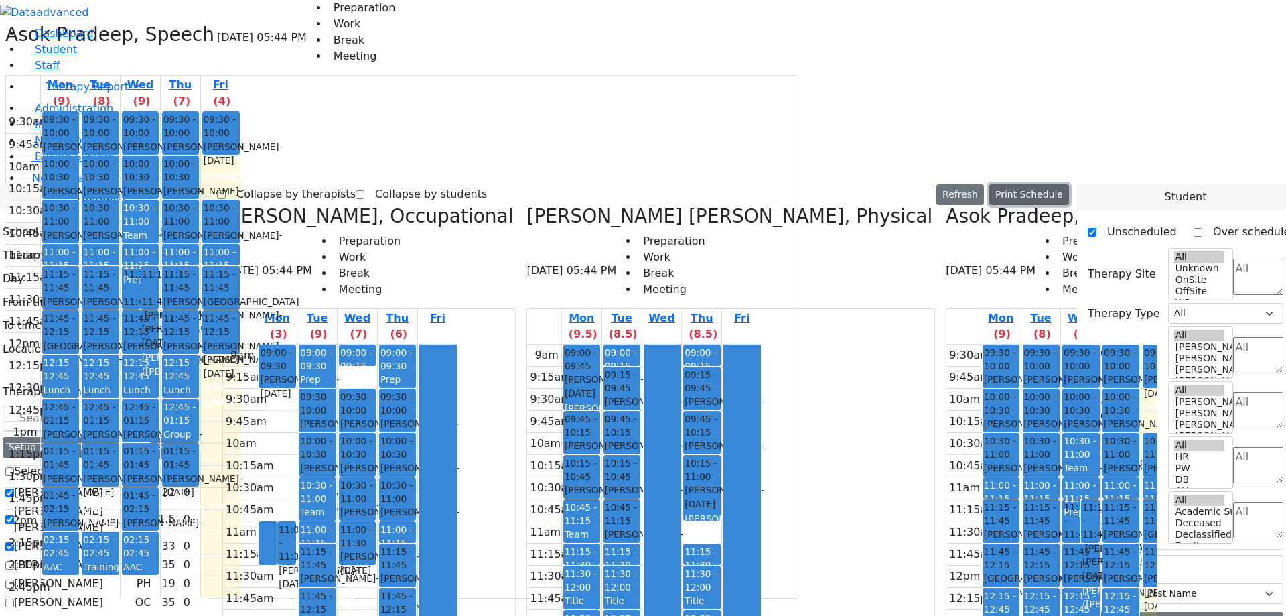
click at [1056, 184] on button "Print Schedule" at bounding box center [1030, 194] width 80 height 21
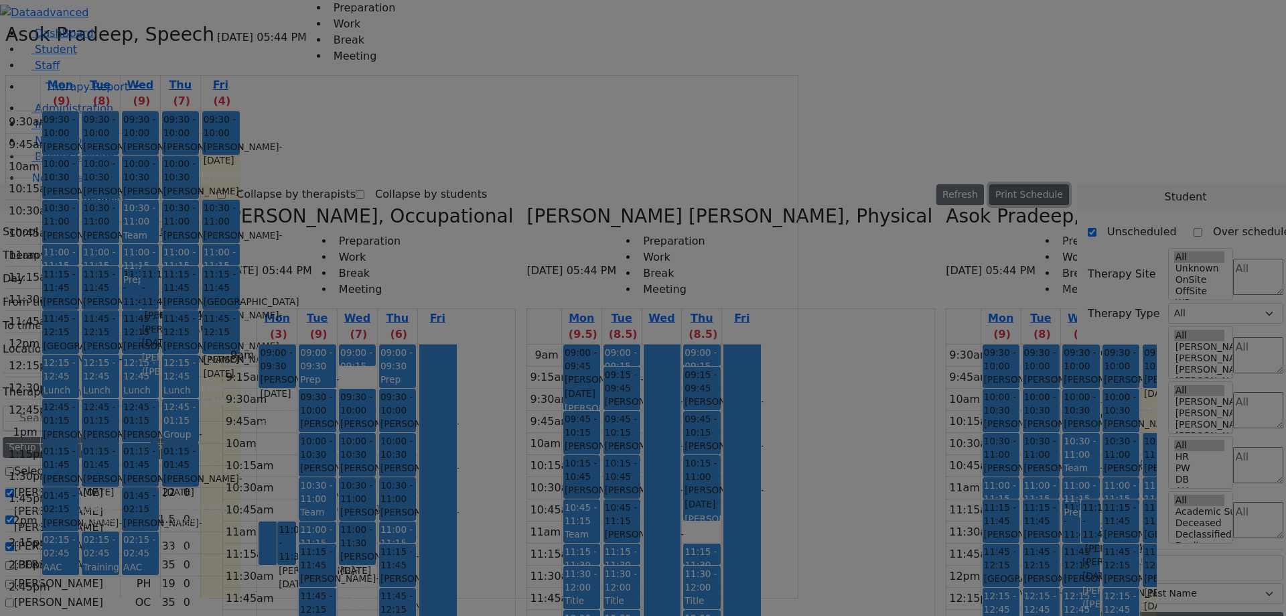
scroll to position [97, 0]
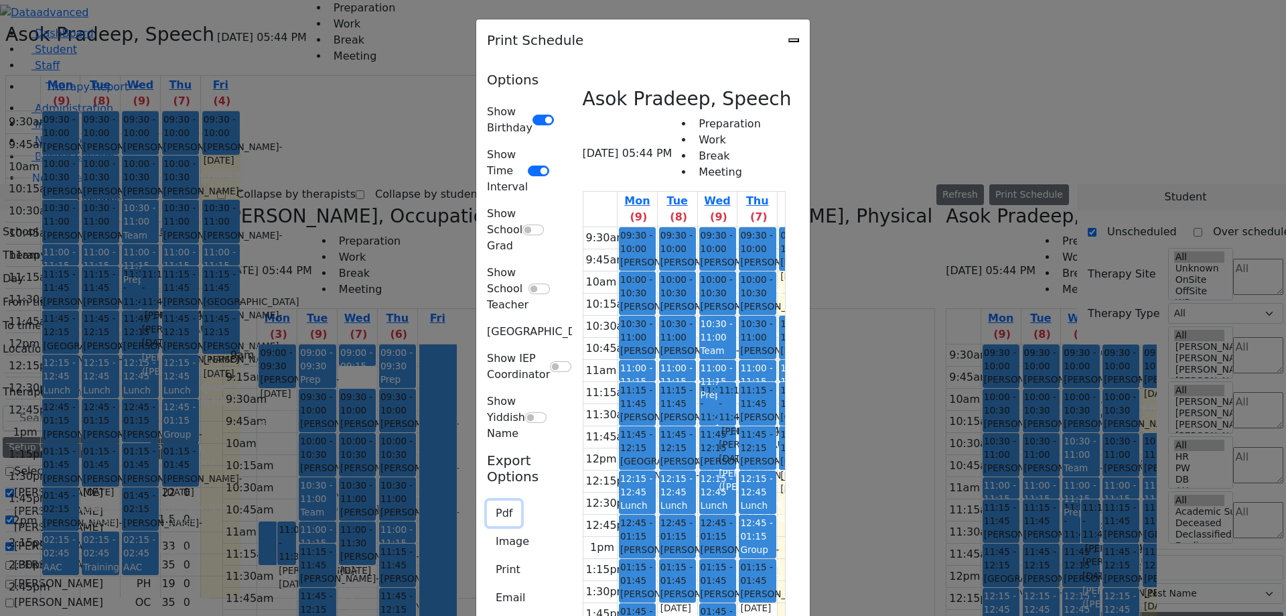
click at [487, 501] on button "Pdf" at bounding box center [504, 513] width 34 height 25
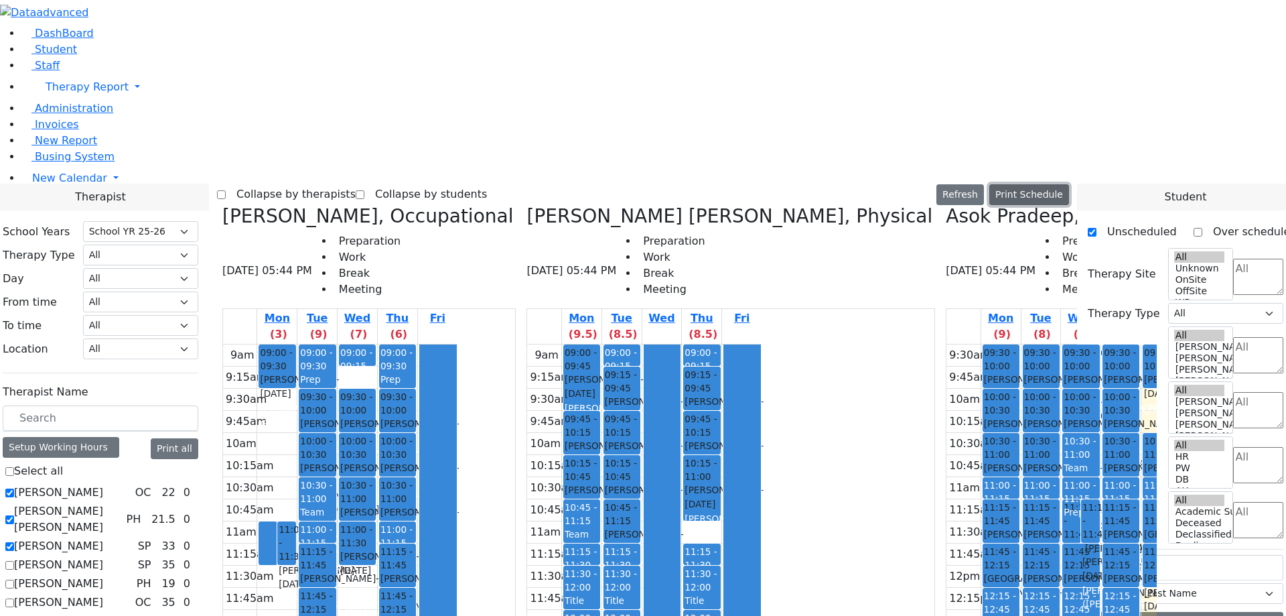
click at [1051, 184] on button "Print Schedule" at bounding box center [1030, 194] width 80 height 21
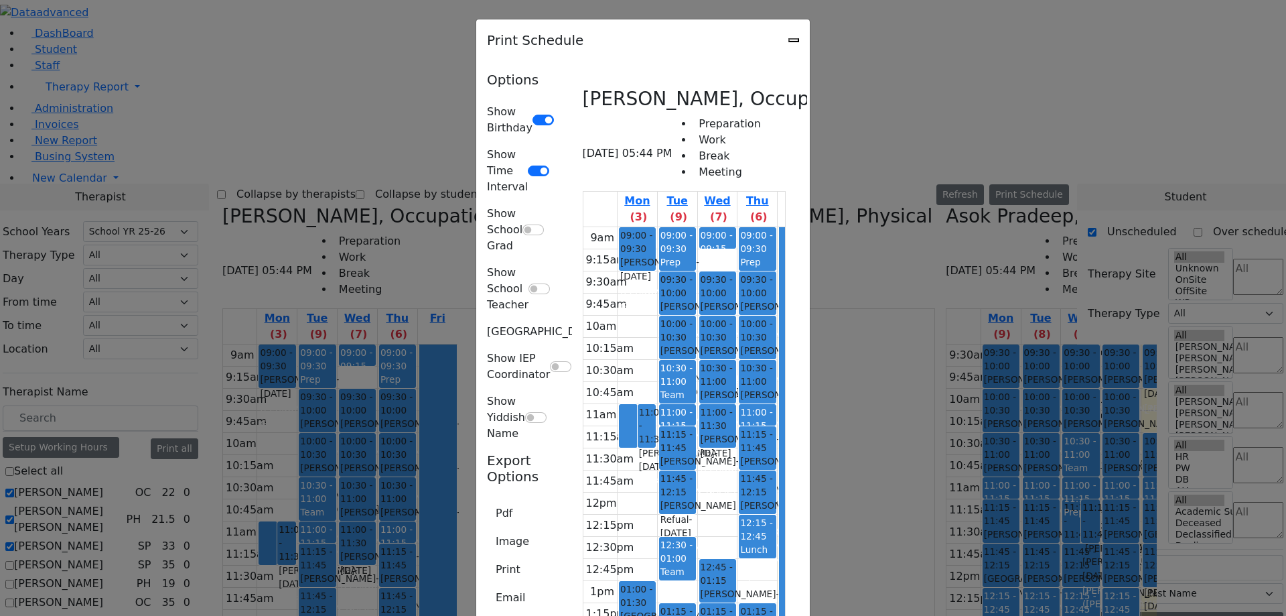
scroll to position [1288, 0]
click at [487, 501] on button "Pdf" at bounding box center [504, 513] width 34 height 25
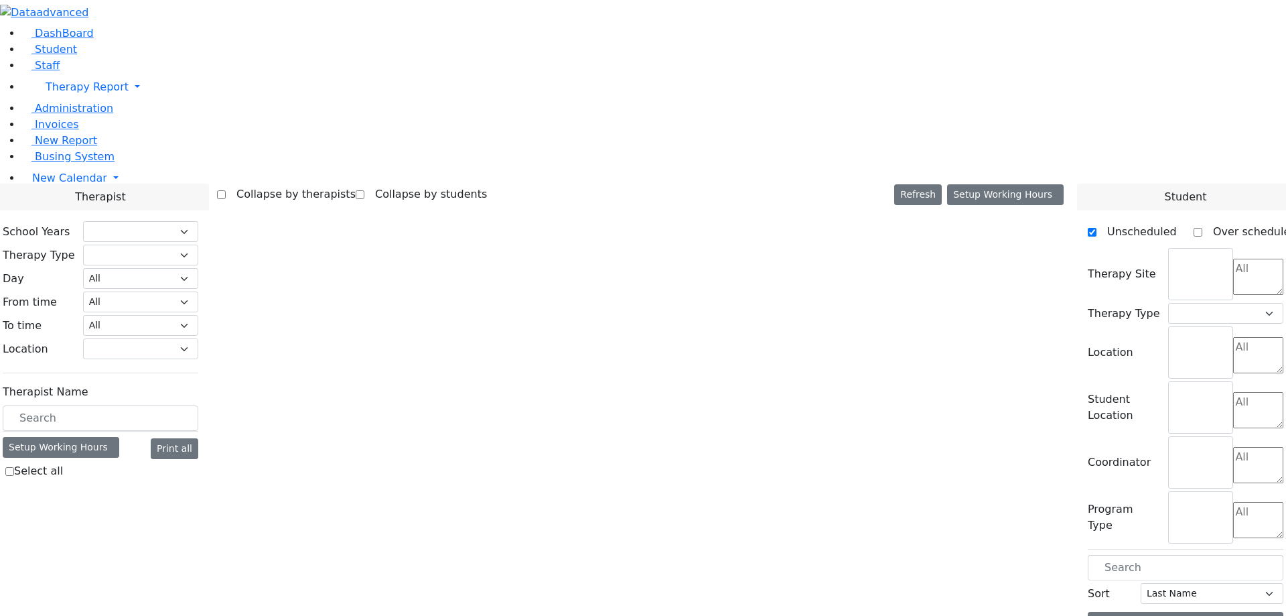
select select "212"
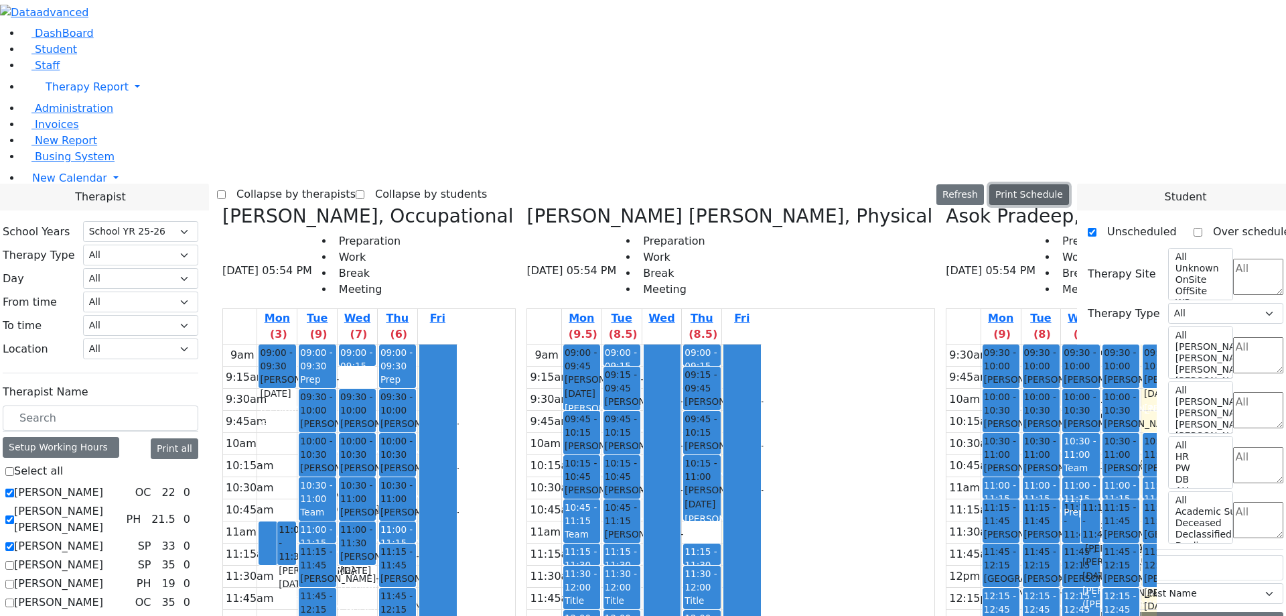
click at [1041, 184] on button "Print Schedule" at bounding box center [1030, 194] width 80 height 21
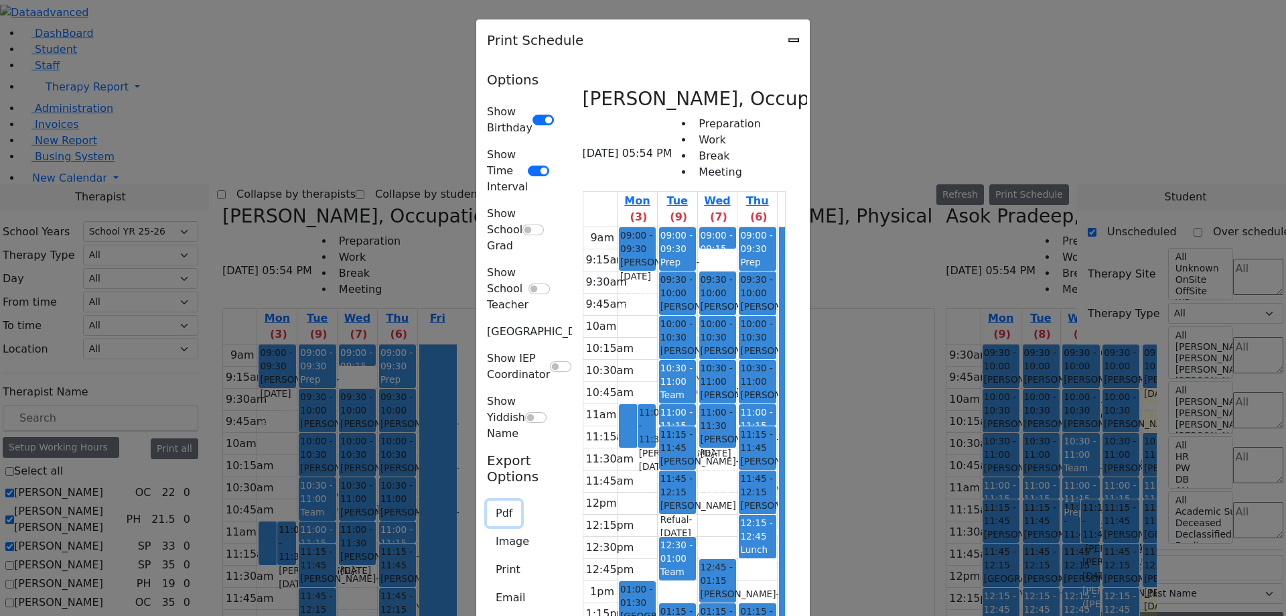
click at [487, 501] on button "Pdf" at bounding box center [504, 513] width 34 height 25
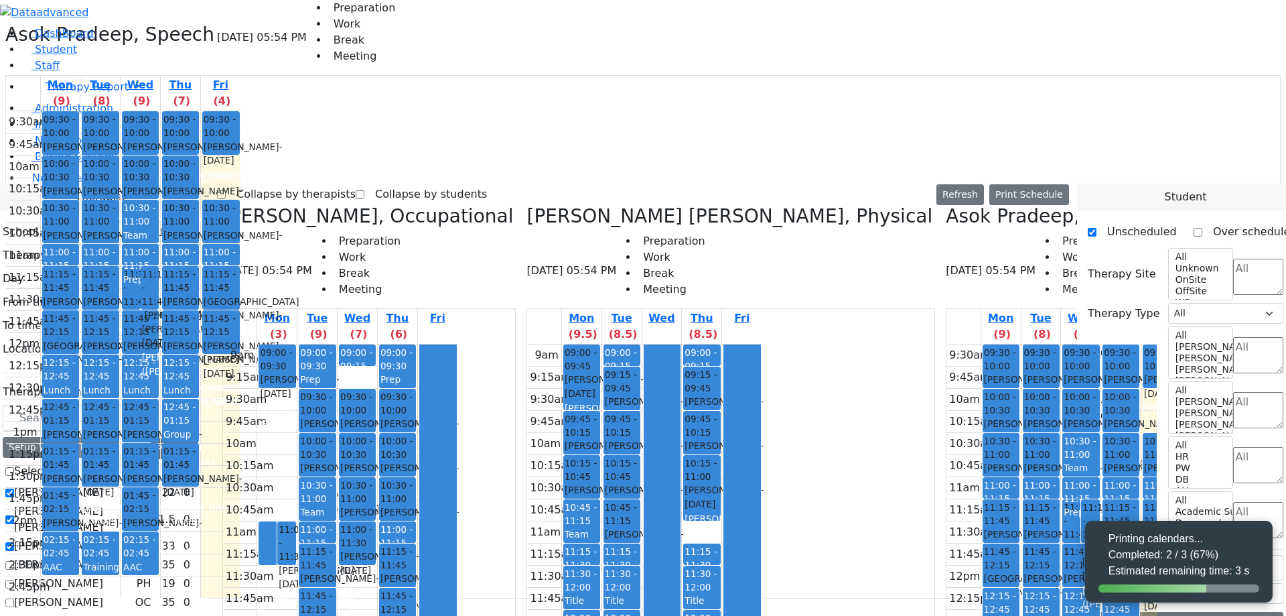
select select "212"
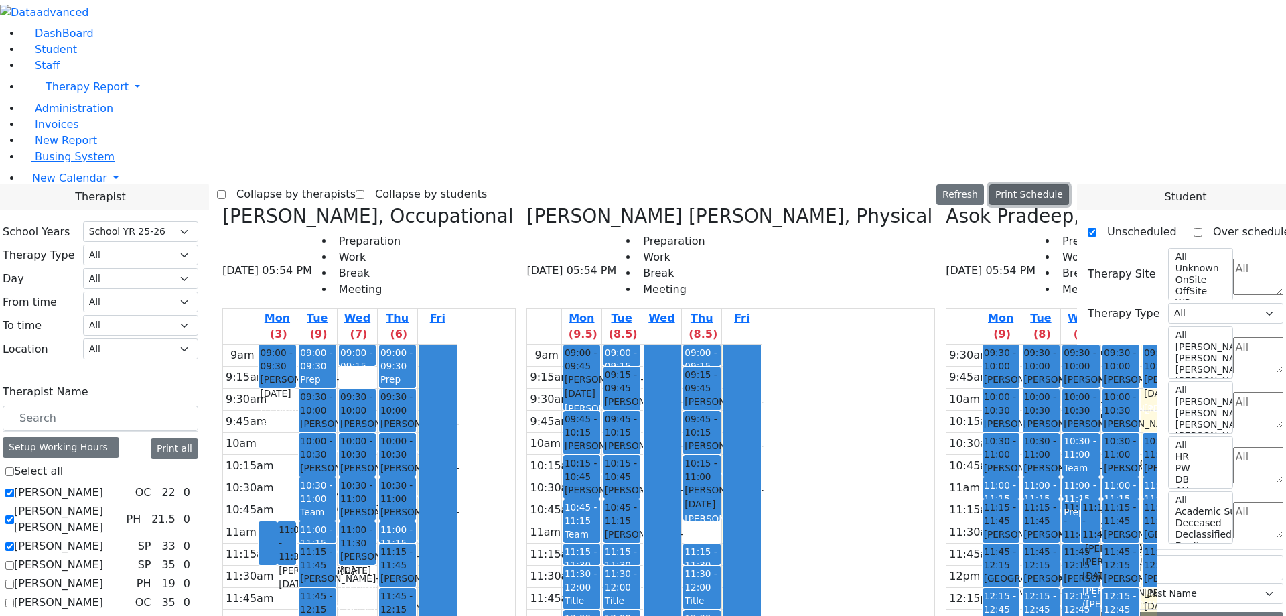
click at [1039, 184] on button "Print Schedule" at bounding box center [1030, 194] width 80 height 21
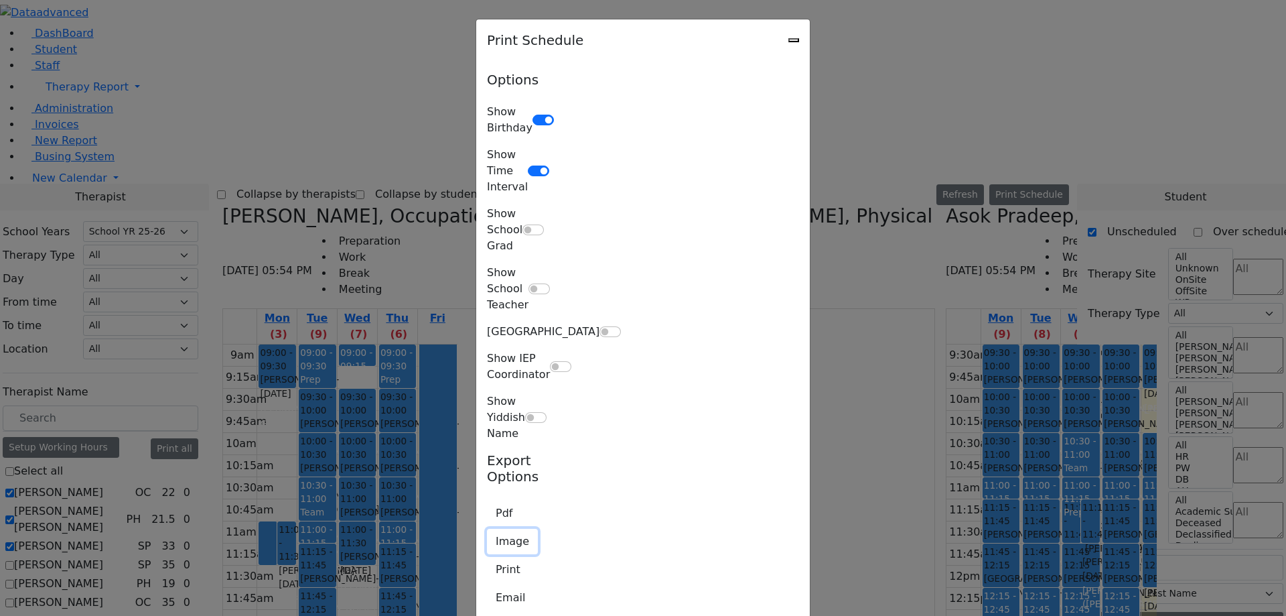
click at [487, 529] on button "Image" at bounding box center [512, 541] width 51 height 25
click at [794, 40] on icon "Close" at bounding box center [794, 40] width 0 height 0
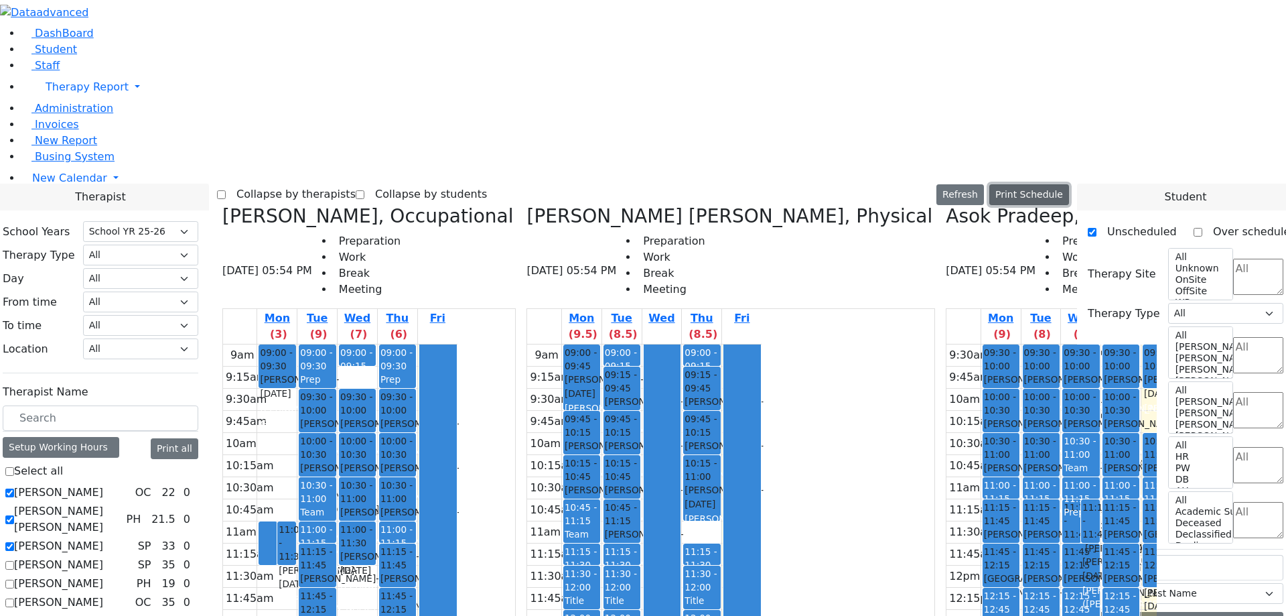
click at [1041, 184] on button "Print Schedule" at bounding box center [1030, 194] width 80 height 21
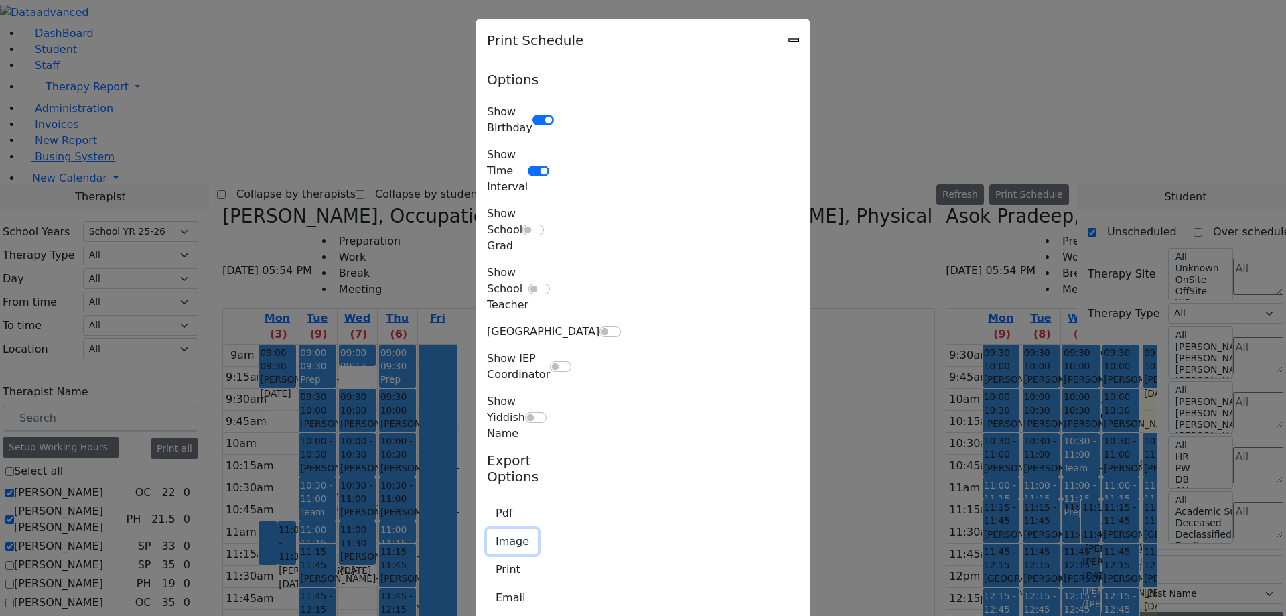
click at [487, 529] on button "Image" at bounding box center [512, 541] width 51 height 25
click at [794, 40] on icon "Close" at bounding box center [794, 40] width 0 height 0
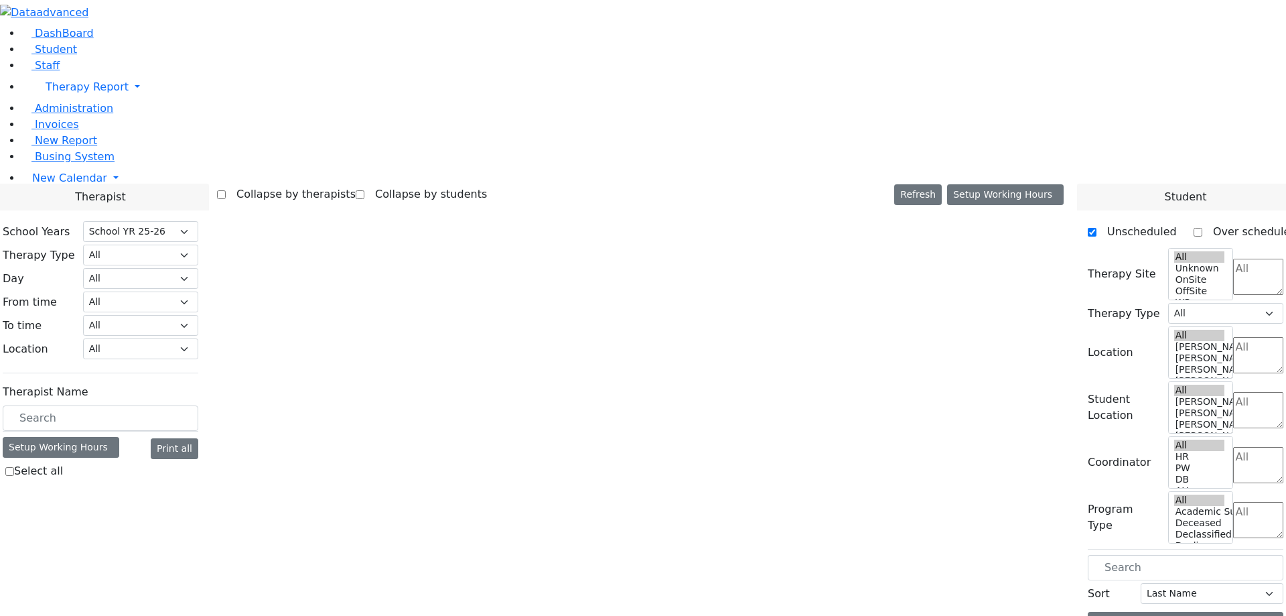
select select "212"
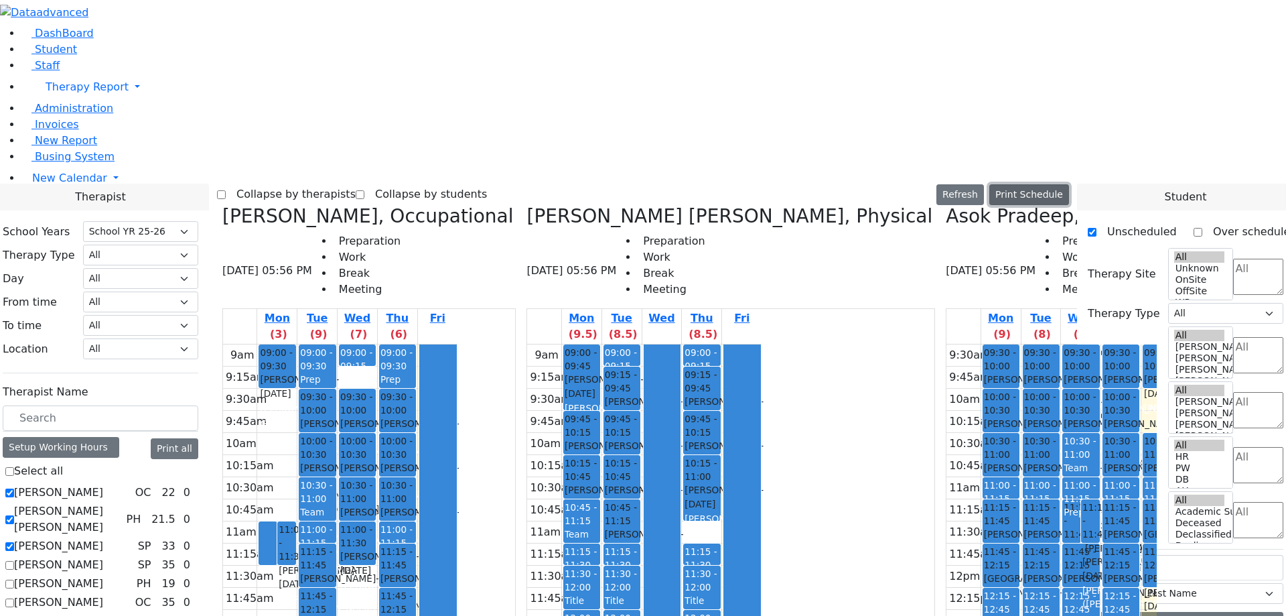
click at [1057, 184] on button "Print Schedule" at bounding box center [1030, 194] width 80 height 21
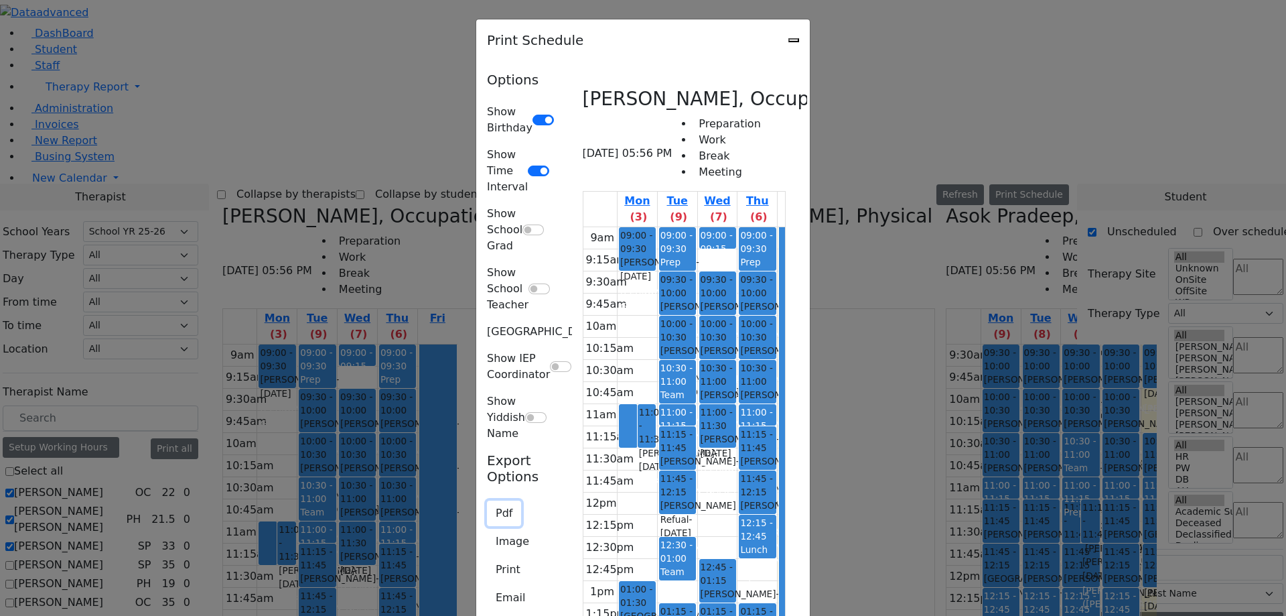
click at [487, 501] on button "Pdf" at bounding box center [504, 513] width 34 height 25
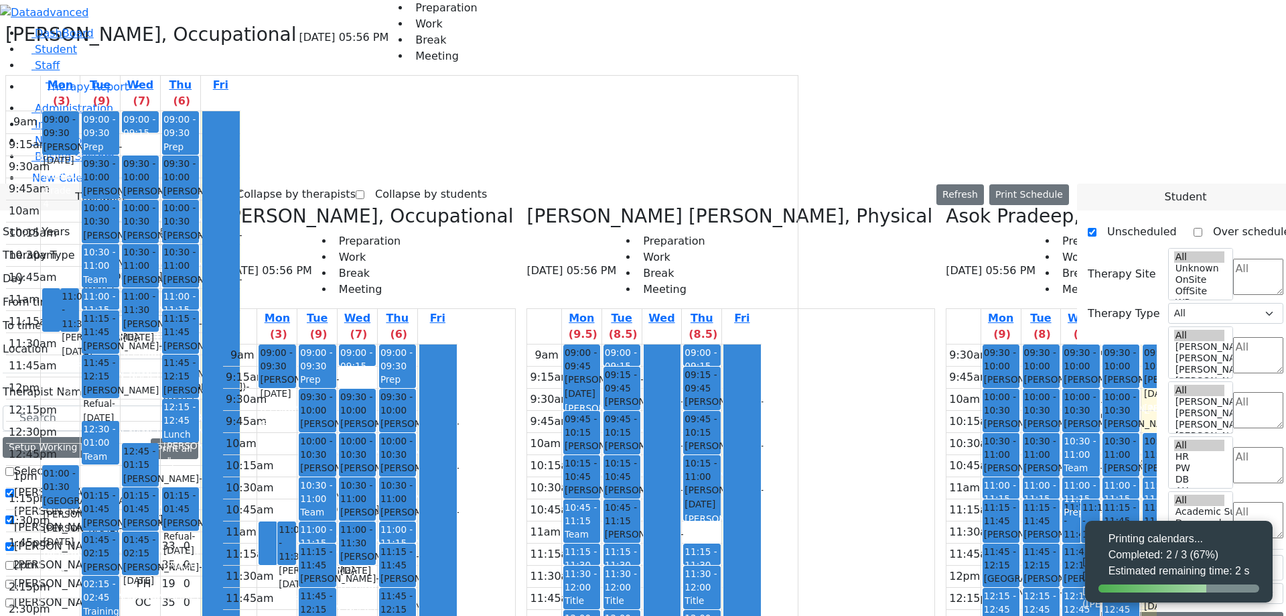
select select "212"
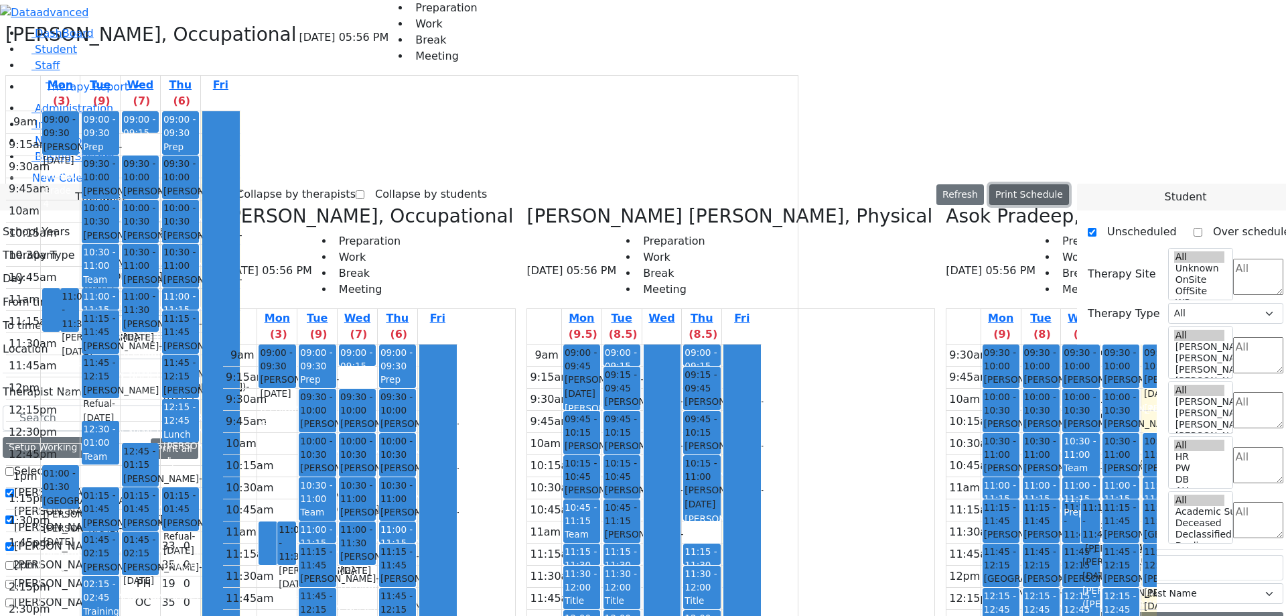
click at [1051, 184] on button "Print Schedule" at bounding box center [1030, 194] width 80 height 21
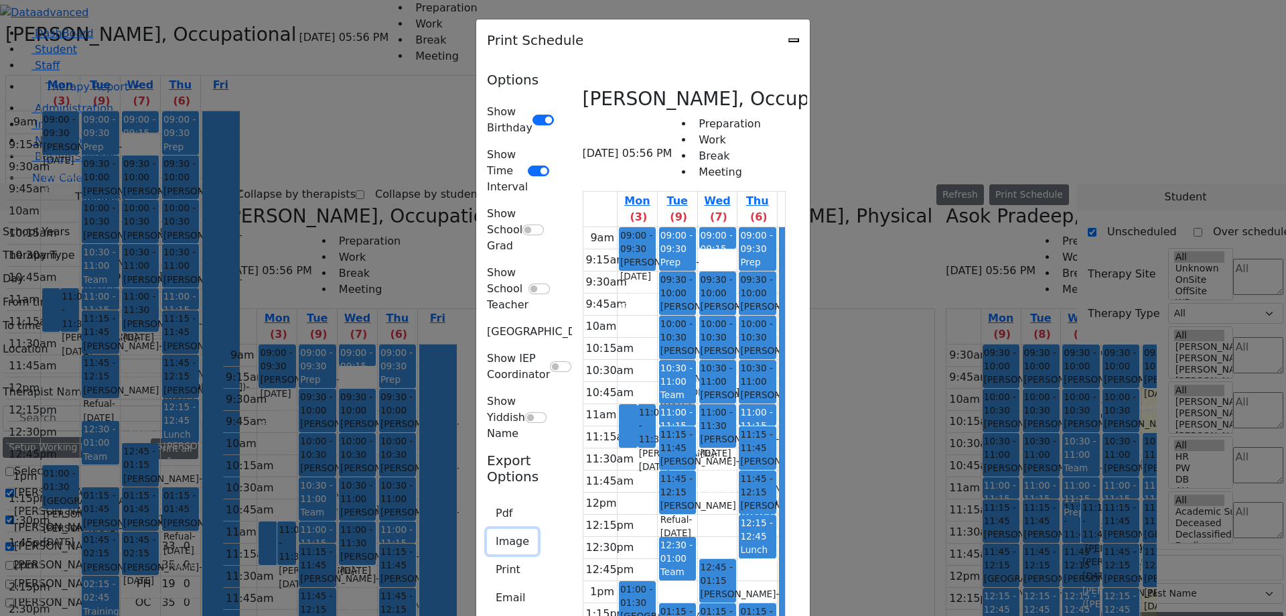
click at [487, 529] on button "Image" at bounding box center [512, 541] width 51 height 25
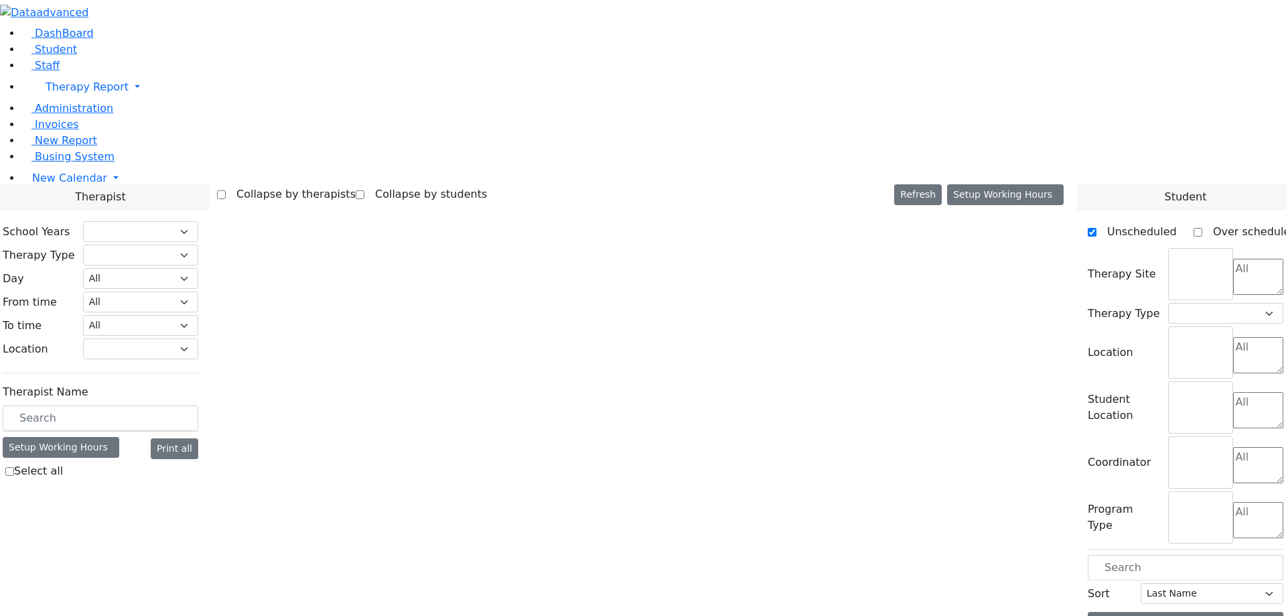
select select "212"
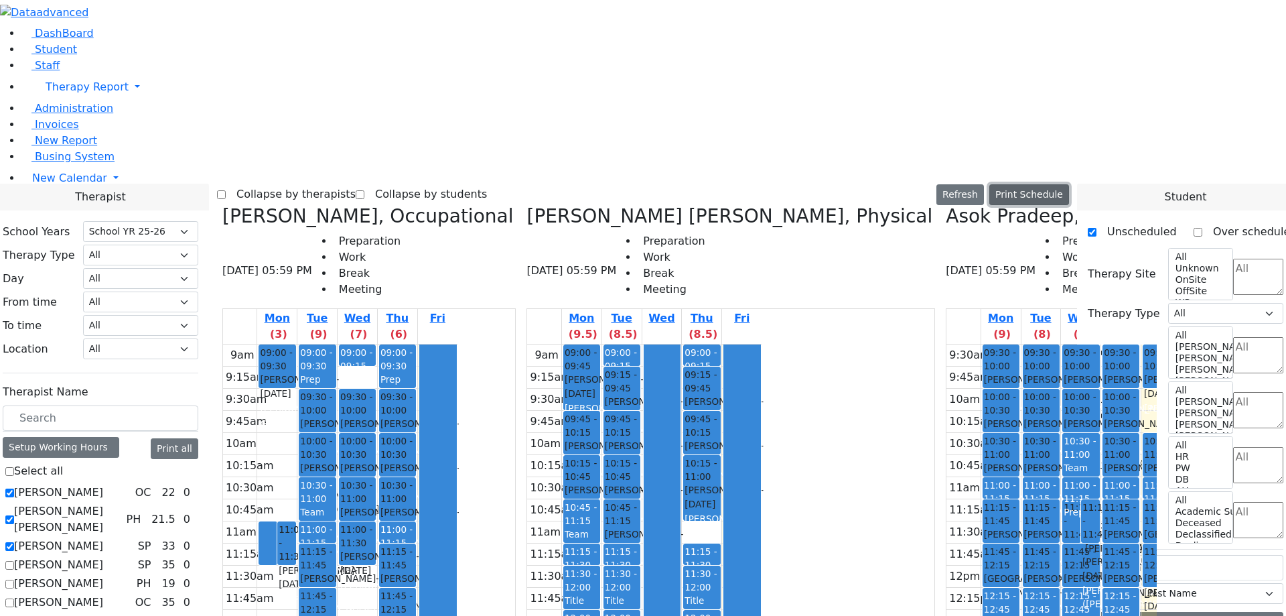
click at [1049, 184] on button "Print Schedule" at bounding box center [1030, 194] width 80 height 21
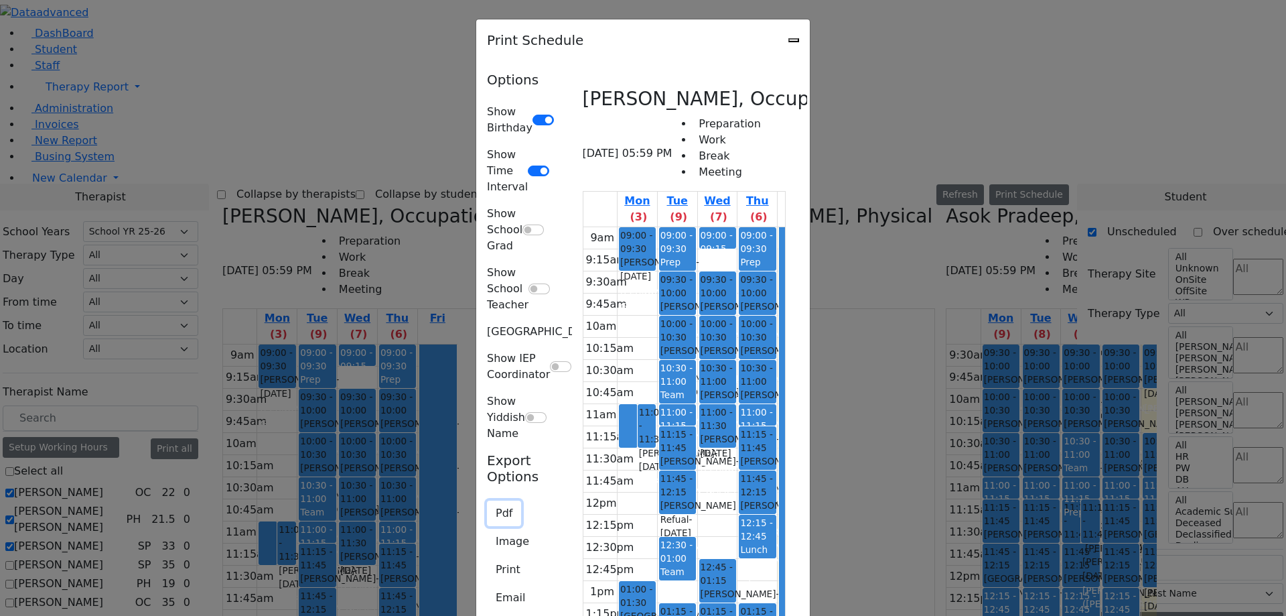
click at [487, 501] on button "Pdf" at bounding box center [504, 513] width 34 height 25
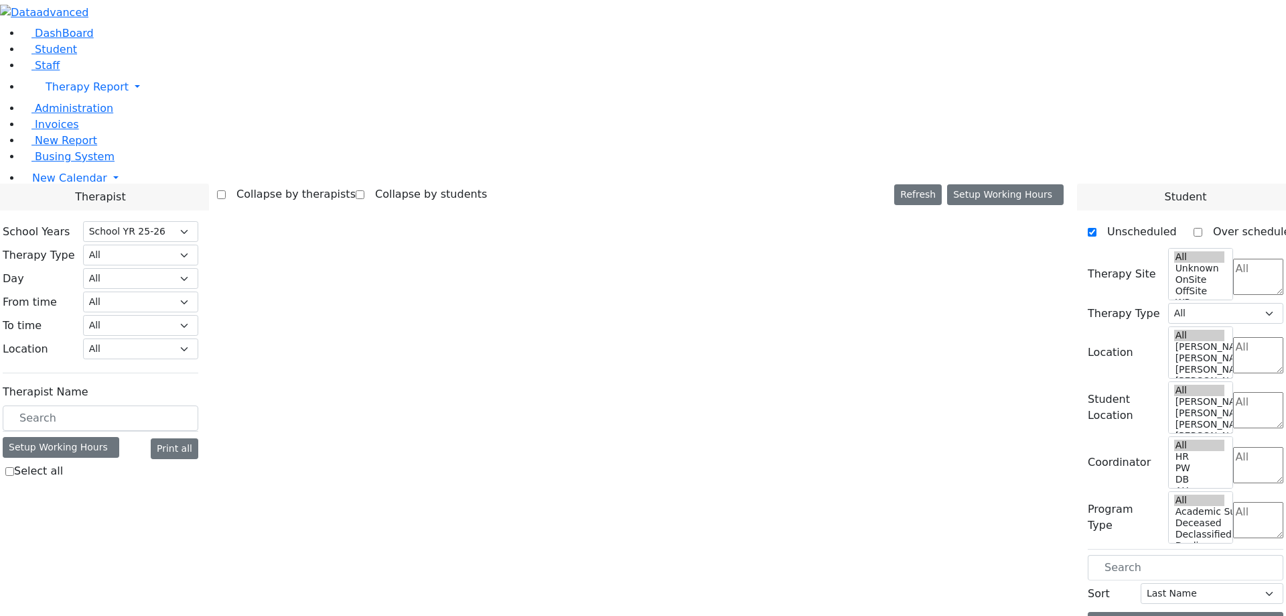
select select "212"
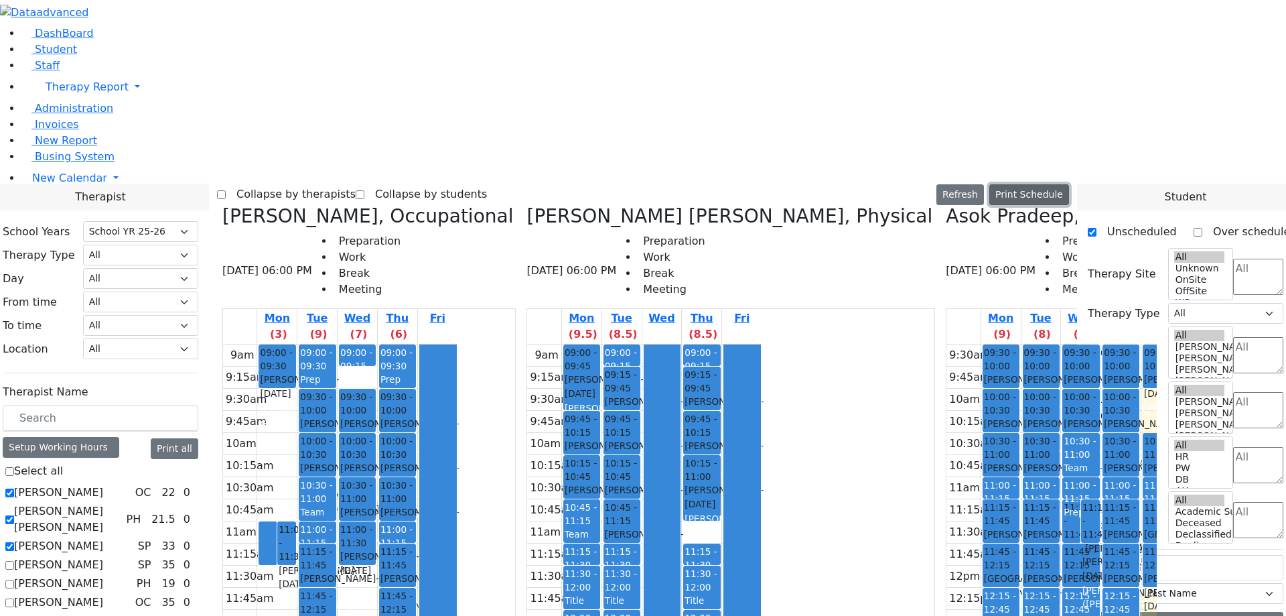
click at [1046, 184] on button "Print Schedule" at bounding box center [1030, 194] width 80 height 21
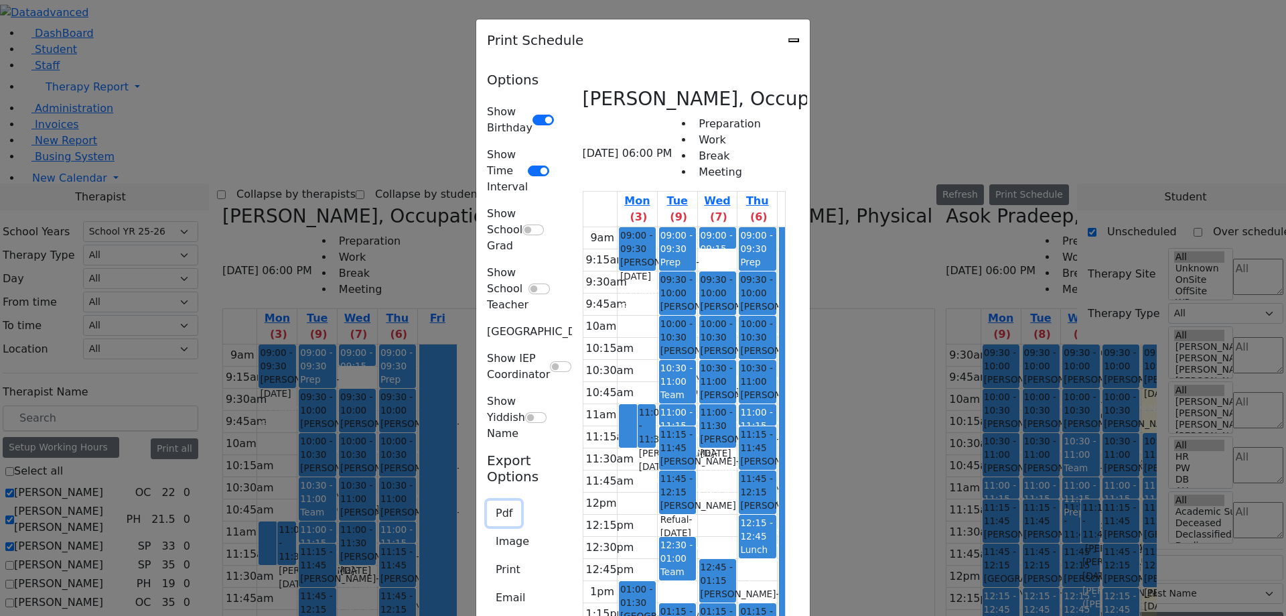
click at [487, 501] on button "Pdf" at bounding box center [504, 513] width 34 height 25
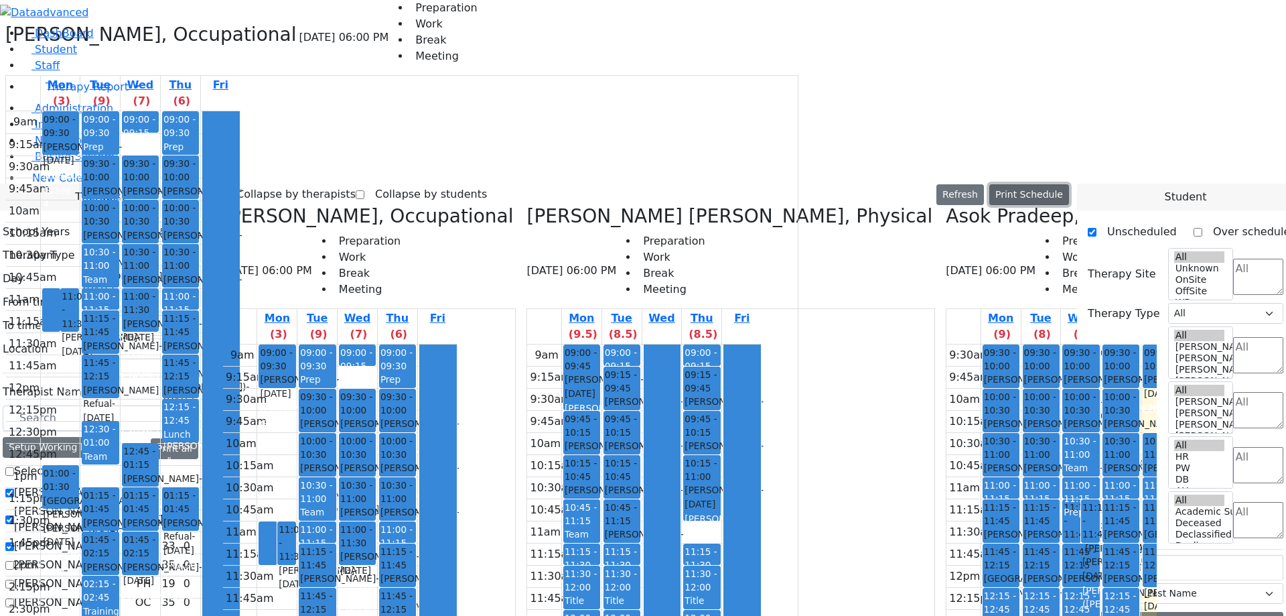
click at [1056, 184] on button "Print Schedule" at bounding box center [1030, 194] width 80 height 21
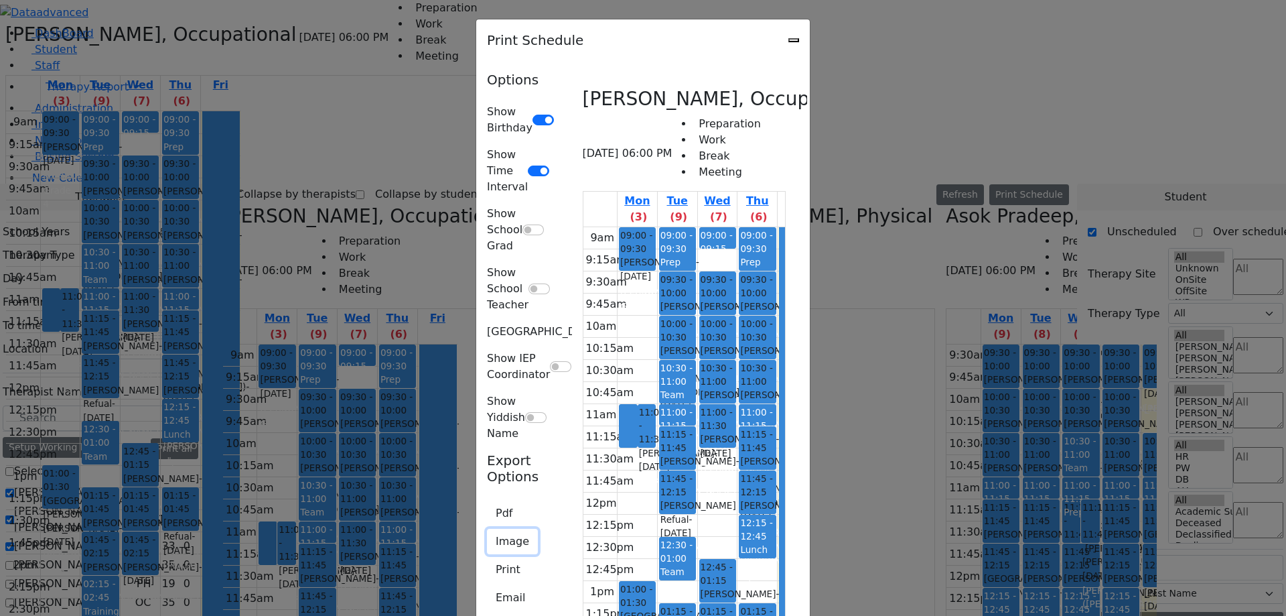
click at [487, 529] on button "Image" at bounding box center [512, 541] width 51 height 25
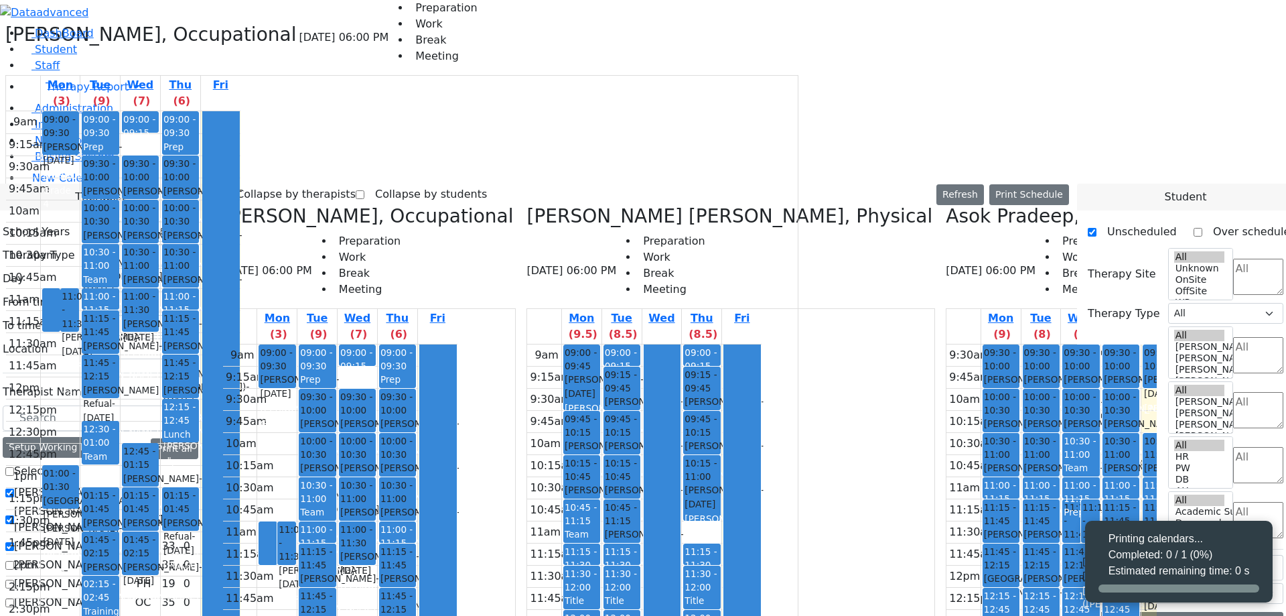
select select "212"
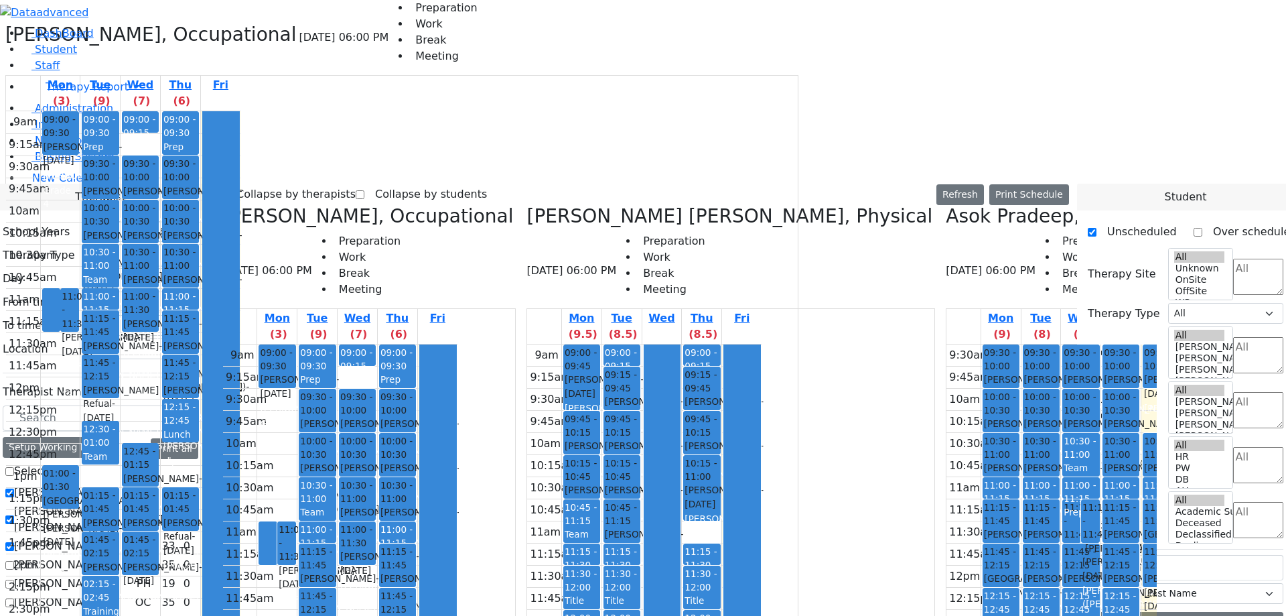
click at [750, 184] on div "Collapse by therapists Collapse by students Refresh Setup Working Hours Print S…" at bounding box center [643, 194] width 852 height 21
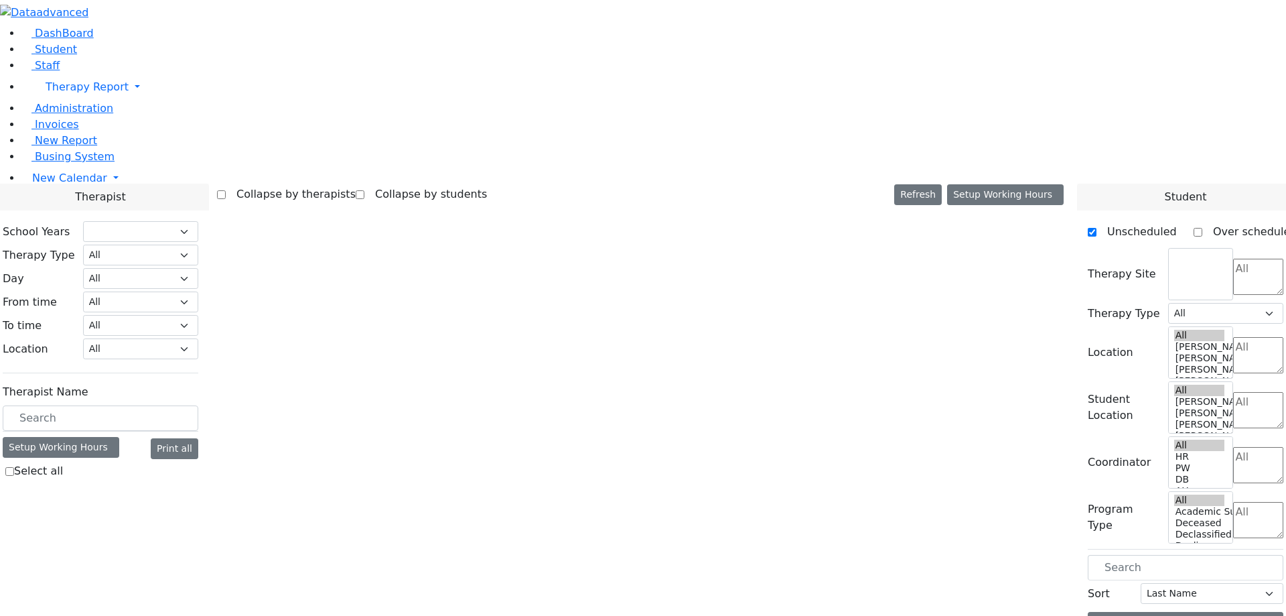
select select "212"
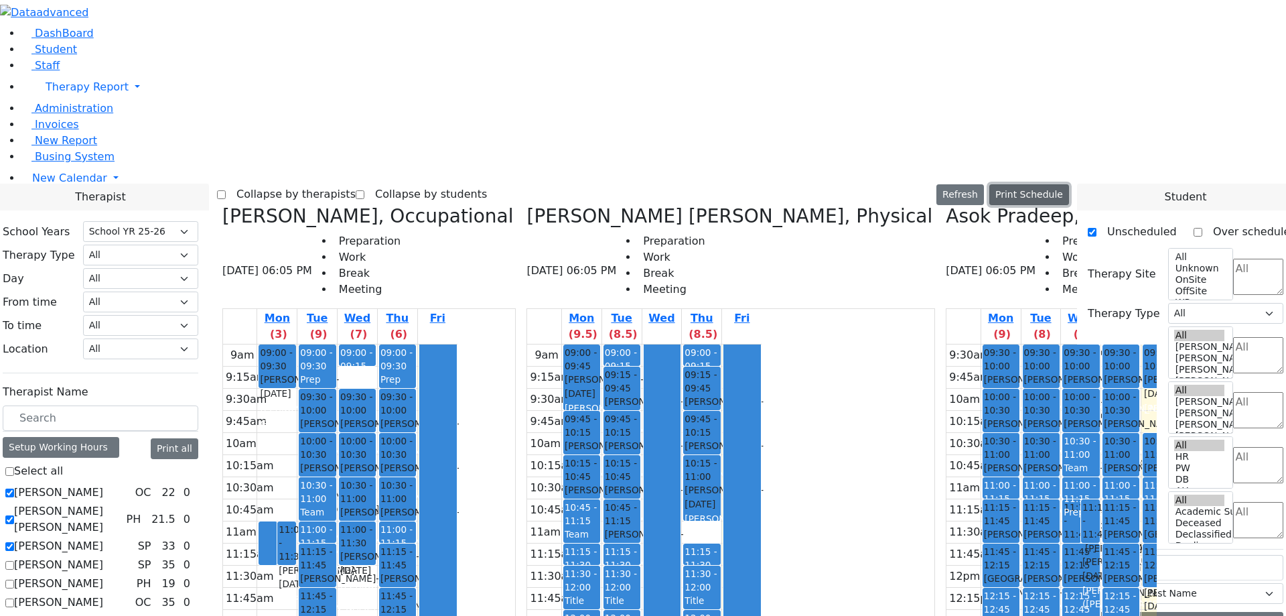
click at [1046, 184] on button "Print Schedule" at bounding box center [1030, 194] width 80 height 21
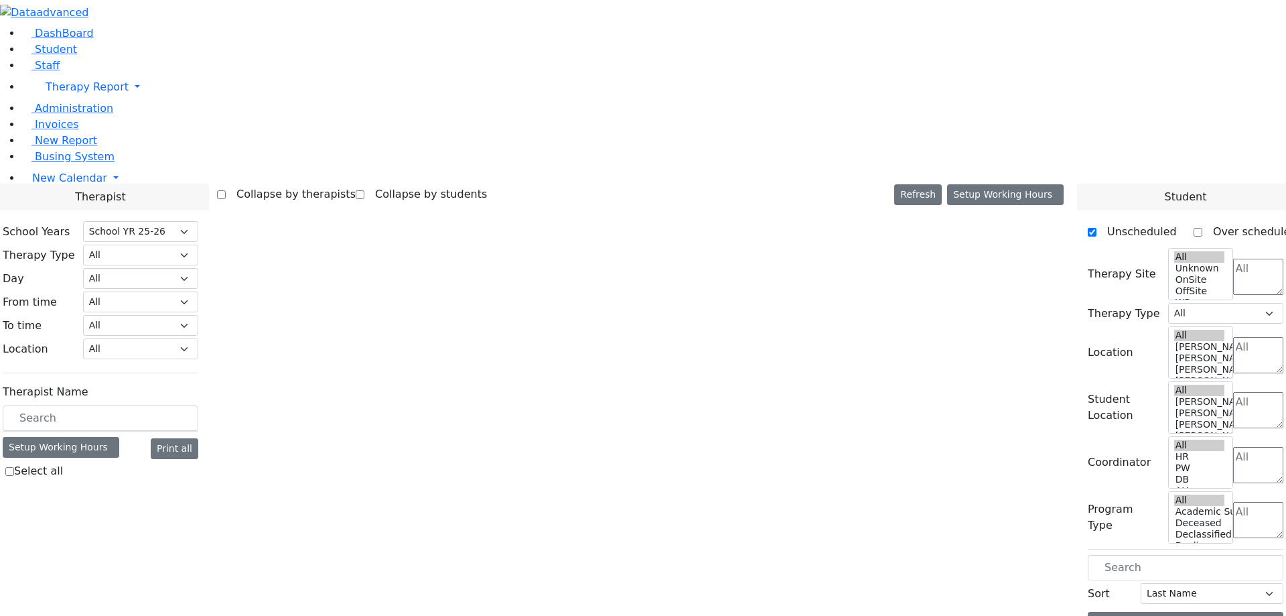
select select "212"
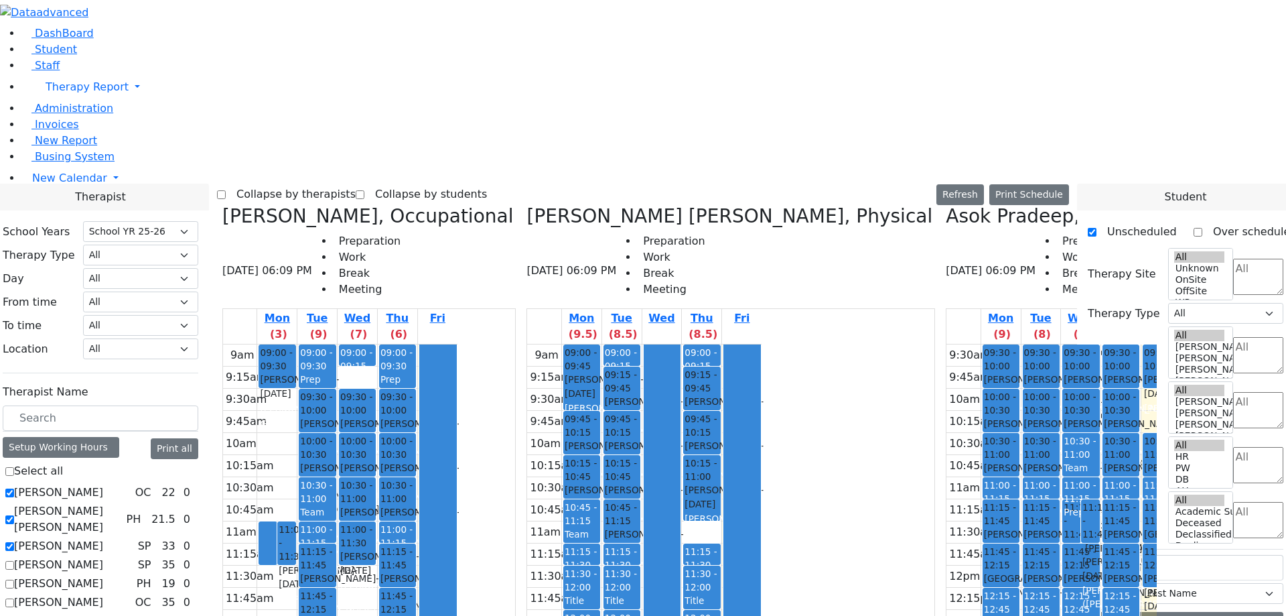
select select "212"
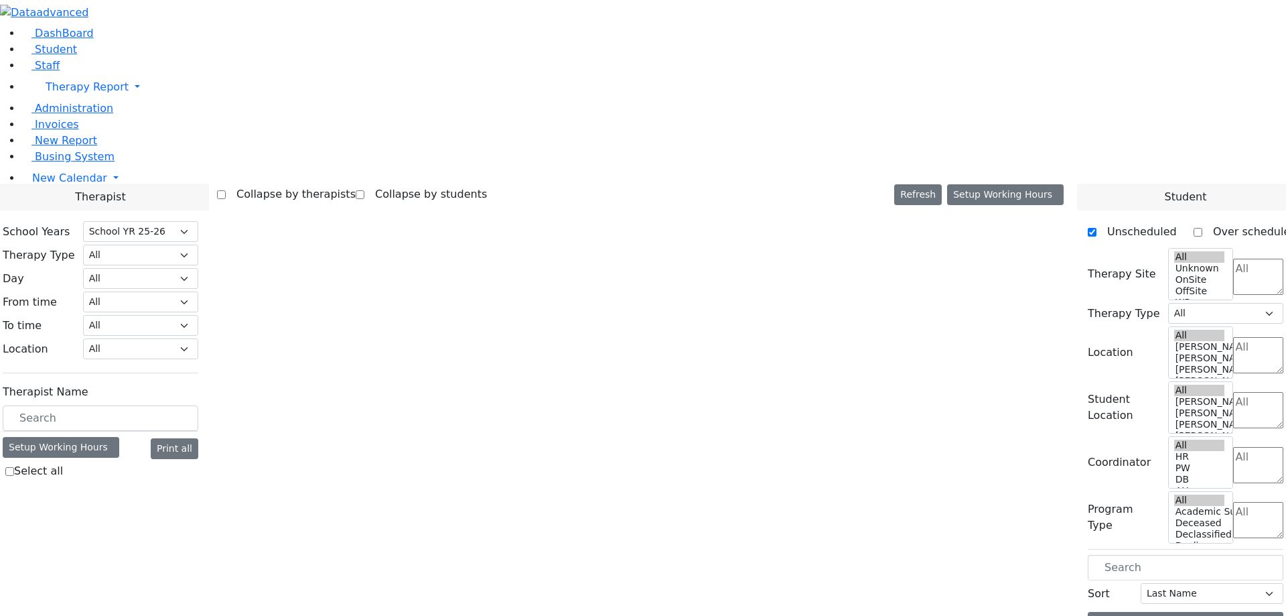
select select "212"
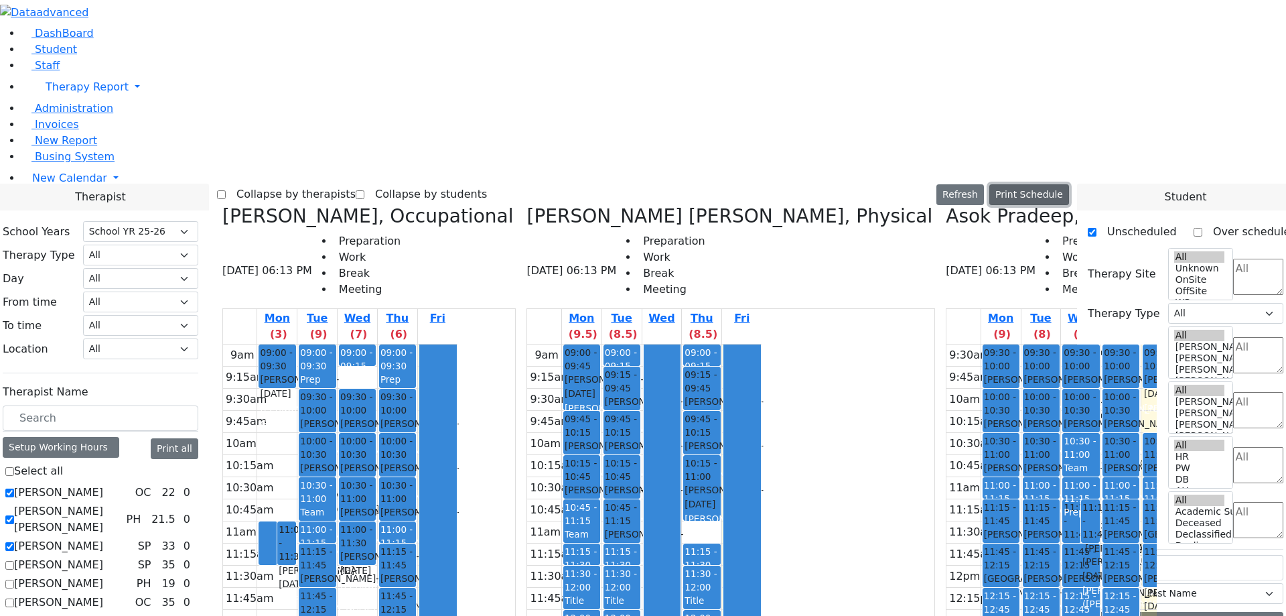
click at [1068, 184] on button "Print Schedule" at bounding box center [1030, 194] width 80 height 21
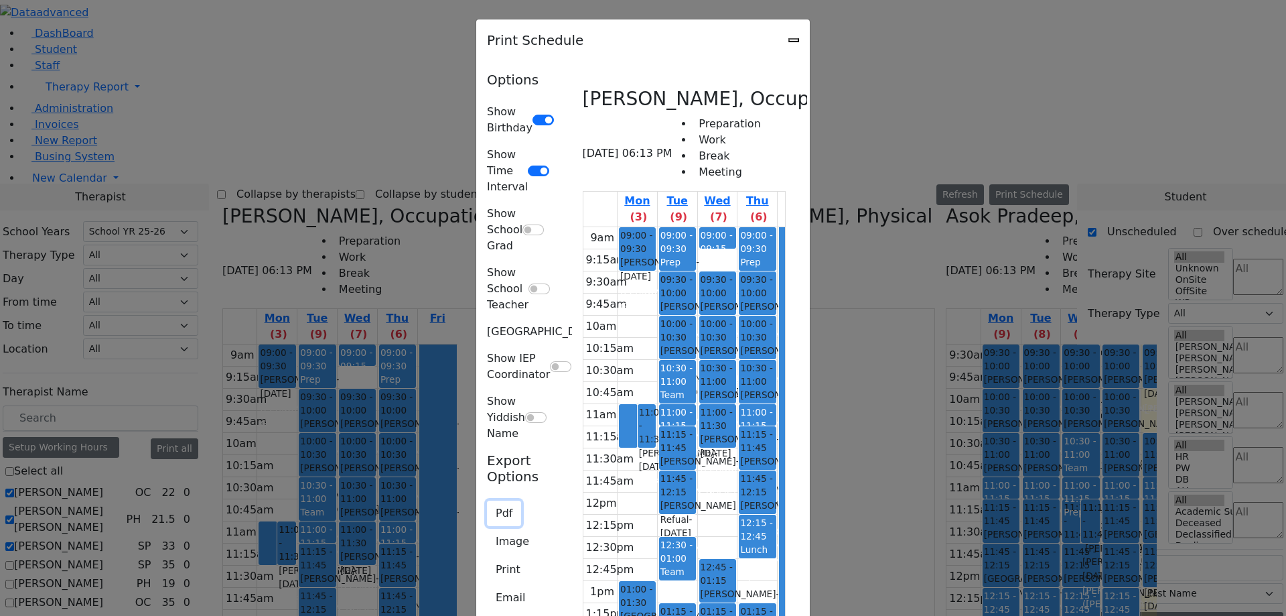
click at [487, 501] on button "Pdf" at bounding box center [504, 513] width 34 height 25
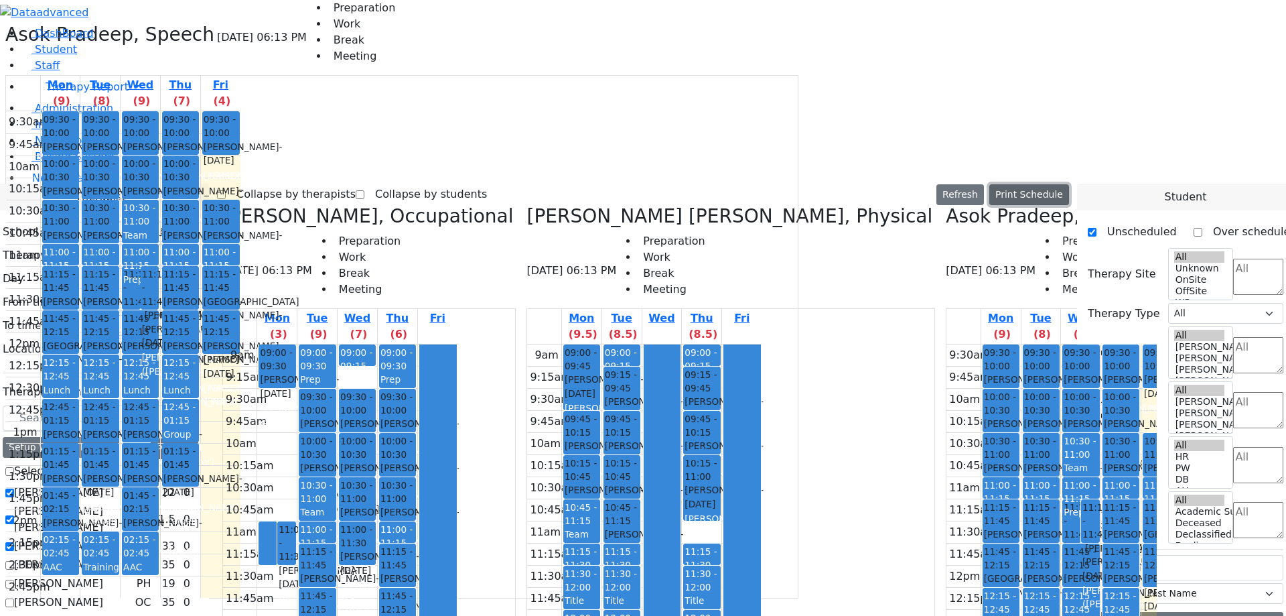
click at [1047, 184] on button "Print Schedule" at bounding box center [1030, 194] width 80 height 21
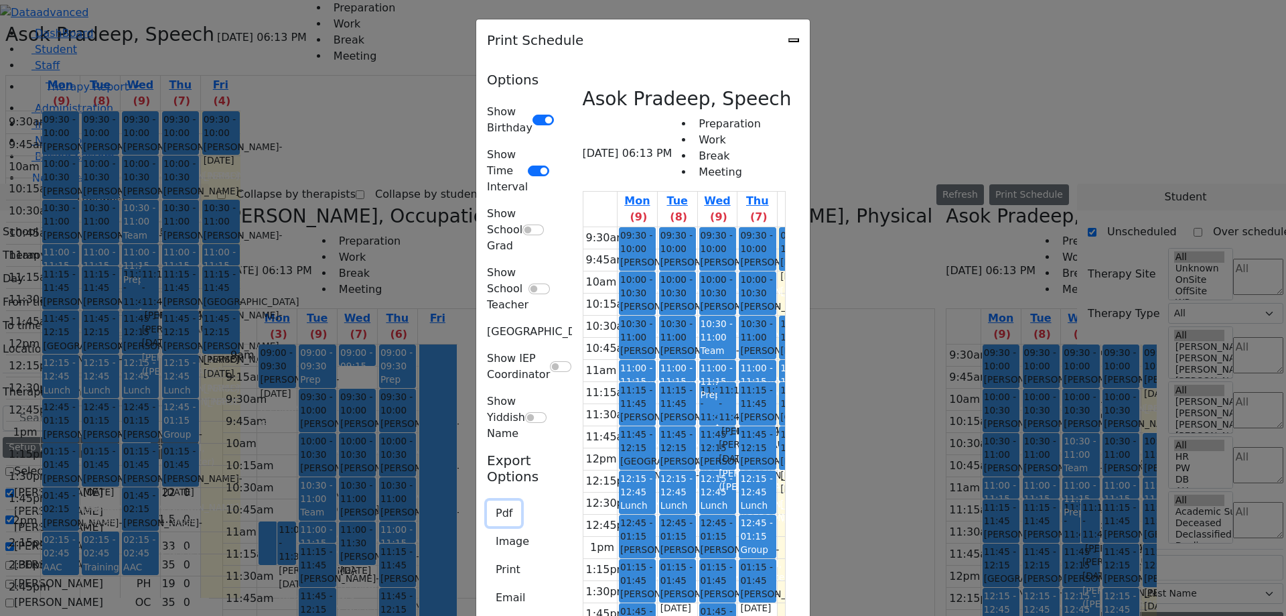
click at [487, 501] on button "Pdf" at bounding box center [504, 513] width 34 height 25
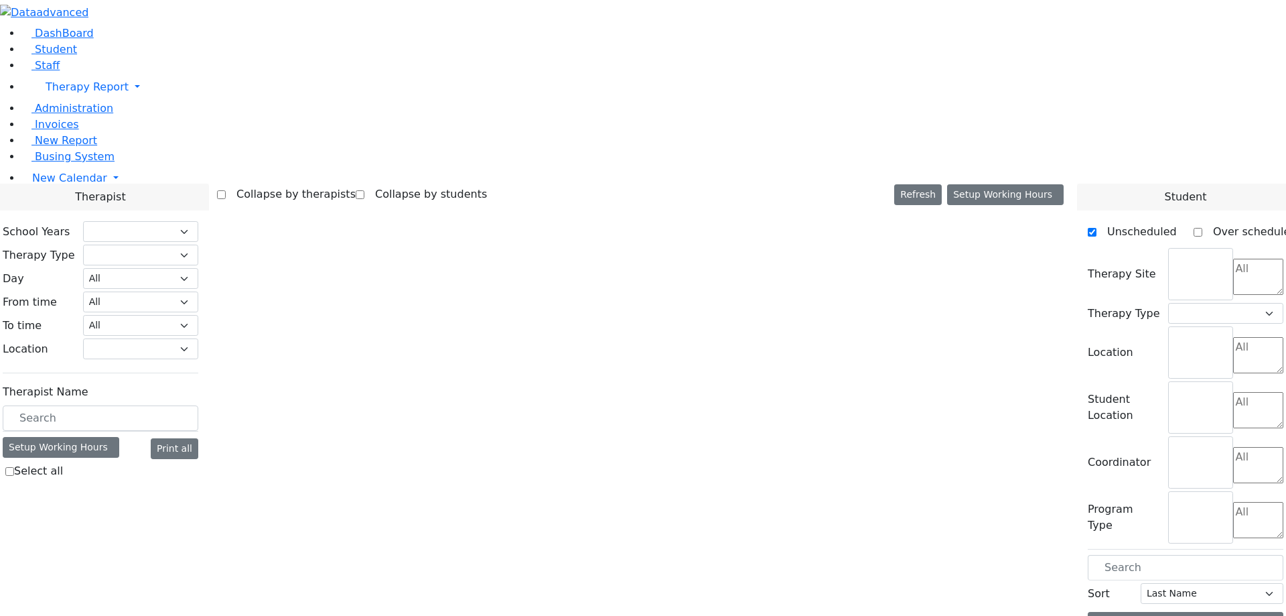
select select "212"
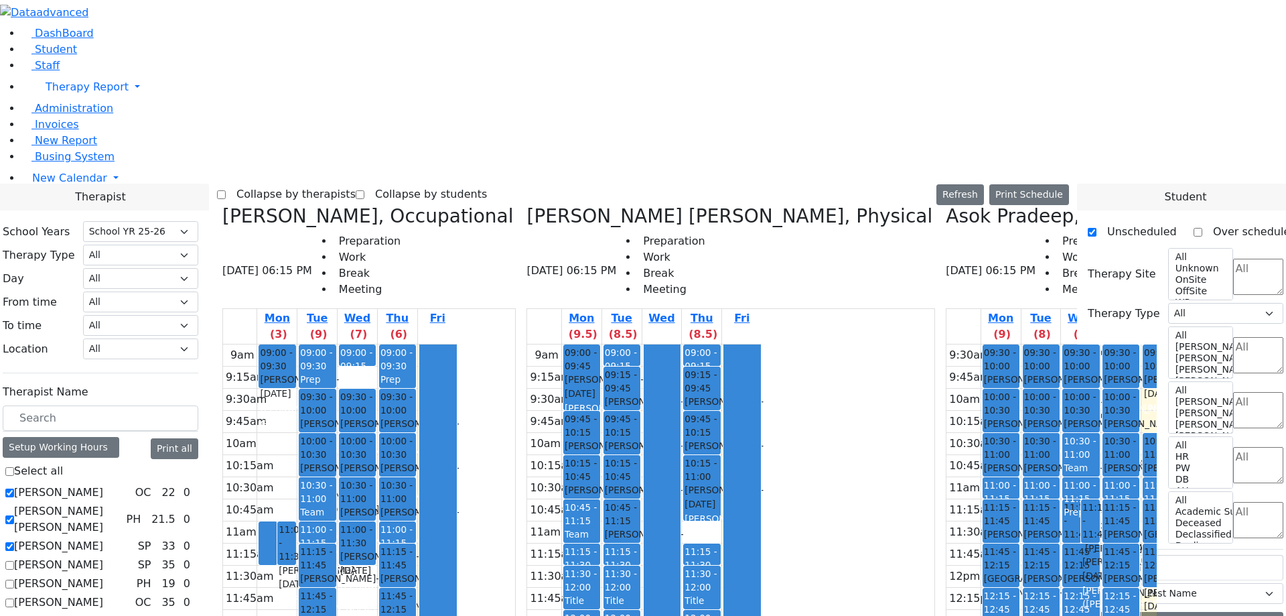
click at [1057, 205] on div "Asok Pradeep, Speech [DATE] 06:15 PM Preparation Work Break Meeting" at bounding box center [1052, 256] width 212 height 103
click at [1048, 184] on button "Print Schedule" at bounding box center [1030, 194] width 80 height 21
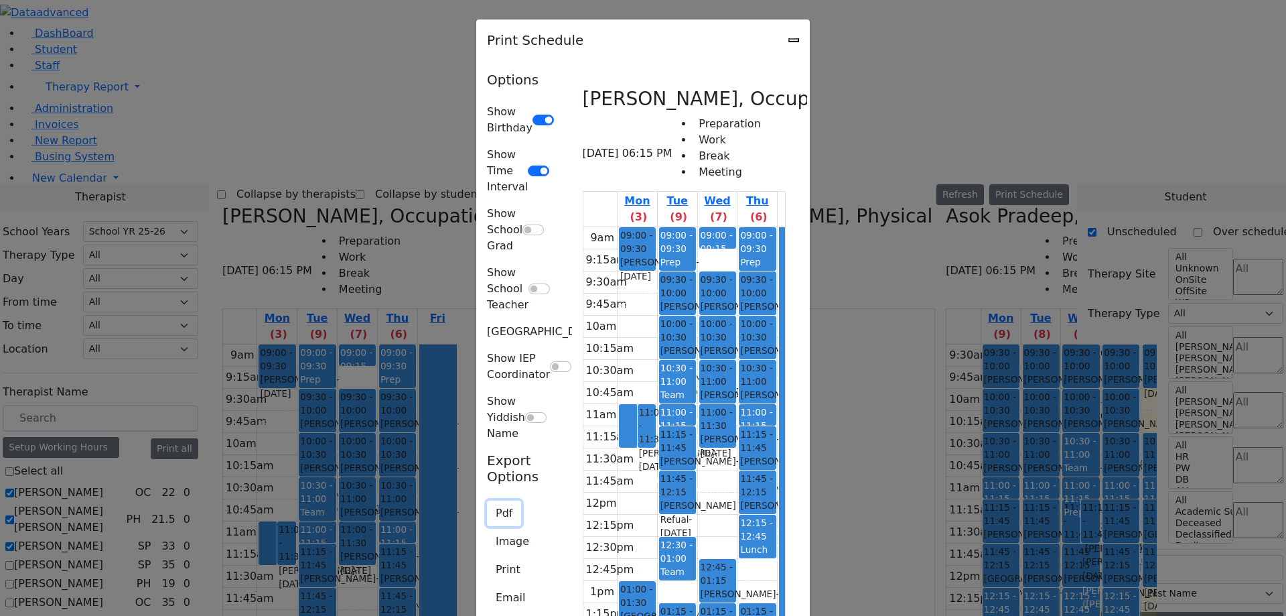
click at [487, 501] on button "Pdf" at bounding box center [504, 513] width 34 height 25
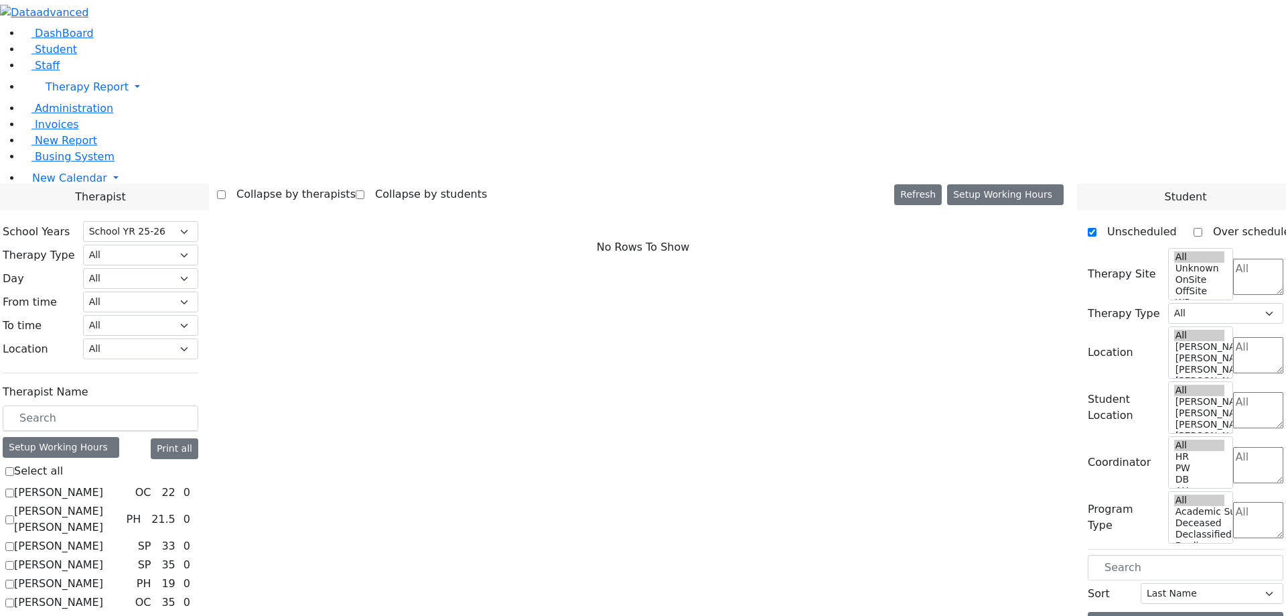
select select "212"
click at [103, 484] on label "[PERSON_NAME]" at bounding box center [58, 492] width 89 height 16
click at [14, 488] on input "[PERSON_NAME]" at bounding box center [9, 492] width 9 height 9
checkbox input "true"
select select "1"
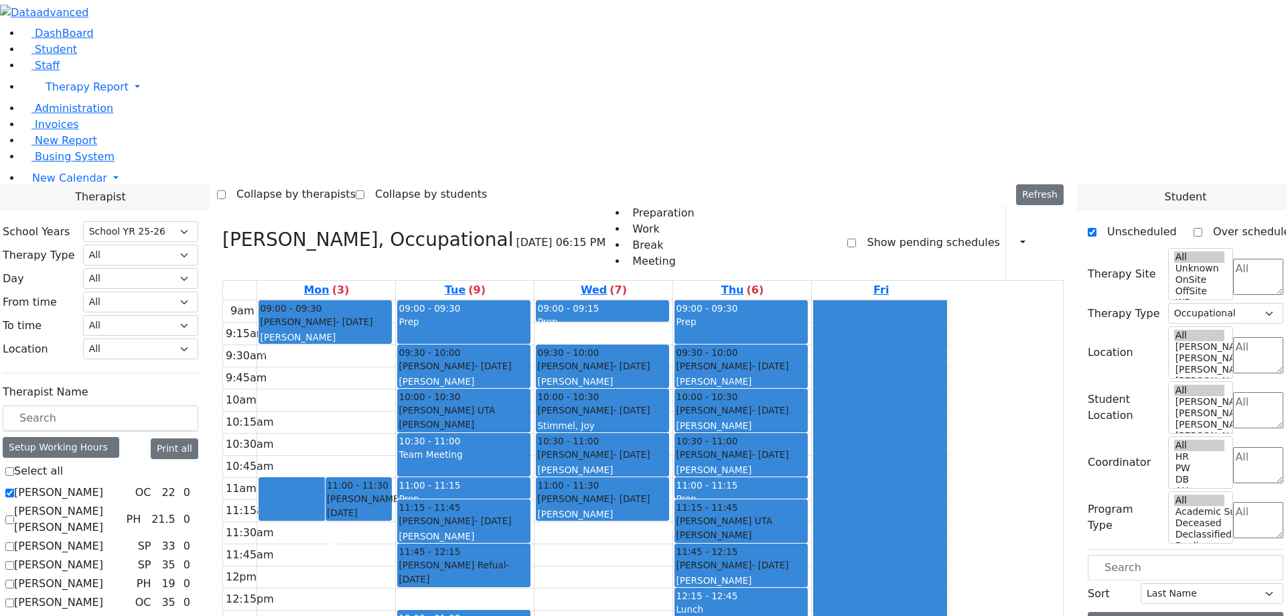
click at [121, 503] on label "[PERSON_NAME] [PERSON_NAME]" at bounding box center [67, 519] width 107 height 32
click at [14, 515] on input "[PERSON_NAME] [PERSON_NAME]" at bounding box center [9, 519] width 9 height 9
checkbox input "true"
select select
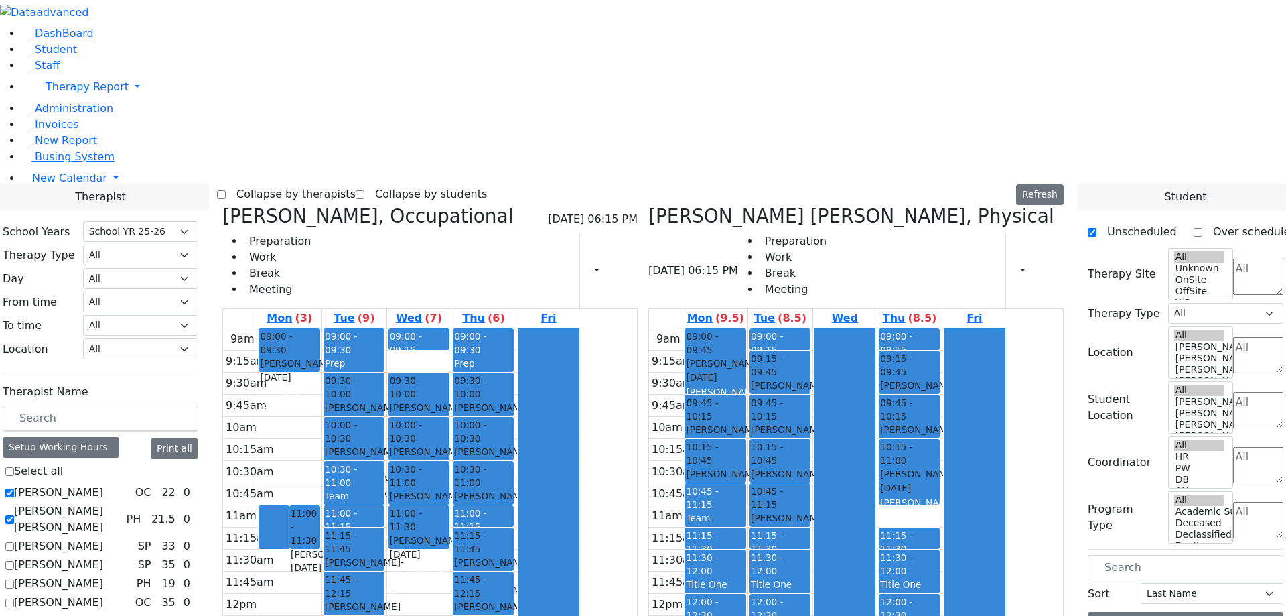
click at [103, 538] on label "[PERSON_NAME]" at bounding box center [58, 546] width 89 height 16
click at [14, 542] on input "[PERSON_NAME]" at bounding box center [9, 546] width 9 height 9
checkbox input "true"
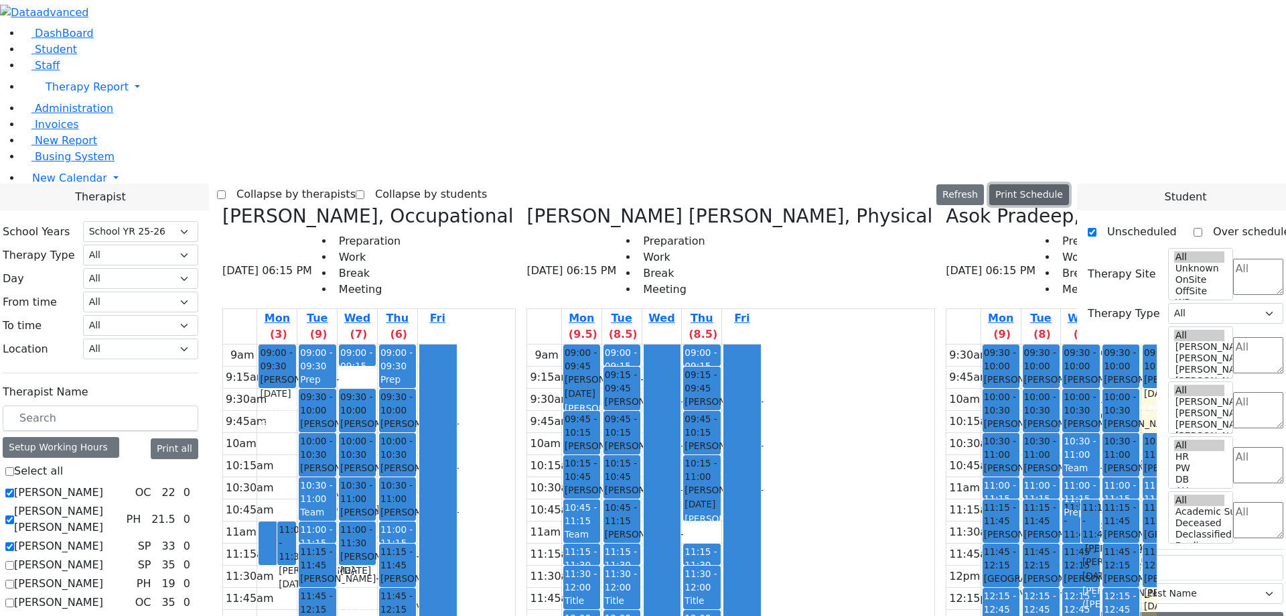
click at [1037, 184] on button "Print Schedule" at bounding box center [1030, 194] width 80 height 21
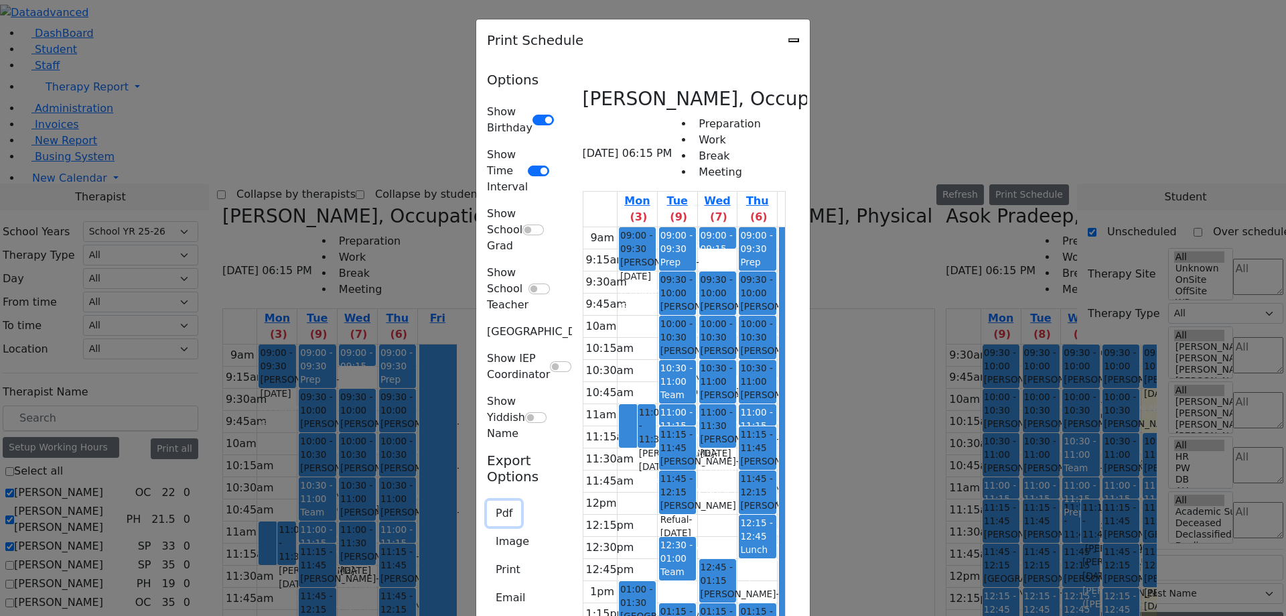
click at [487, 501] on button "Pdf" at bounding box center [504, 513] width 34 height 25
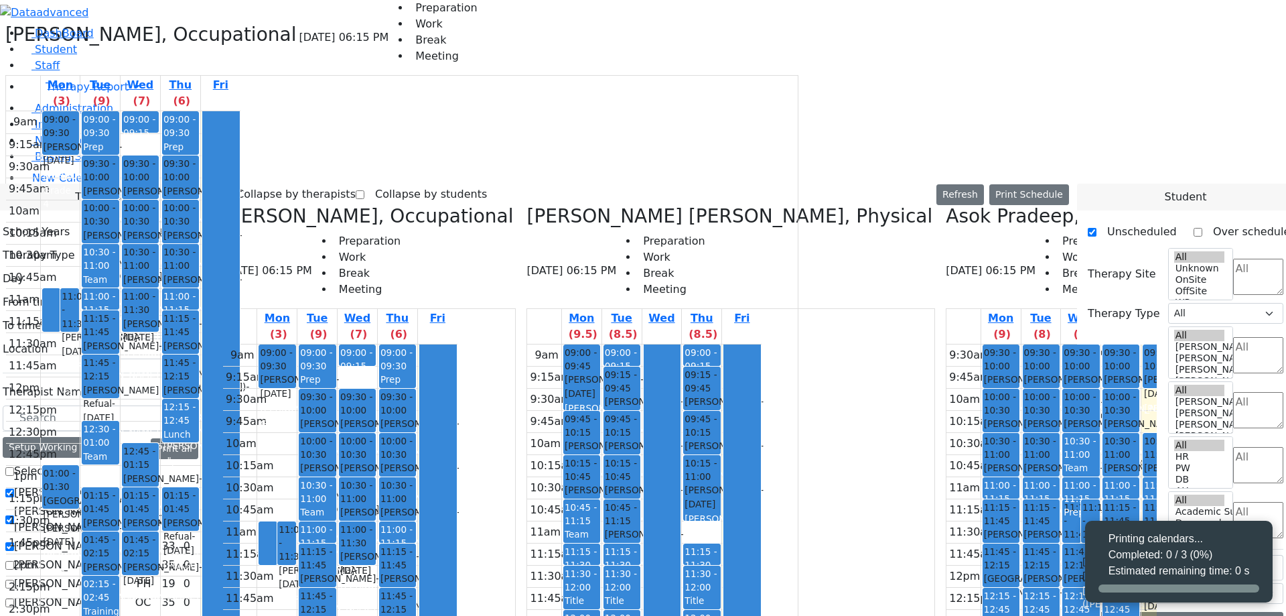
select select "212"
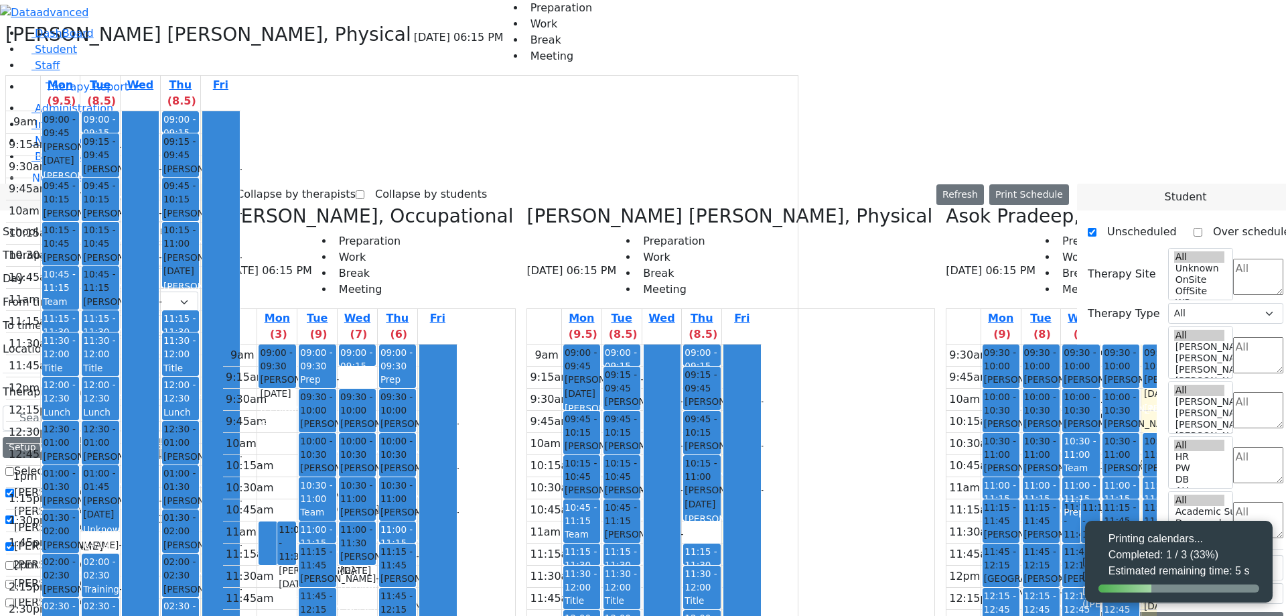
select select "212"
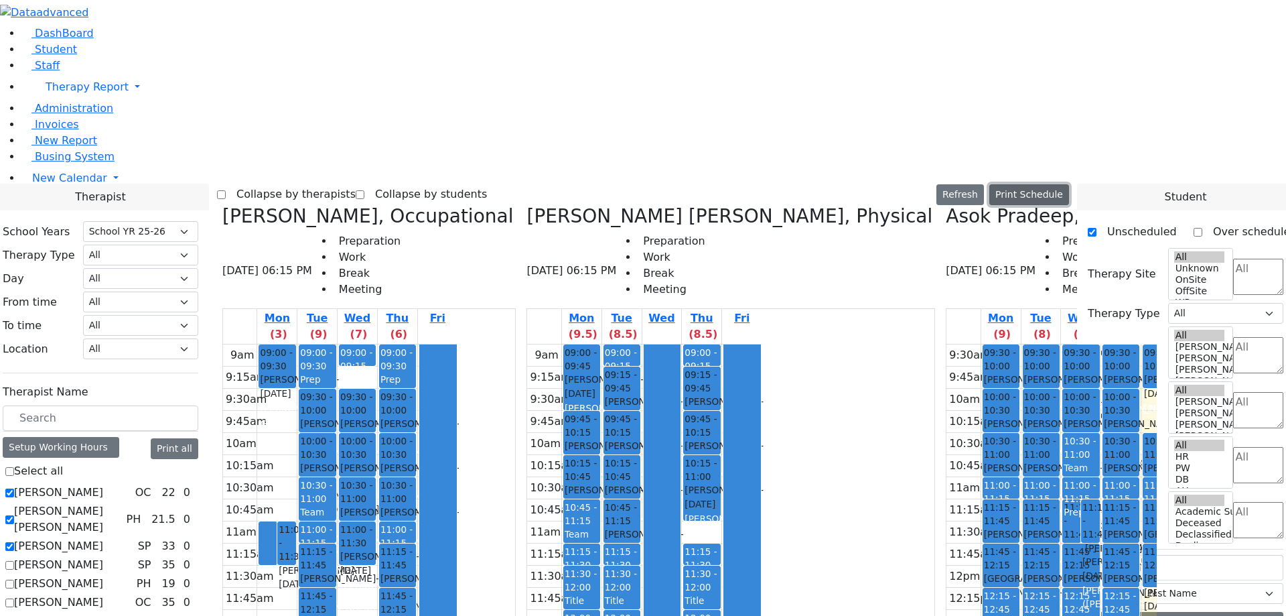
click at [1041, 184] on button "Print Schedule" at bounding box center [1030, 194] width 80 height 21
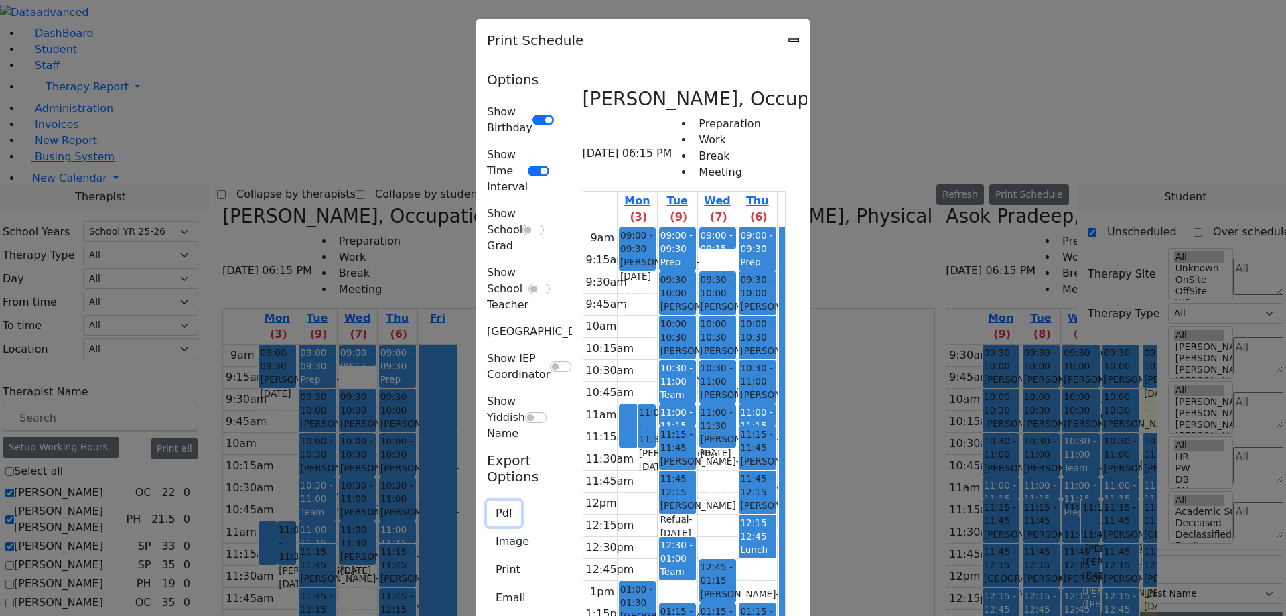
click at [487, 501] on button "Pdf" at bounding box center [504, 513] width 34 height 25
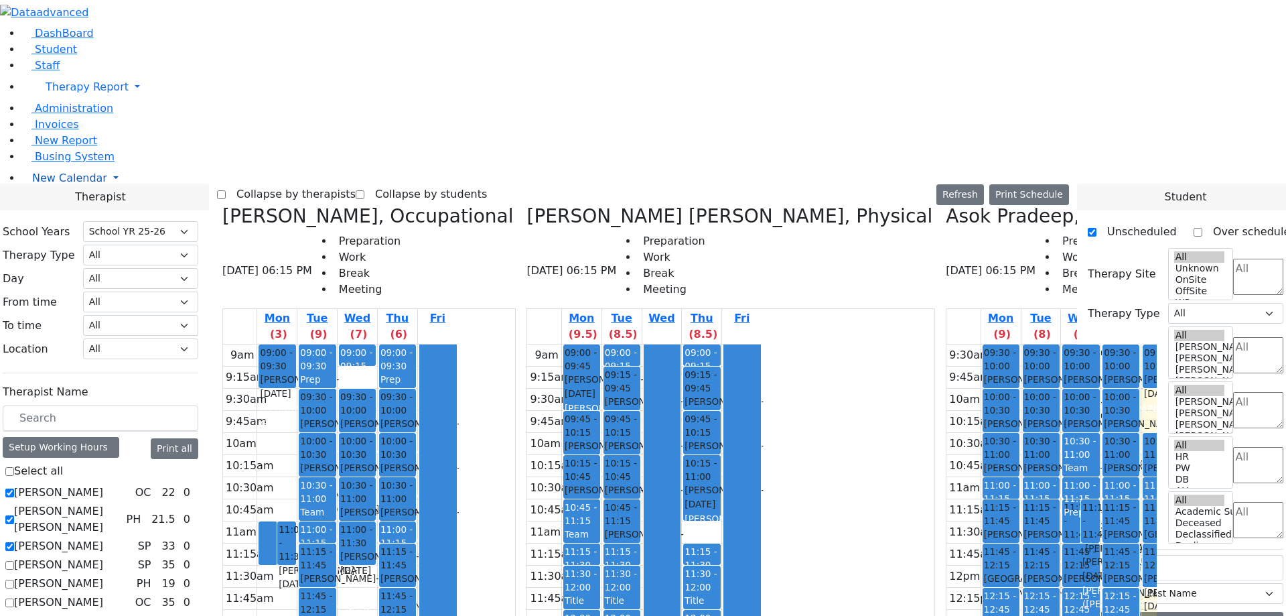
click at [37, 184] on span "New Calendar" at bounding box center [69, 178] width 75 height 13
click at [60, 227] on span "Teacher Report" at bounding box center [72, 220] width 80 height 13
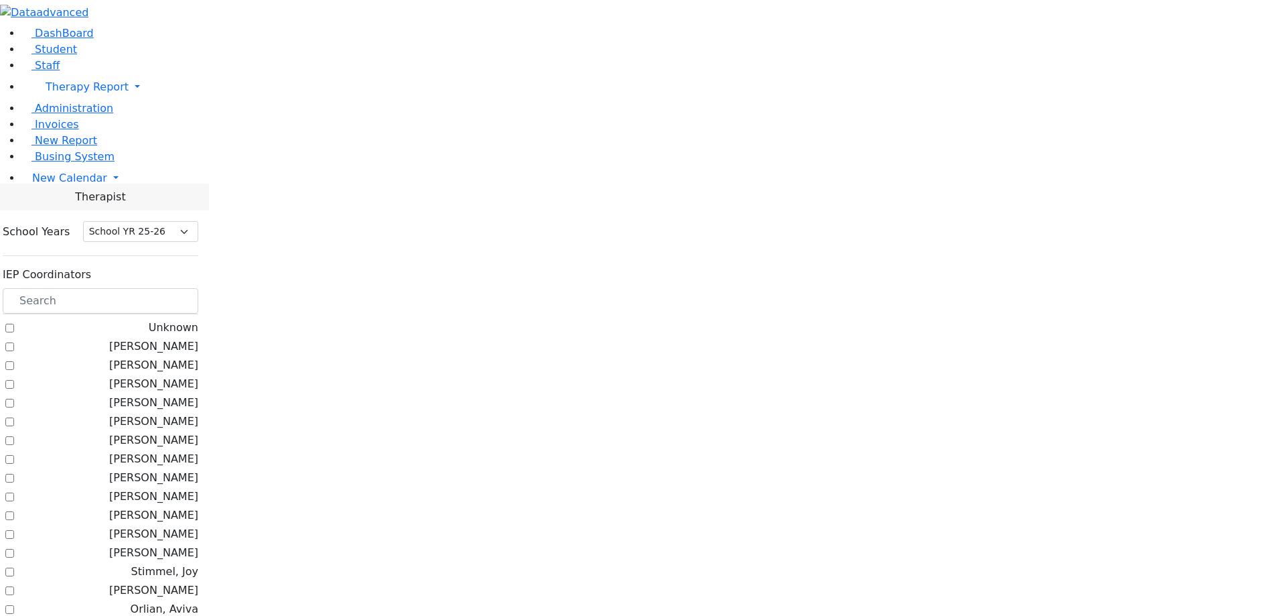
select select "212"
click at [198, 338] on label "[PERSON_NAME]" at bounding box center [153, 346] width 89 height 16
click at [14, 342] on input "[PERSON_NAME]" at bounding box center [9, 346] width 9 height 9
checkbox input "true"
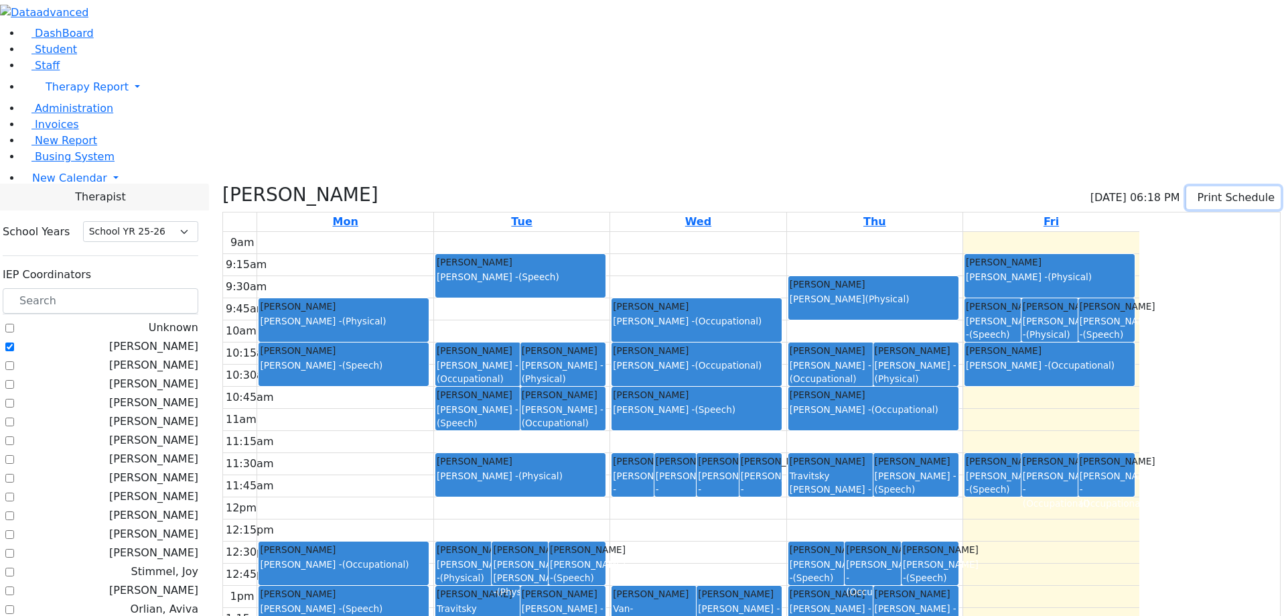
click at [1207, 186] on button "Print Schedule" at bounding box center [1234, 197] width 94 height 23
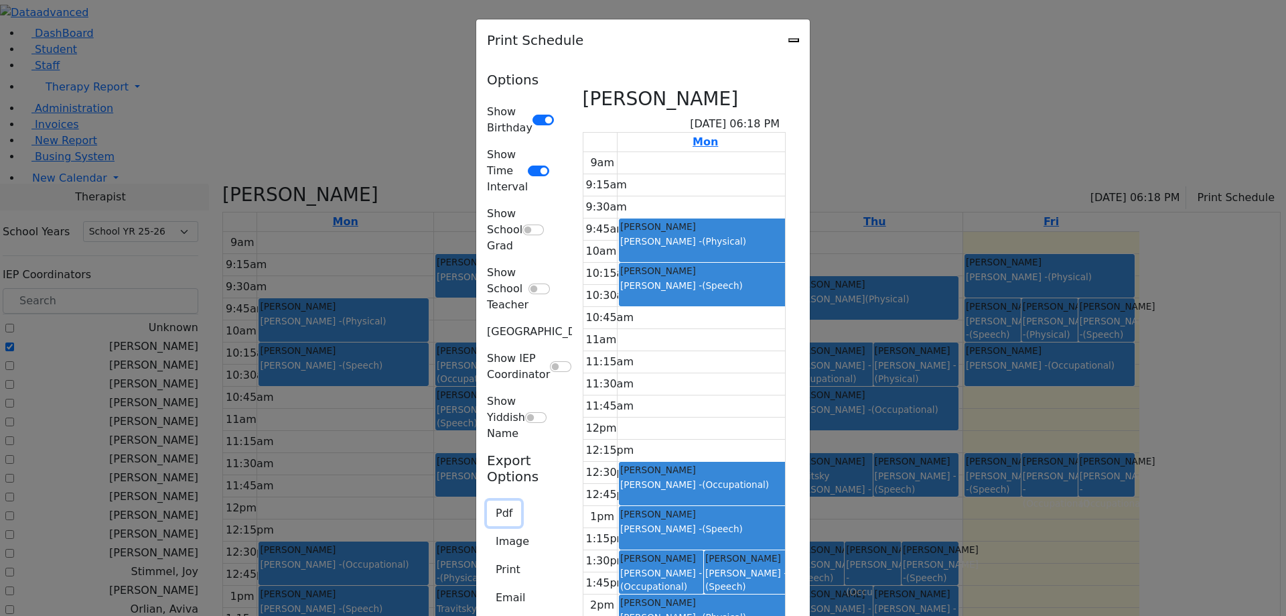
click at [487, 501] on button "Pdf" at bounding box center [504, 513] width 34 height 25
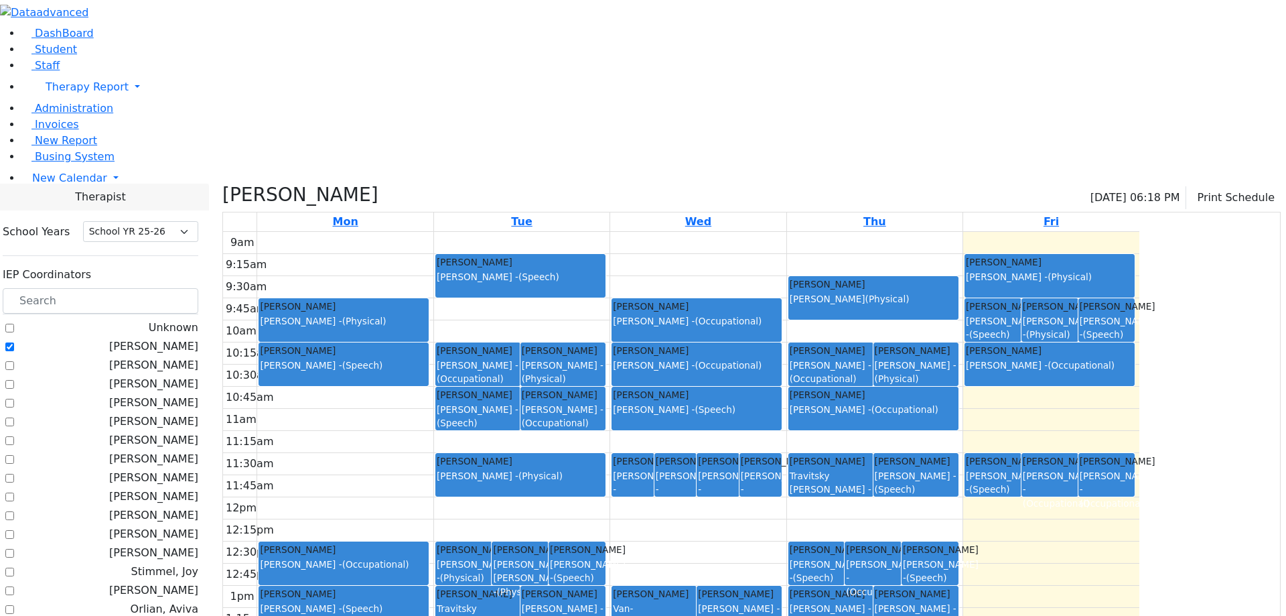
click at [198, 357] on label "[PERSON_NAME]" at bounding box center [153, 365] width 89 height 16
click at [14, 361] on input "[PERSON_NAME]" at bounding box center [9, 365] width 9 height 9
checkbox input "true"
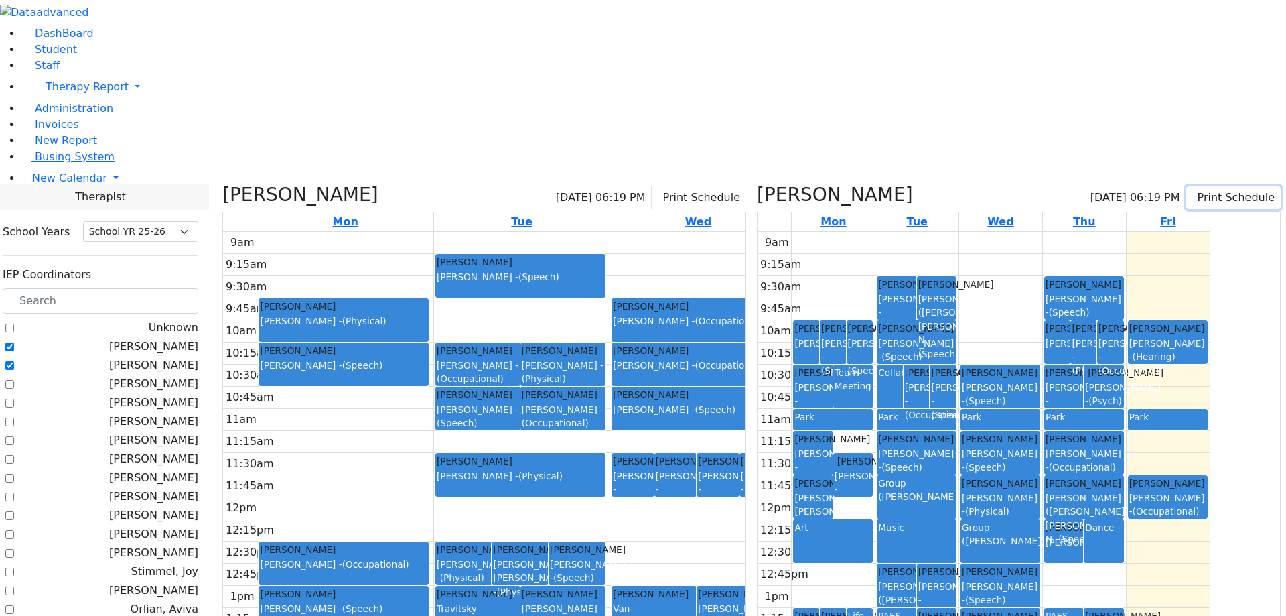
click at [1199, 186] on button "Print Schedule" at bounding box center [1234, 197] width 94 height 23
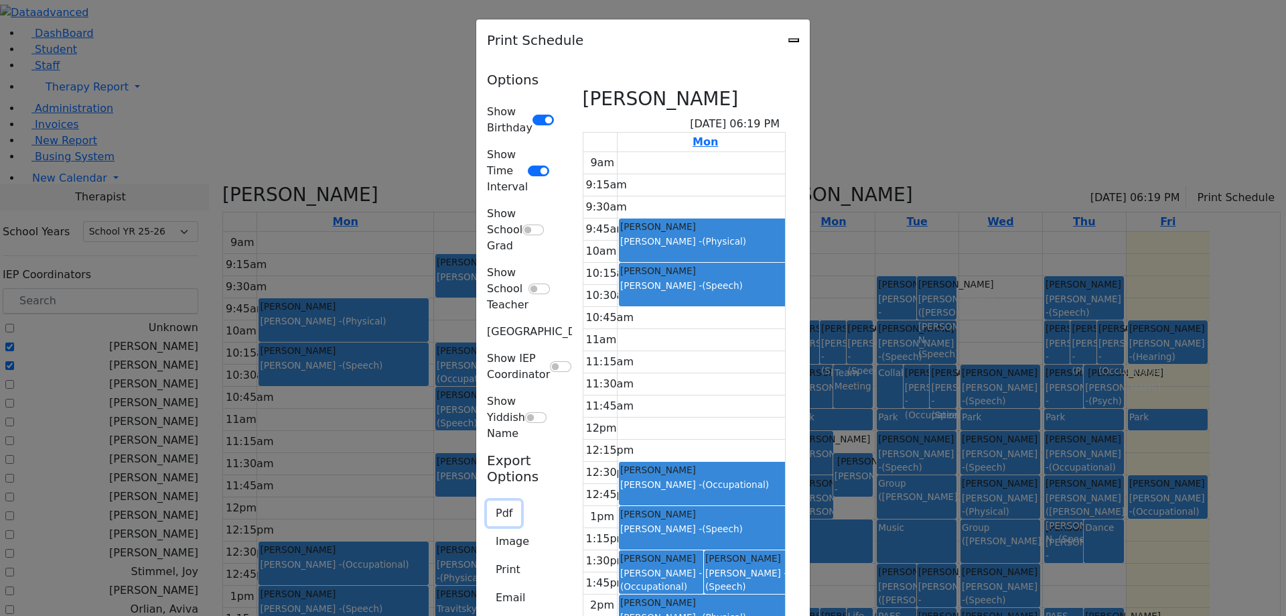
click at [487, 501] on button "Pdf" at bounding box center [504, 513] width 34 height 25
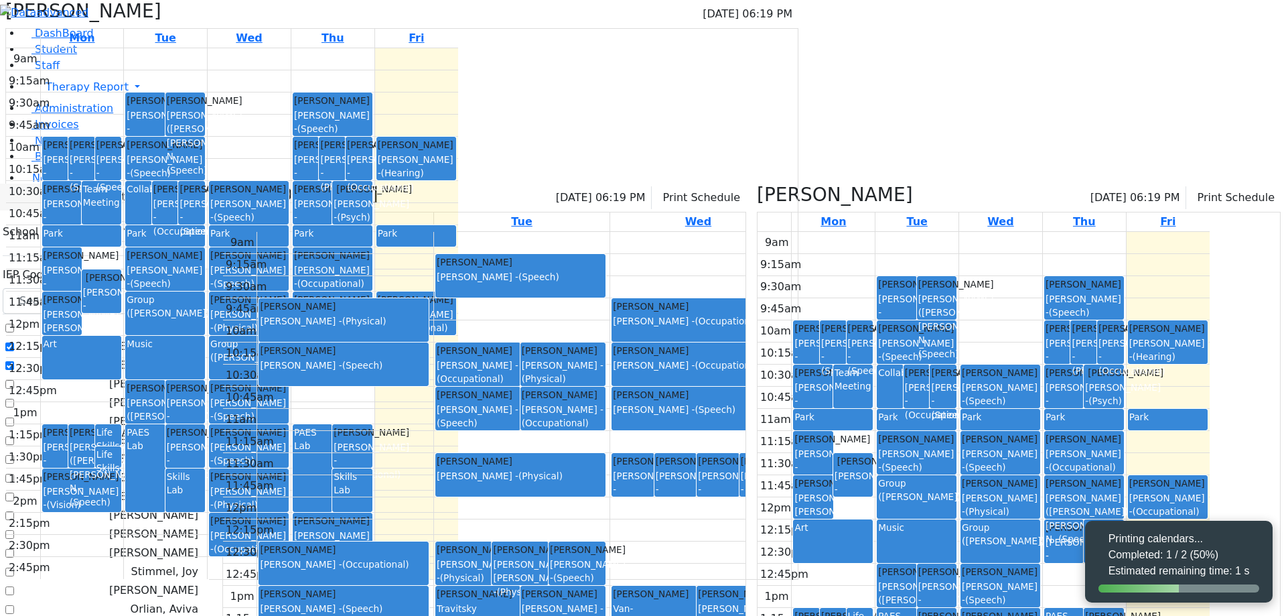
select select "212"
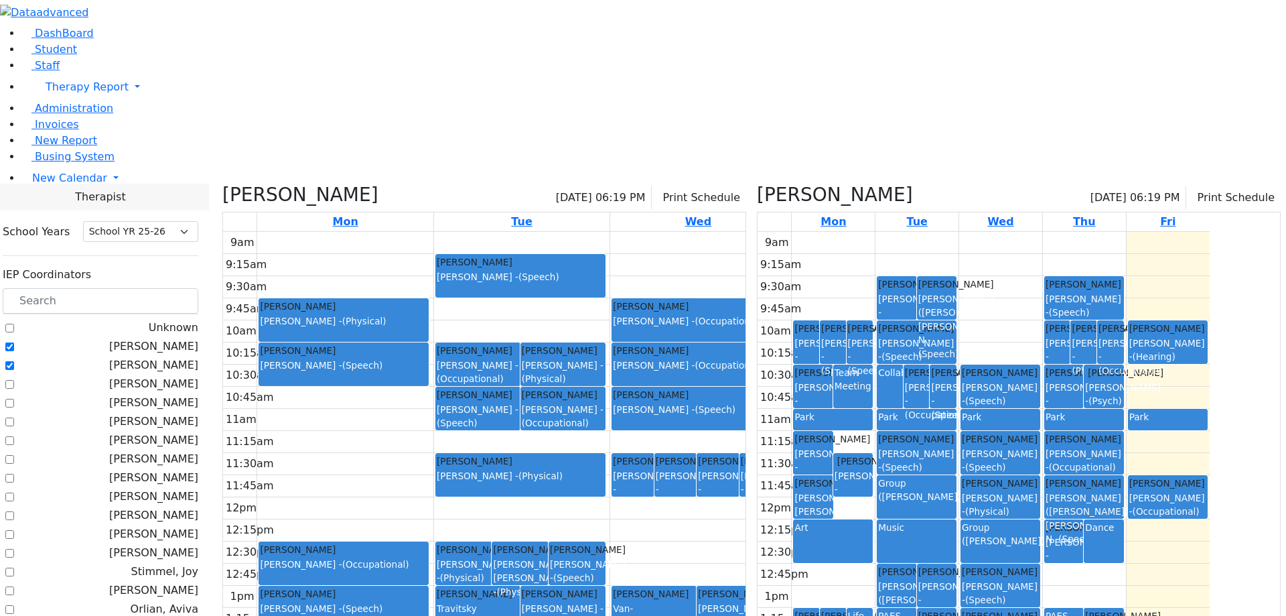
click at [561, 184] on div "Litzman, Shterna 09/26/2025 06:19 PM Print Schedule" at bounding box center [484, 198] width 524 height 28
click at [746, 186] on button "Print Schedule" at bounding box center [699, 197] width 94 height 23
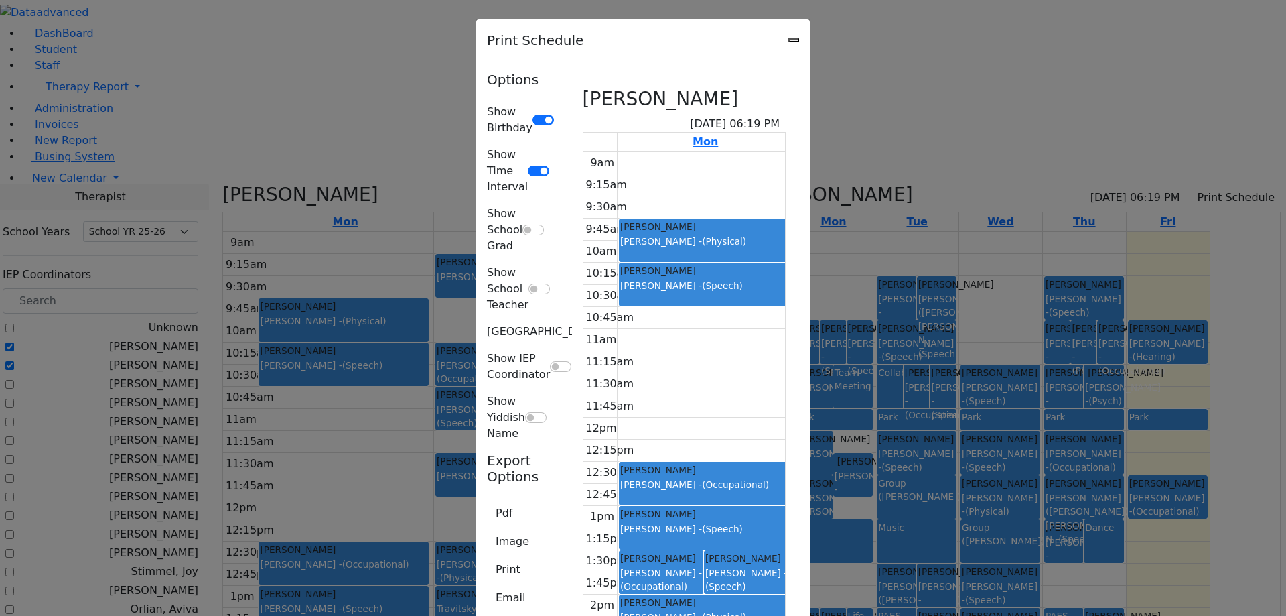
click at [810, 35] on div "Print Schedule" at bounding box center [643, 40] width 334 height 42
click at [794, 40] on icon "Close" at bounding box center [794, 40] width 0 height 0
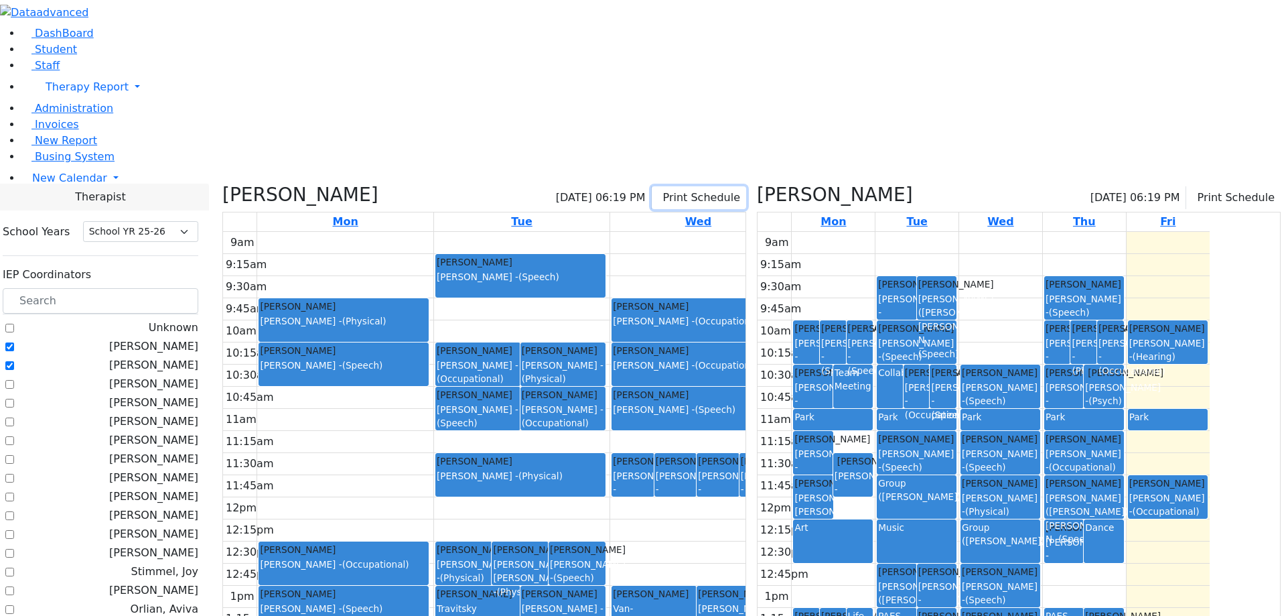
click at [746, 186] on button "Print Schedule" at bounding box center [699, 197] width 94 height 23
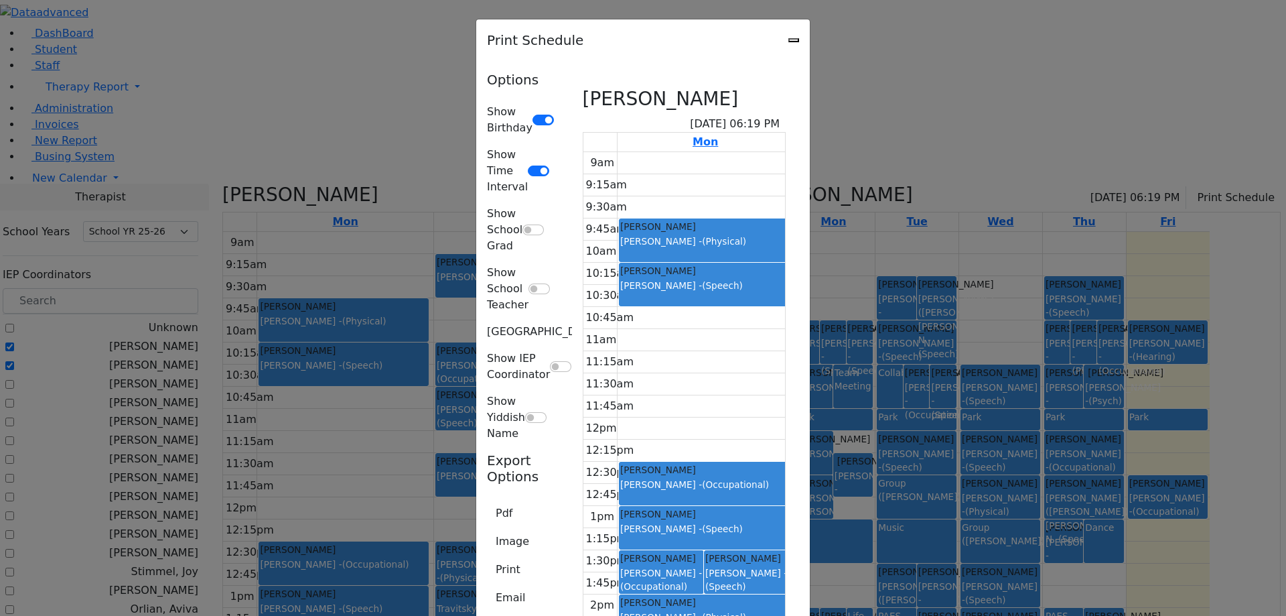
scroll to position [679, 0]
click at [487, 501] on button "Pdf" at bounding box center [504, 513] width 34 height 25
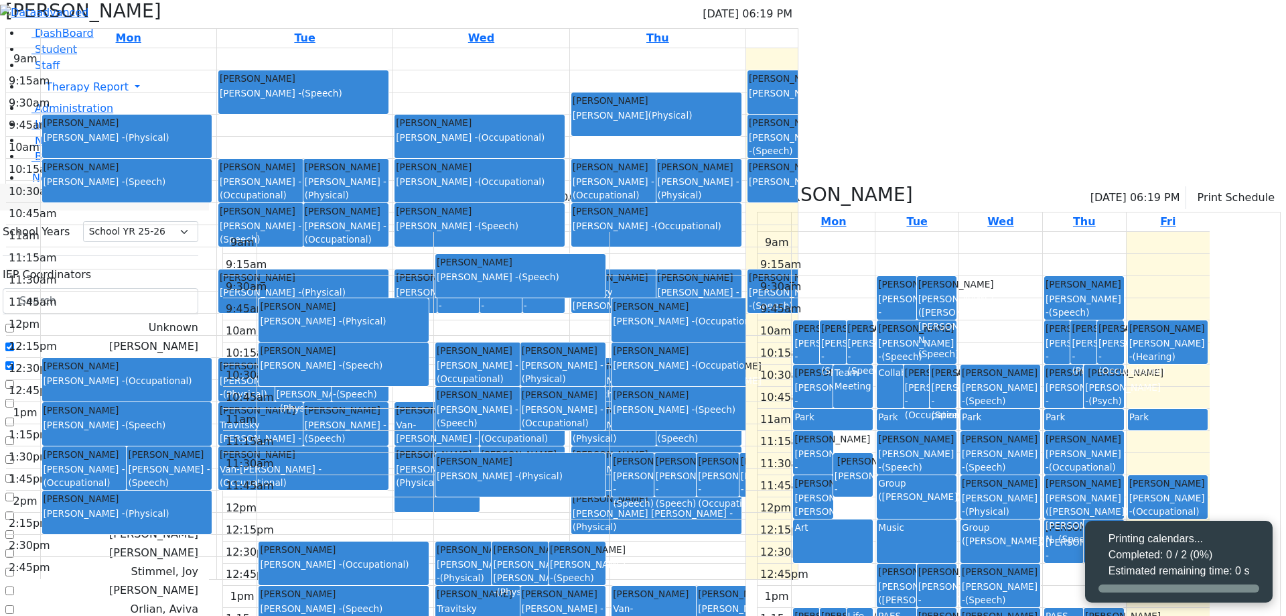
select select "212"
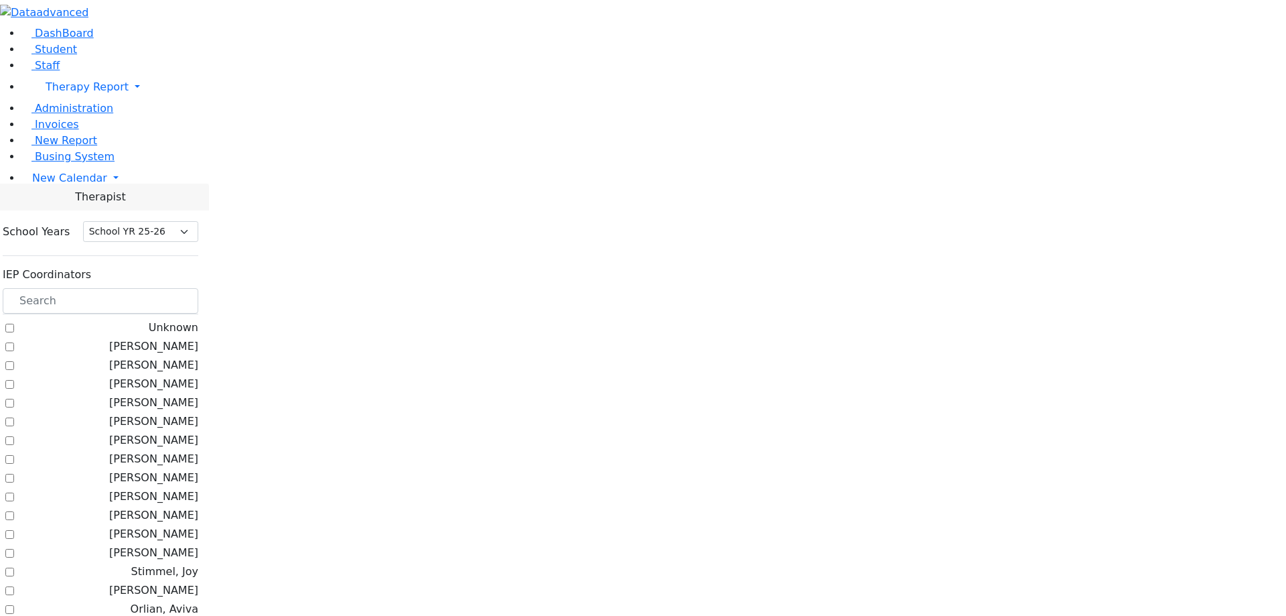
select select "212"
click at [198, 338] on label "[PERSON_NAME]" at bounding box center [153, 346] width 89 height 16
click at [14, 342] on input "[PERSON_NAME]" at bounding box center [9, 346] width 9 height 9
checkbox input "true"
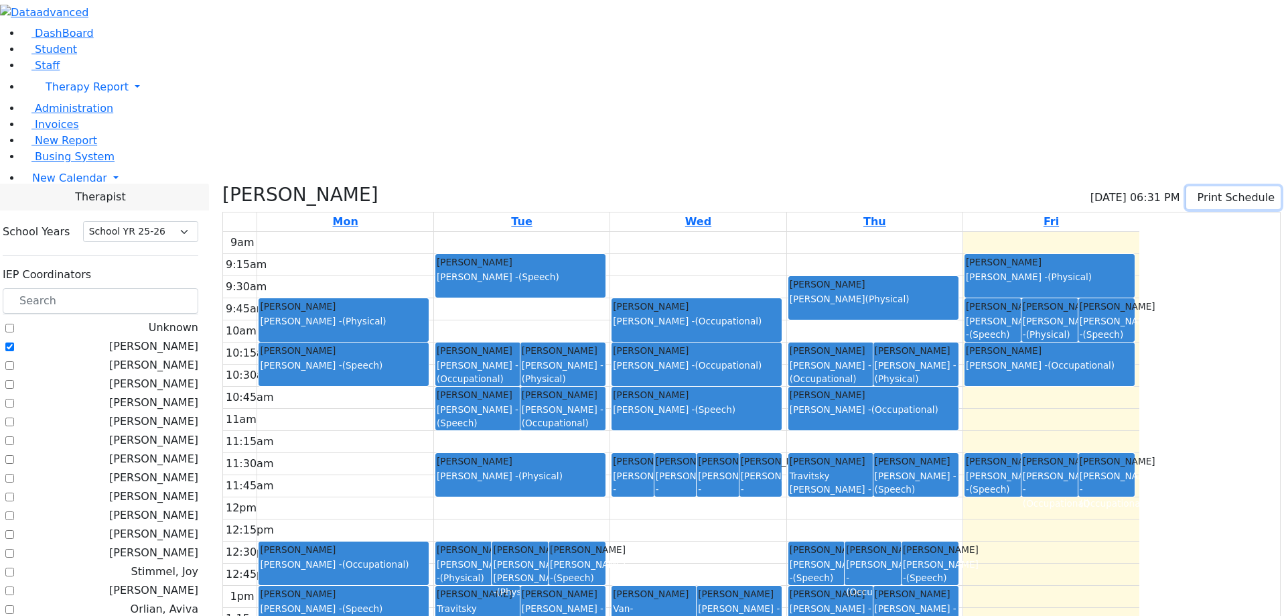
click at [1215, 186] on button "Print Schedule" at bounding box center [1234, 197] width 94 height 23
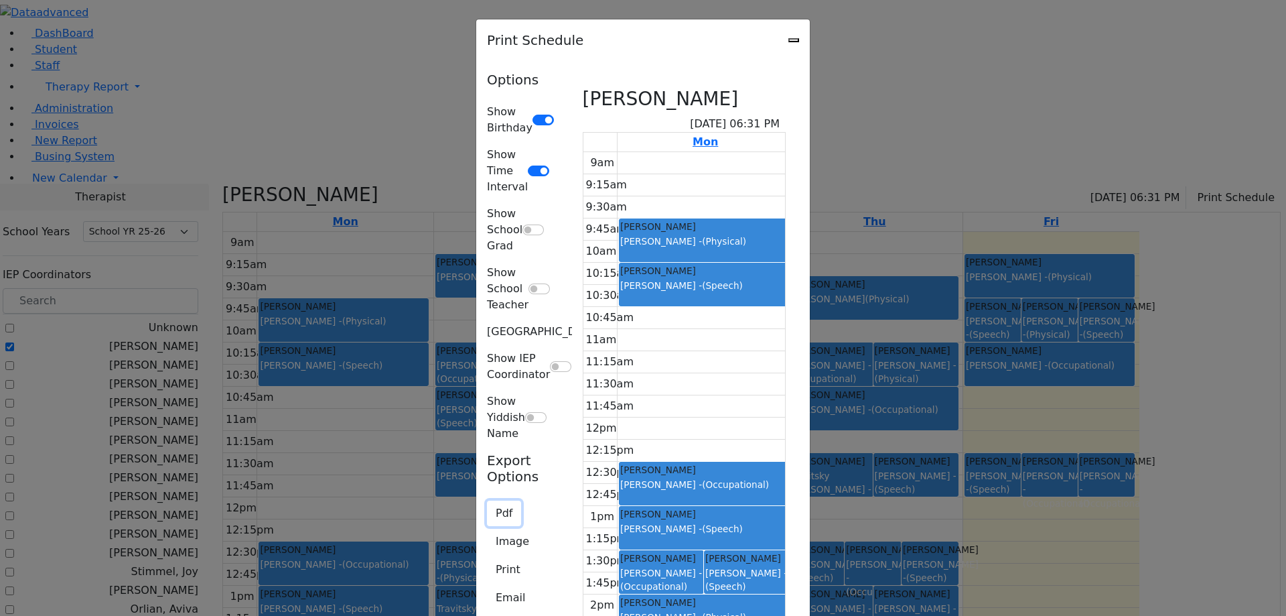
click at [487, 501] on button "Pdf" at bounding box center [504, 513] width 34 height 25
